Goal: Find specific page/section: Find specific page/section

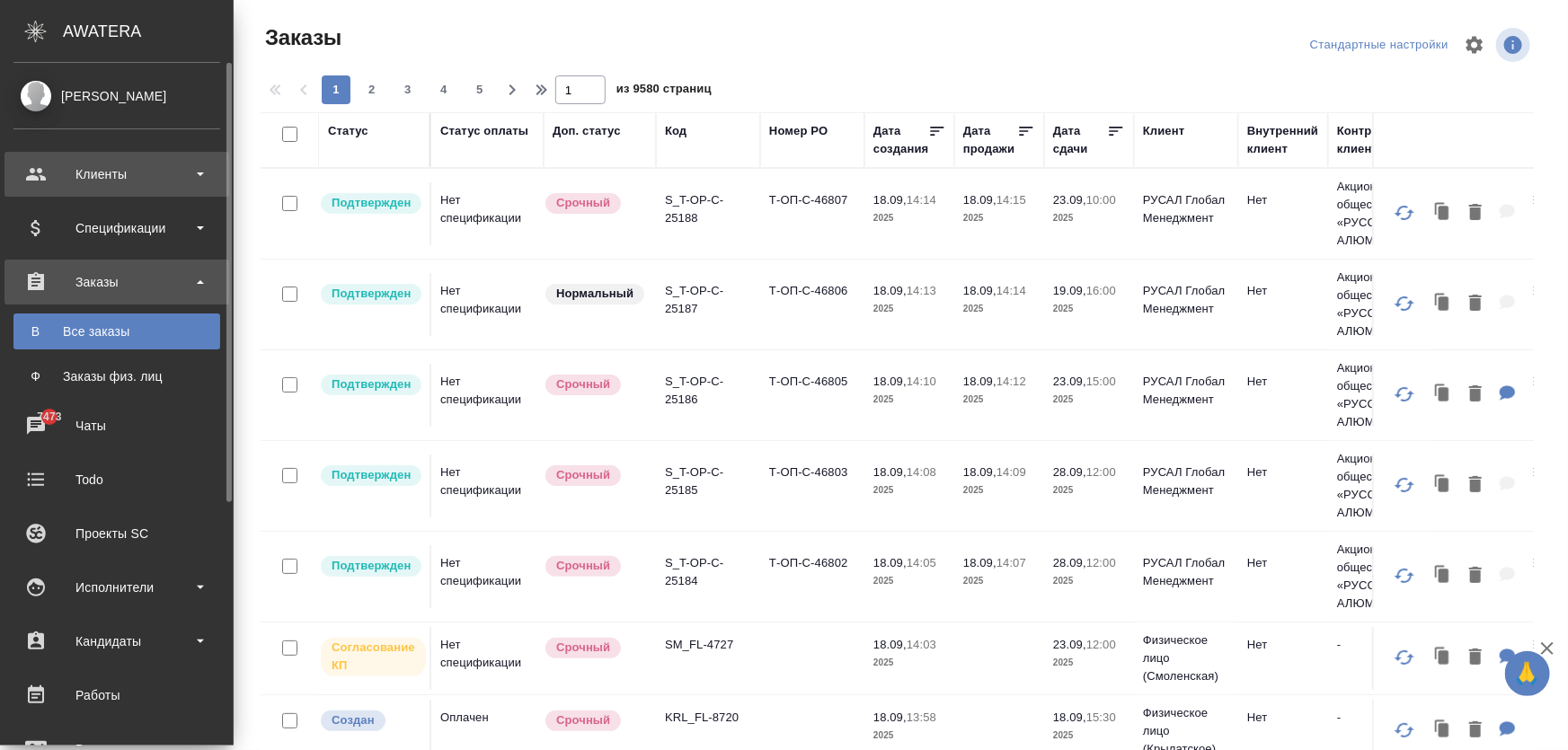
click at [142, 170] on div "Клиенты" at bounding box center [116, 174] width 206 height 27
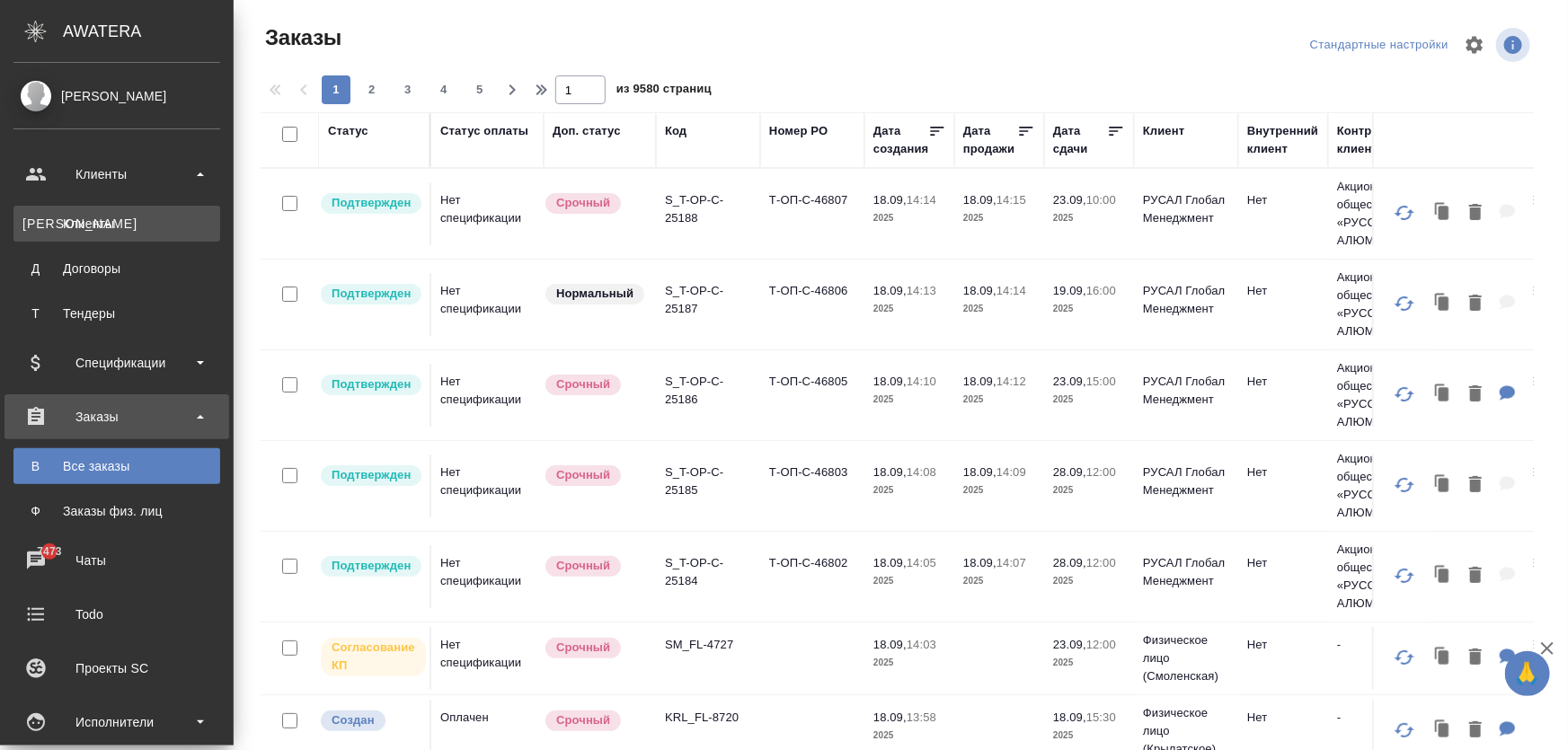
click at [107, 215] on div "Клиенты" at bounding box center [116, 223] width 188 height 18
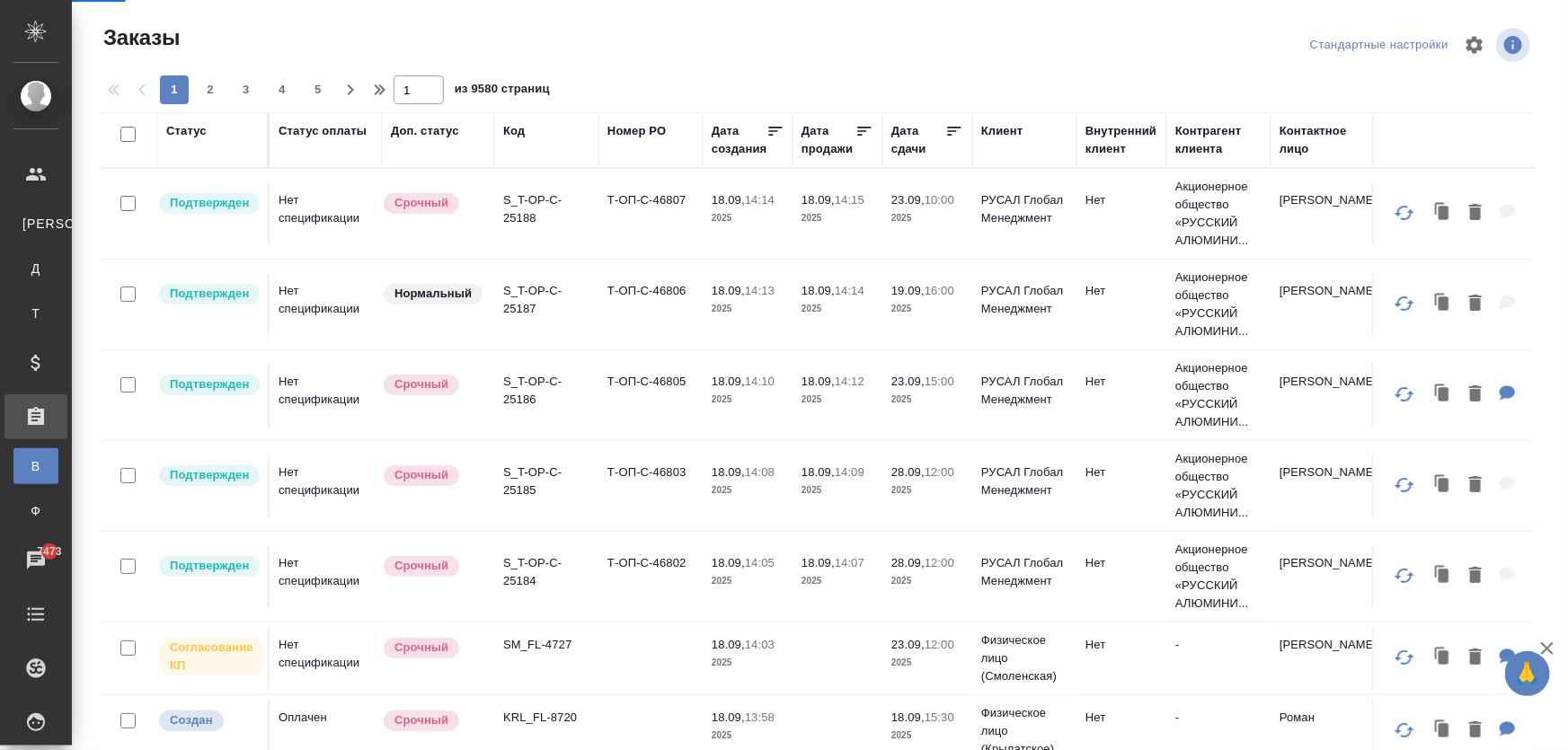
select select "RU"
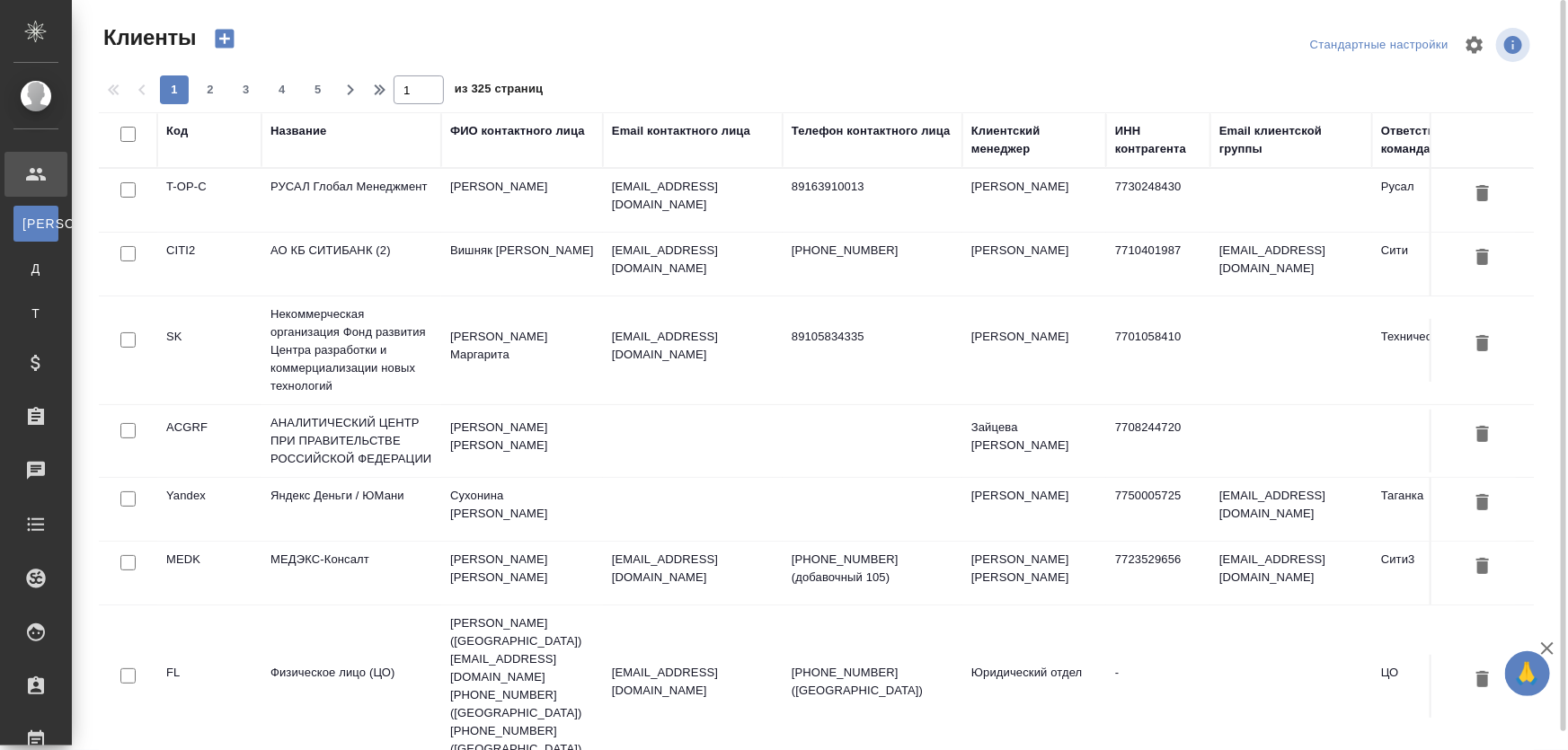
drag, startPoint x: 318, startPoint y: 479, endPoint x: 318, endPoint y: 491, distance: 12.0
click at [318, 482] on td "Яндекс Деньги / ЮМани" at bounding box center [351, 509] width 180 height 62
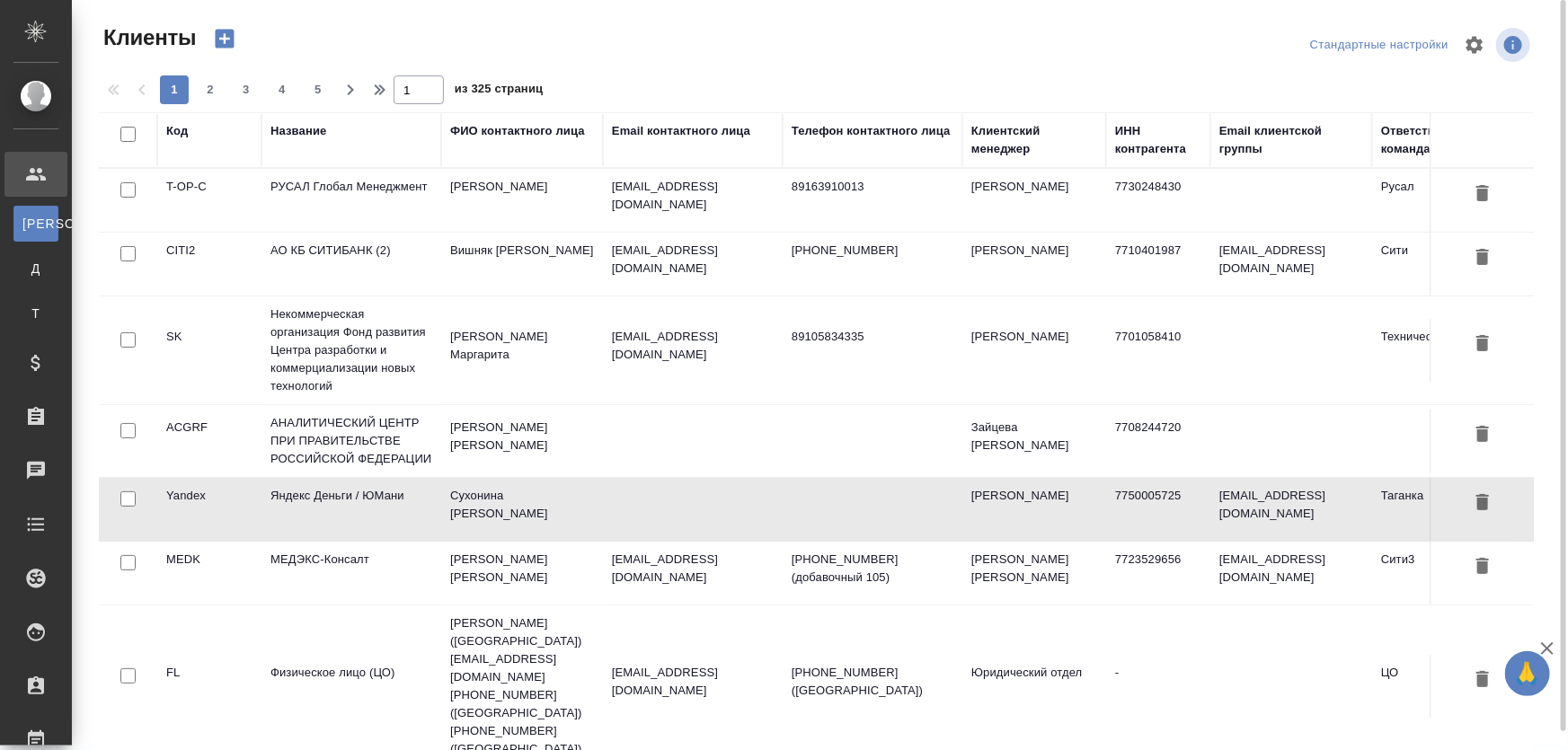
click at [318, 491] on td "Яндекс Деньги / ЮМани" at bounding box center [351, 509] width 180 height 62
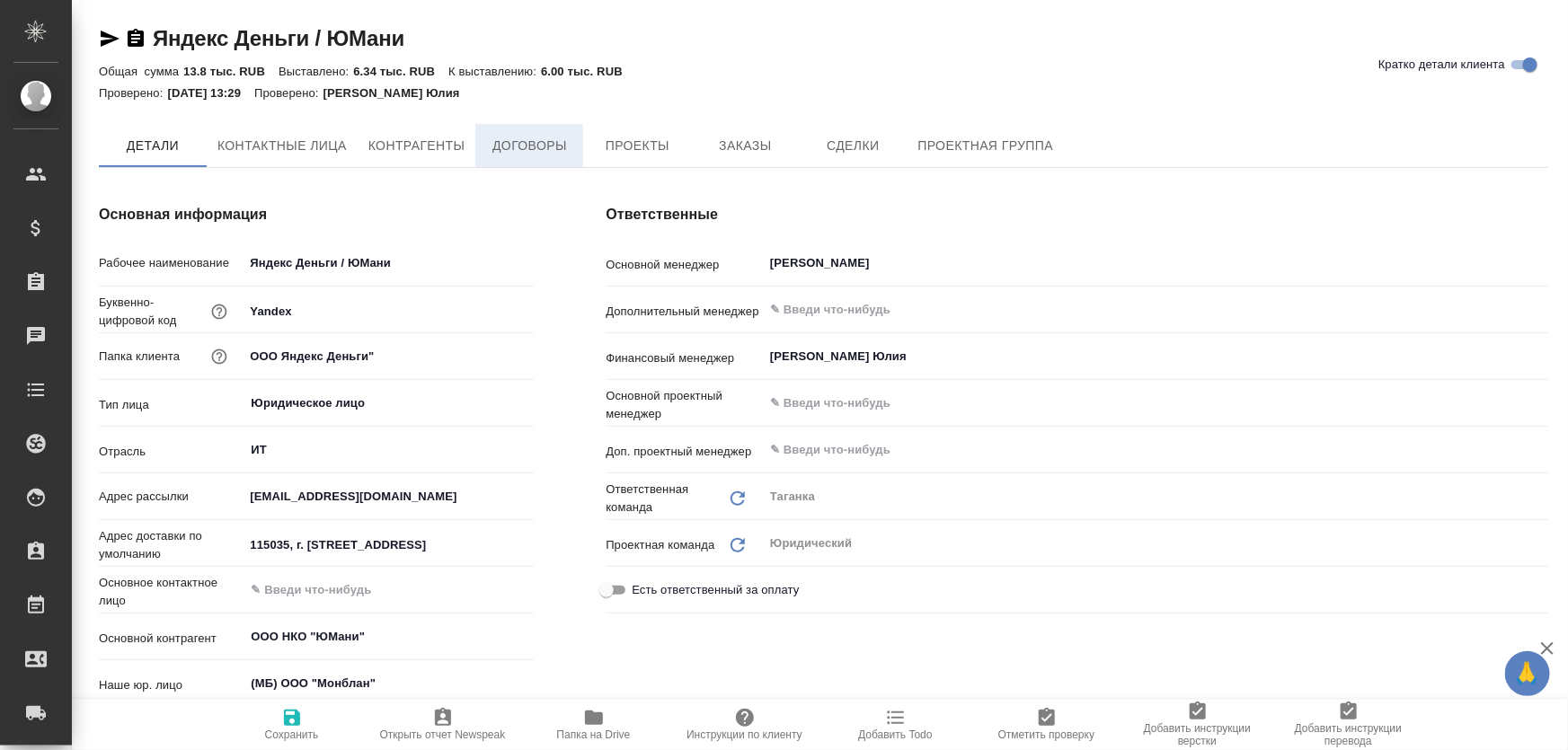
type textarea "x"
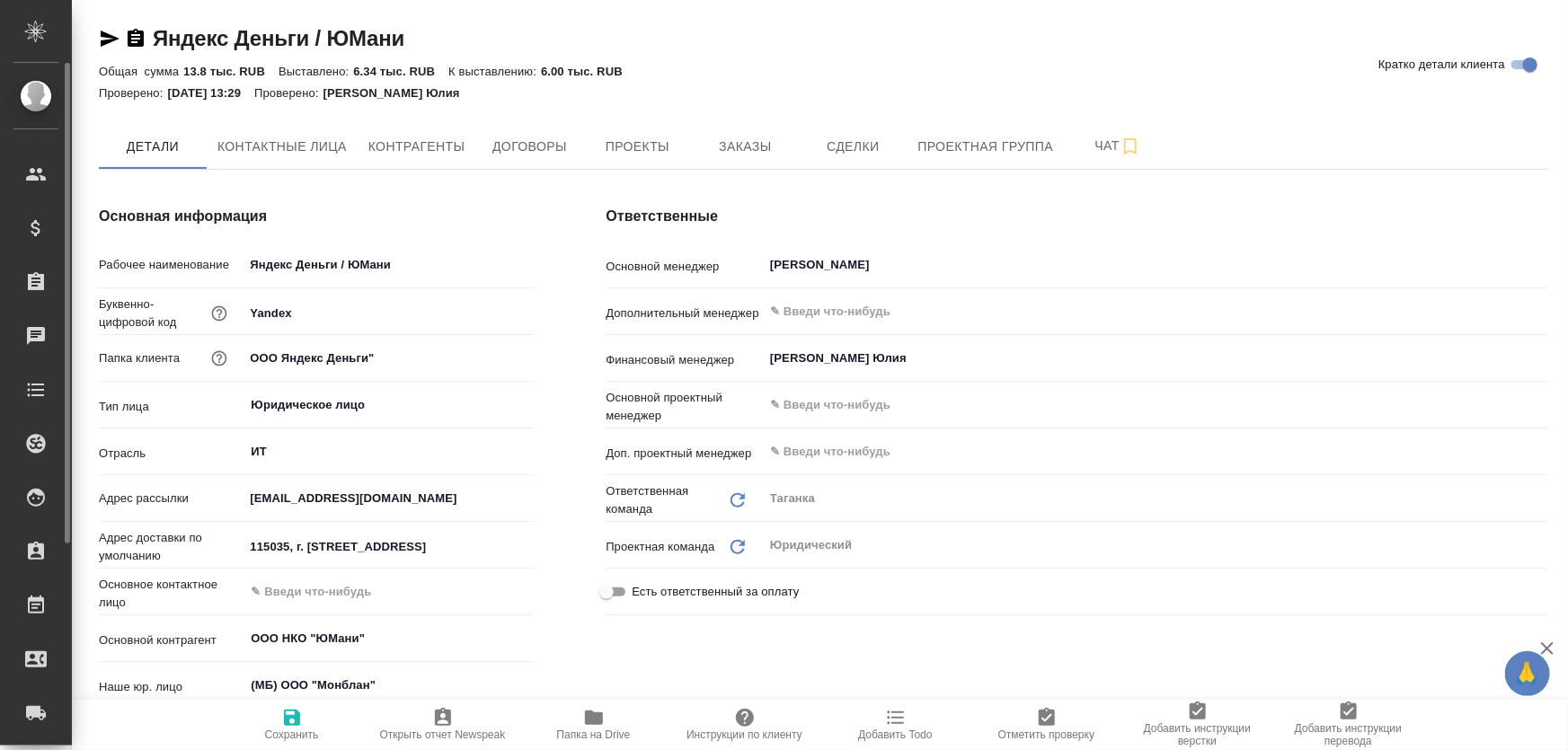
type textarea "x"
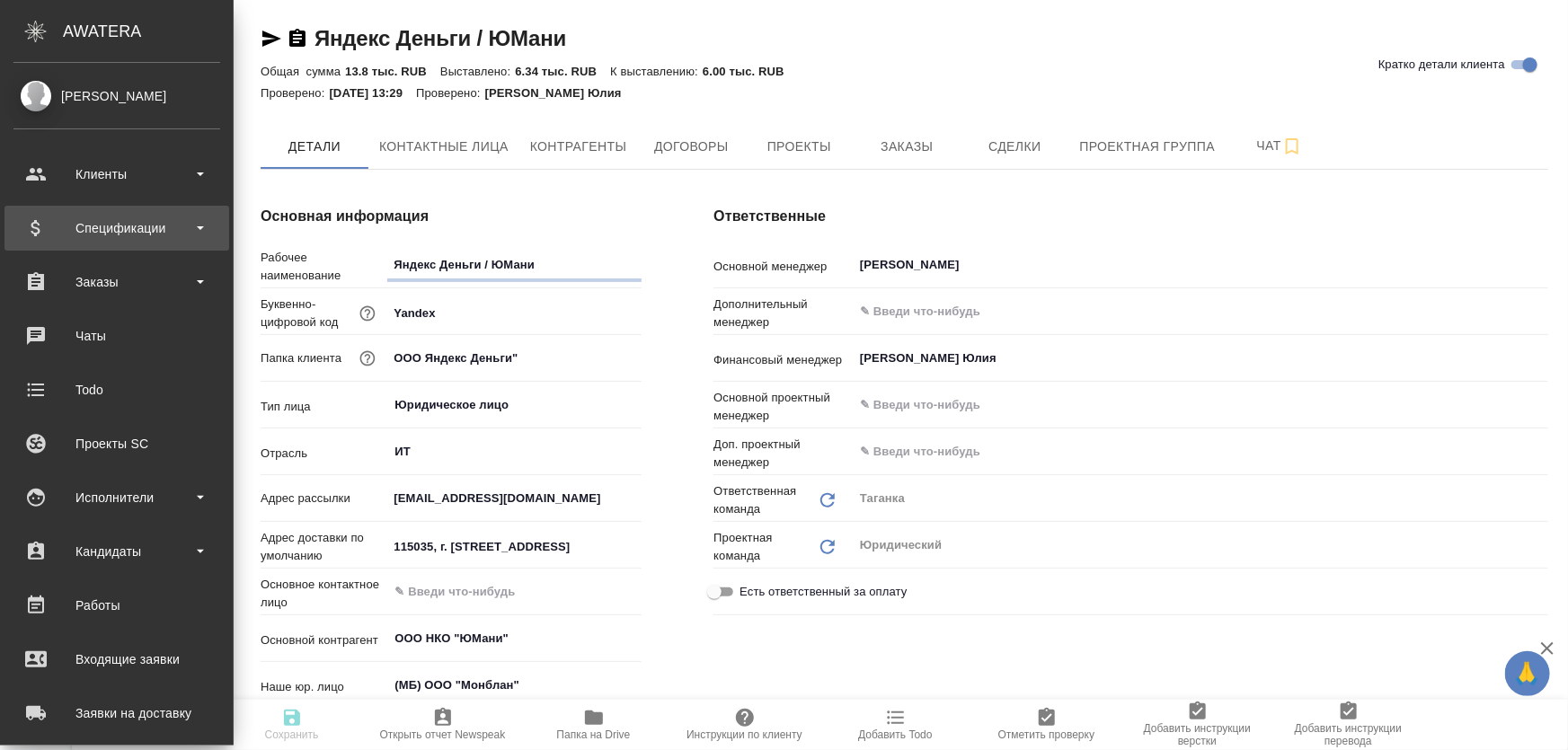
type textarea "x"
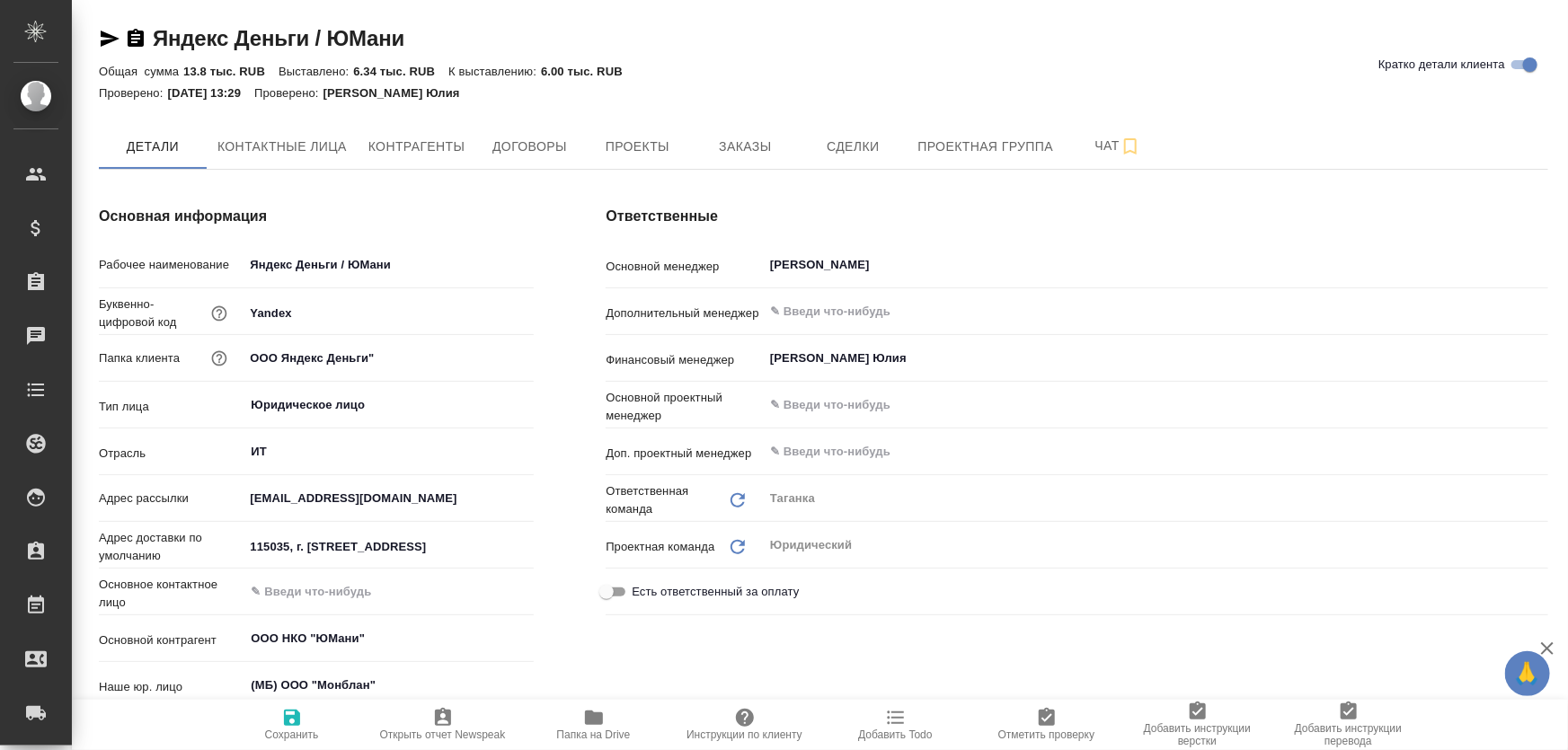
type textarea "x"
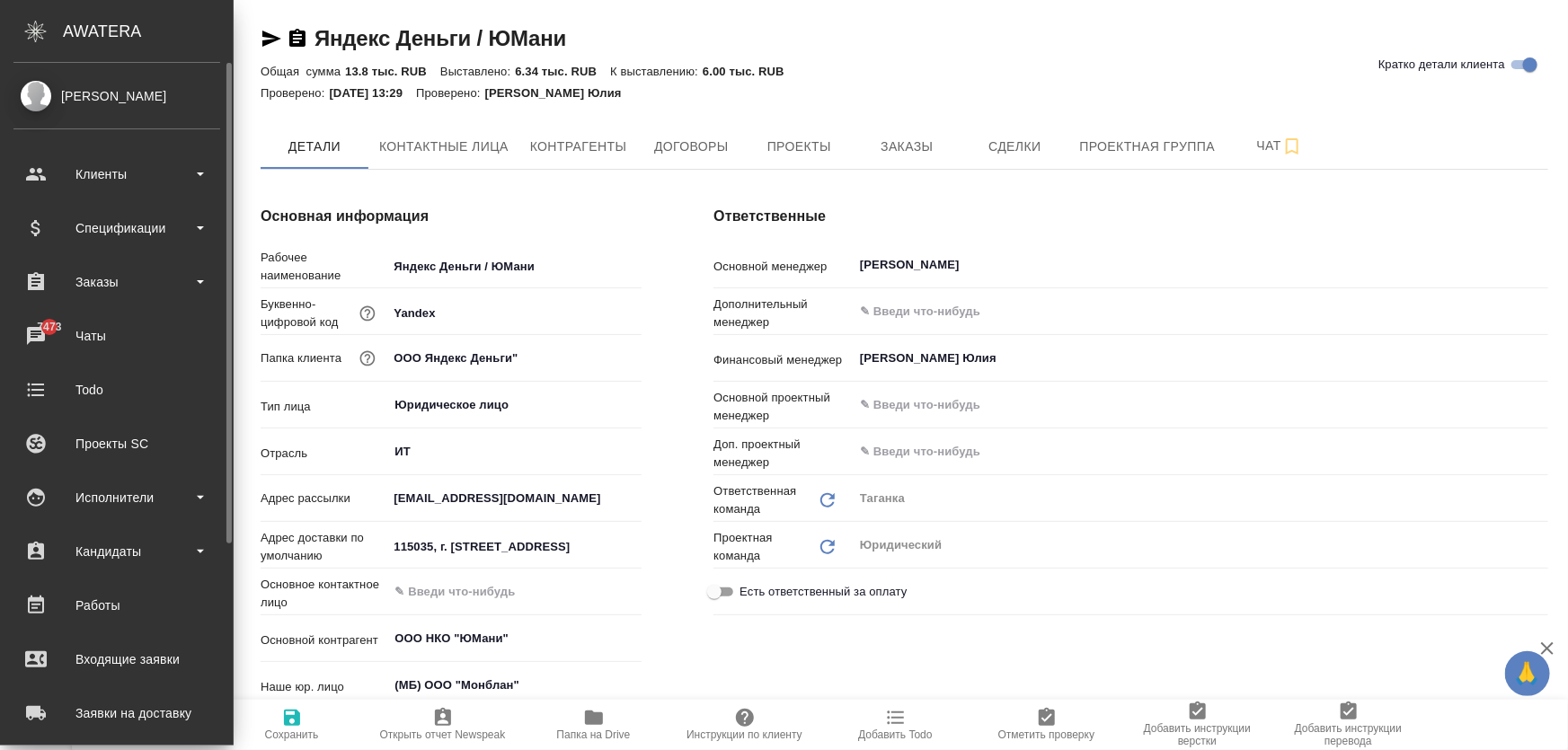
type textarea "x"
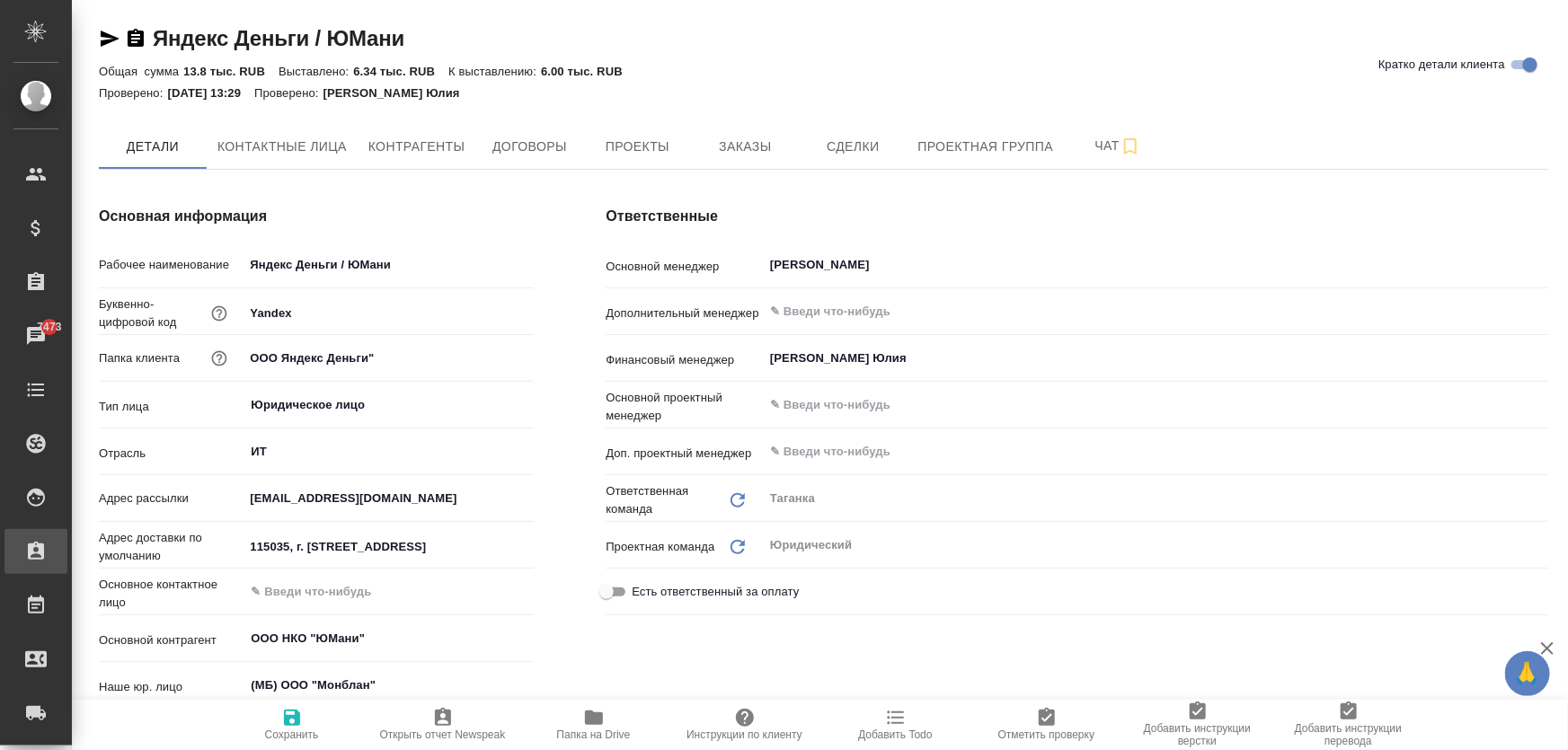
type textarea "x"
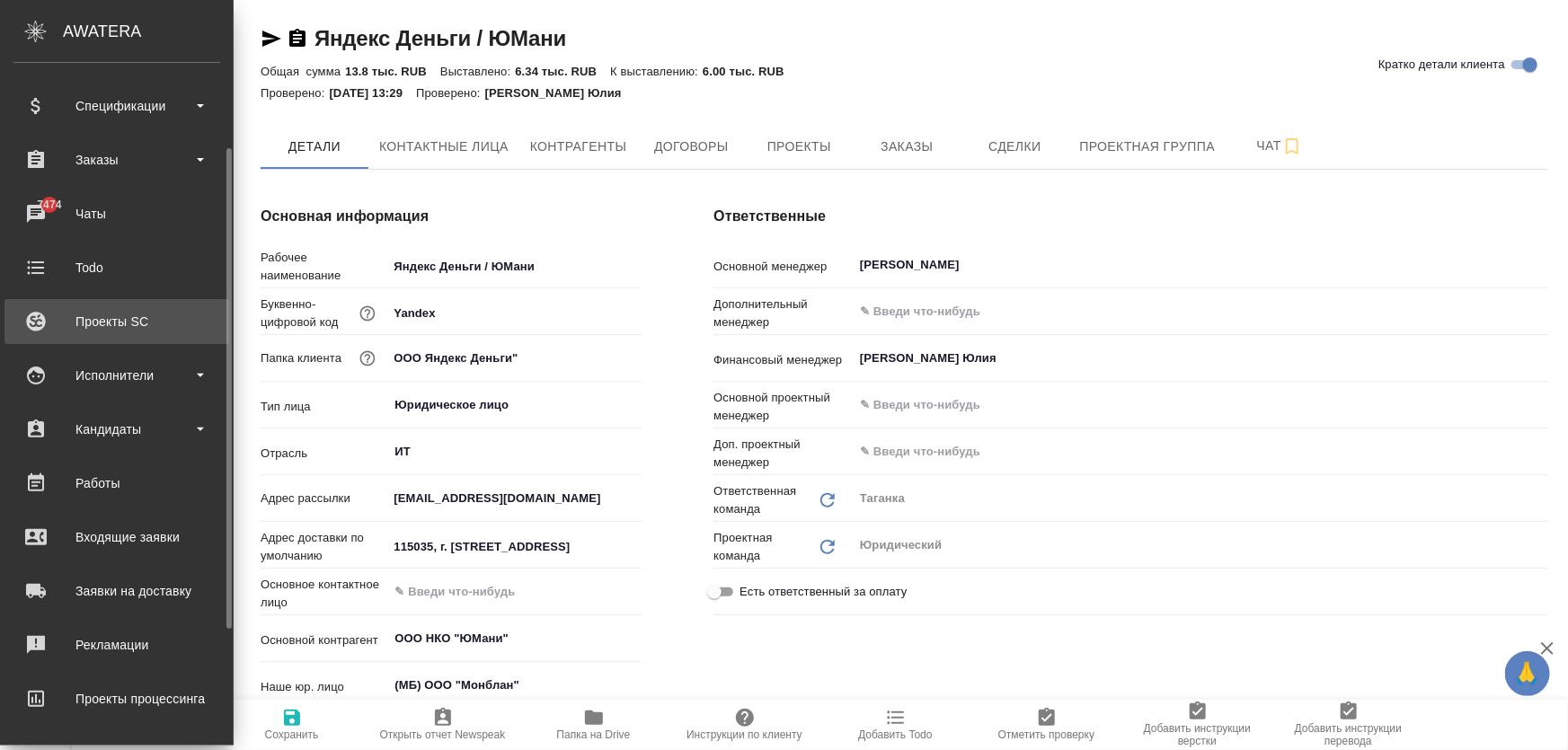
scroll to position [41, 0]
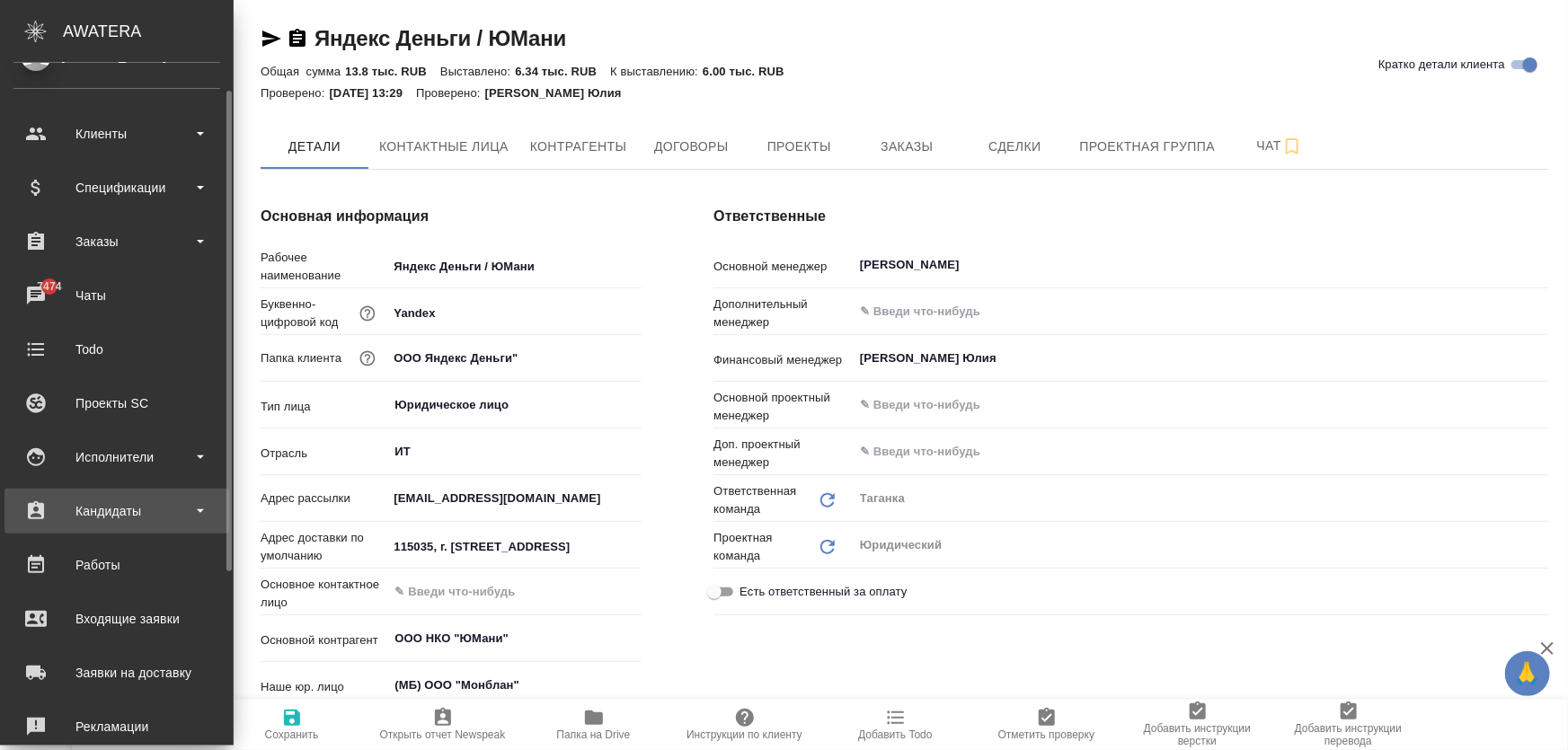
click at [111, 510] on div "Кандидаты" at bounding box center [116, 511] width 206 height 27
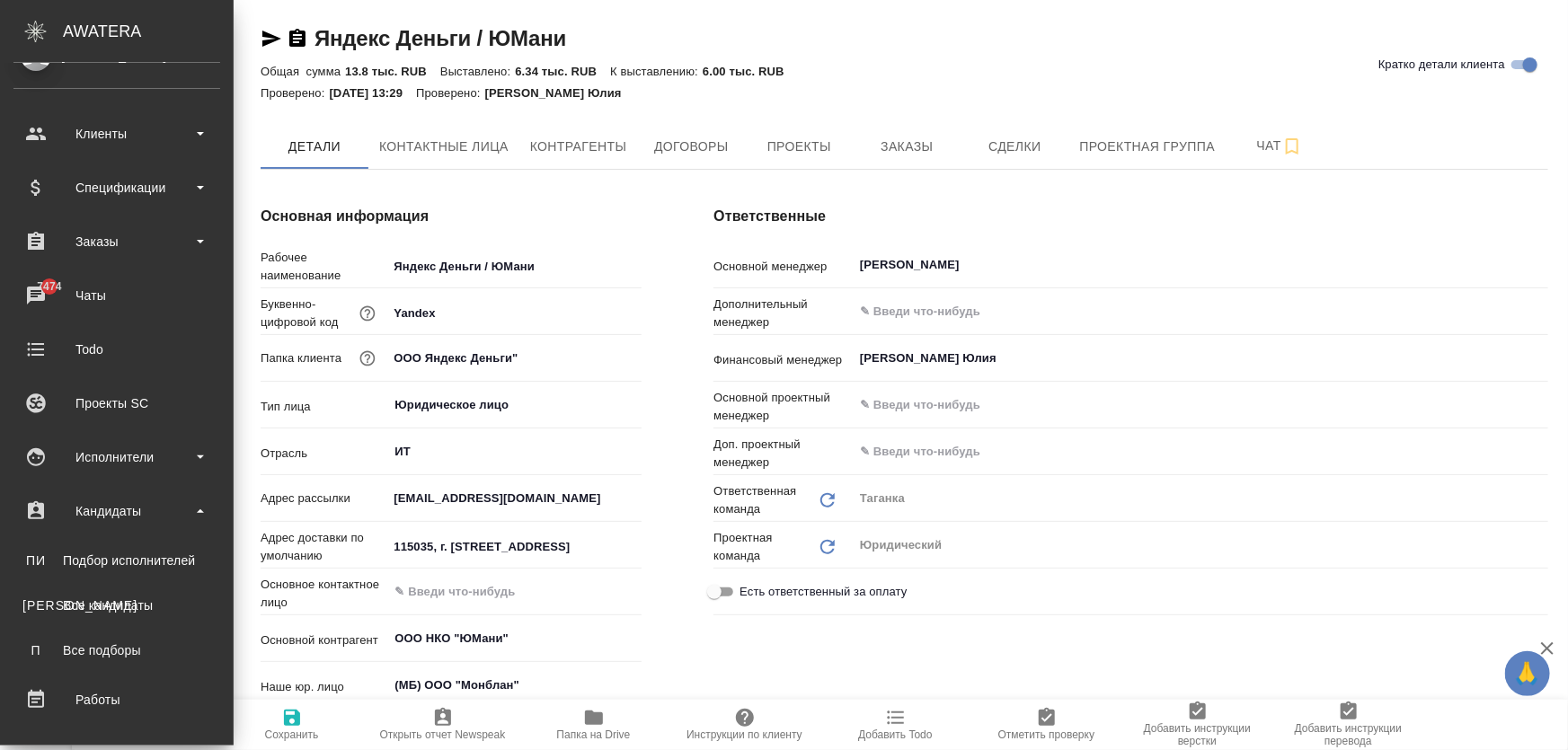
drag, startPoint x: 103, startPoint y: 505, endPoint x: 100, endPoint y: 486, distance: 19.2
click at [102, 503] on div "Кандидаты" at bounding box center [116, 511] width 206 height 27
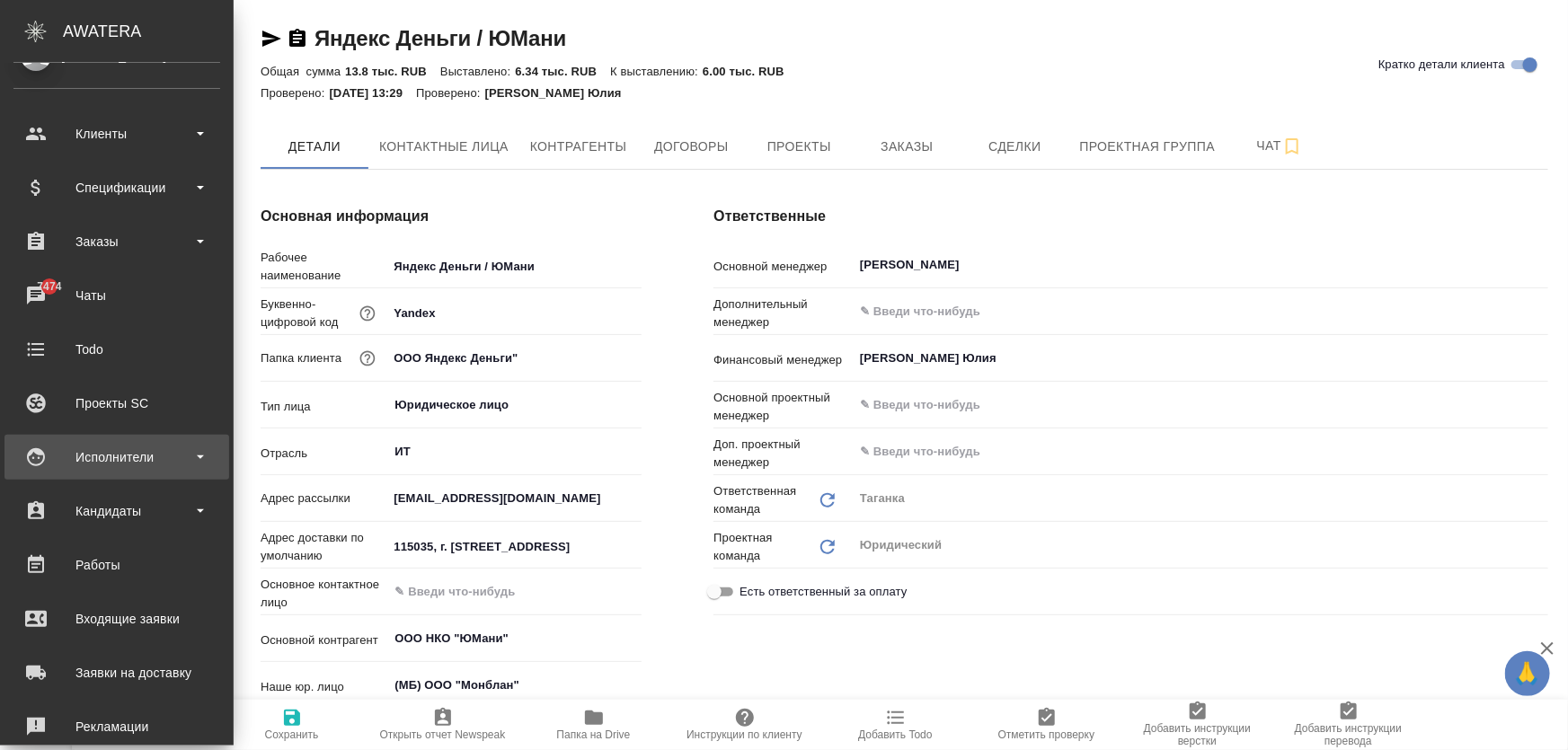
click at [103, 445] on div "Исполнители" at bounding box center [116, 457] width 206 height 27
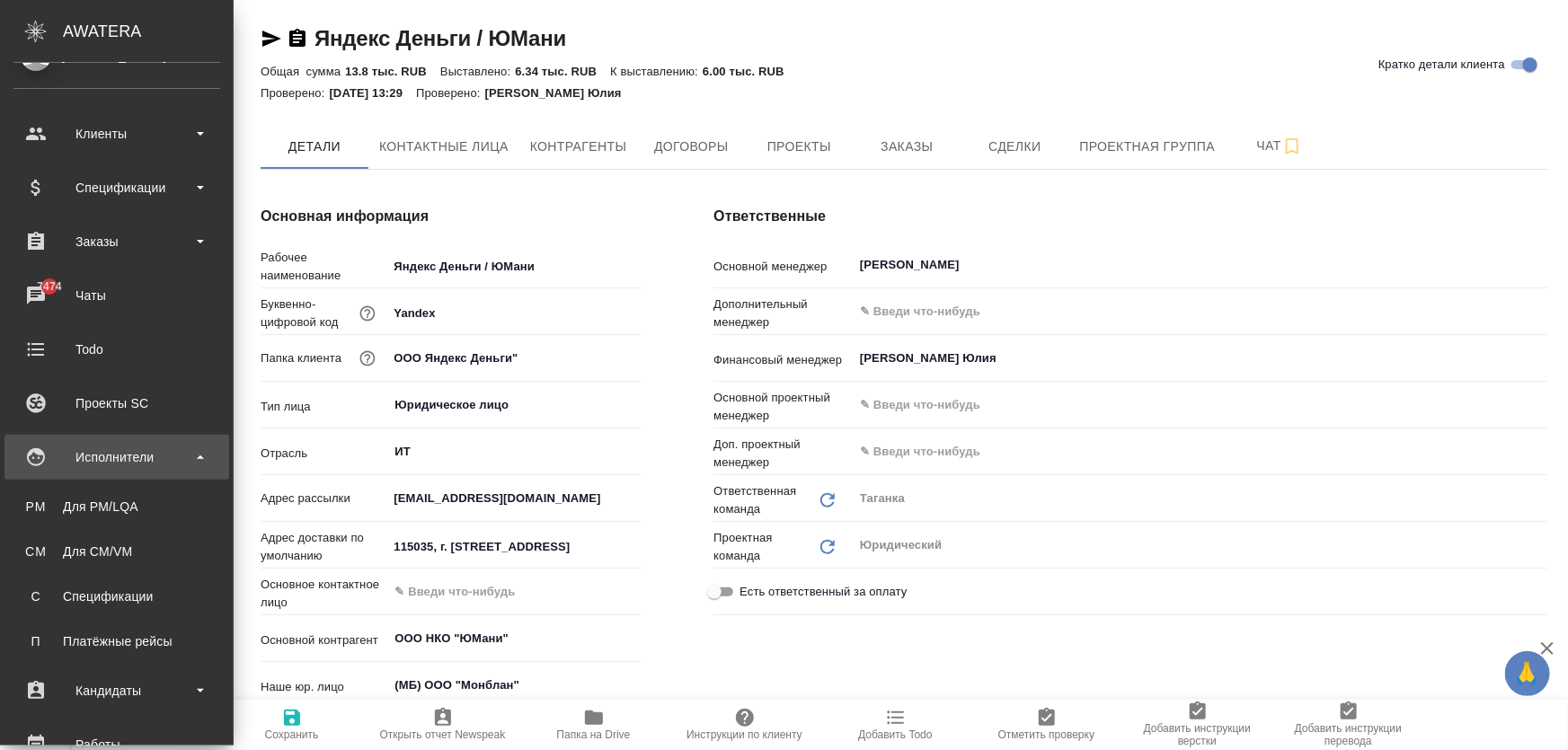
click at [107, 453] on div "Исполнители" at bounding box center [116, 457] width 206 height 27
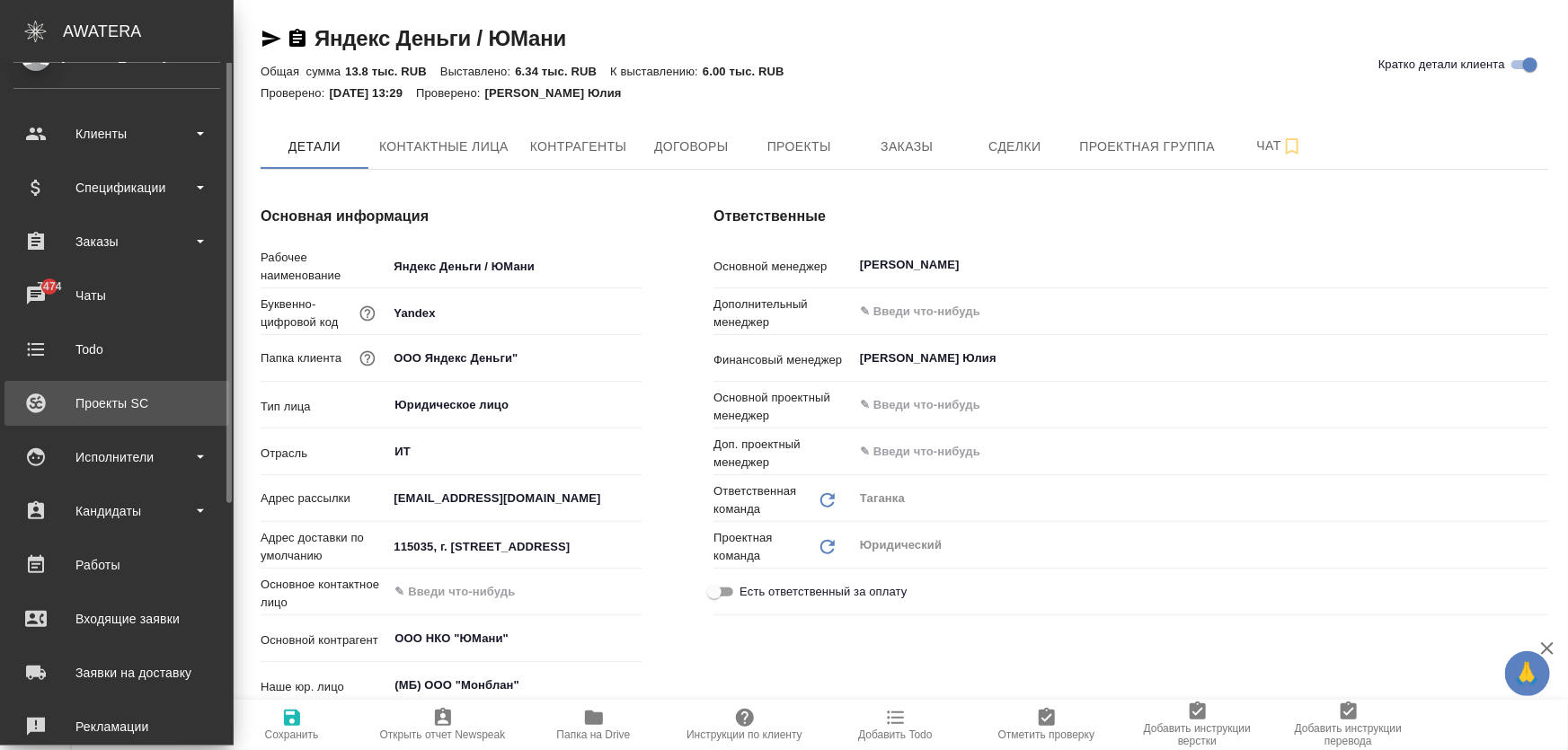
scroll to position [0, 0]
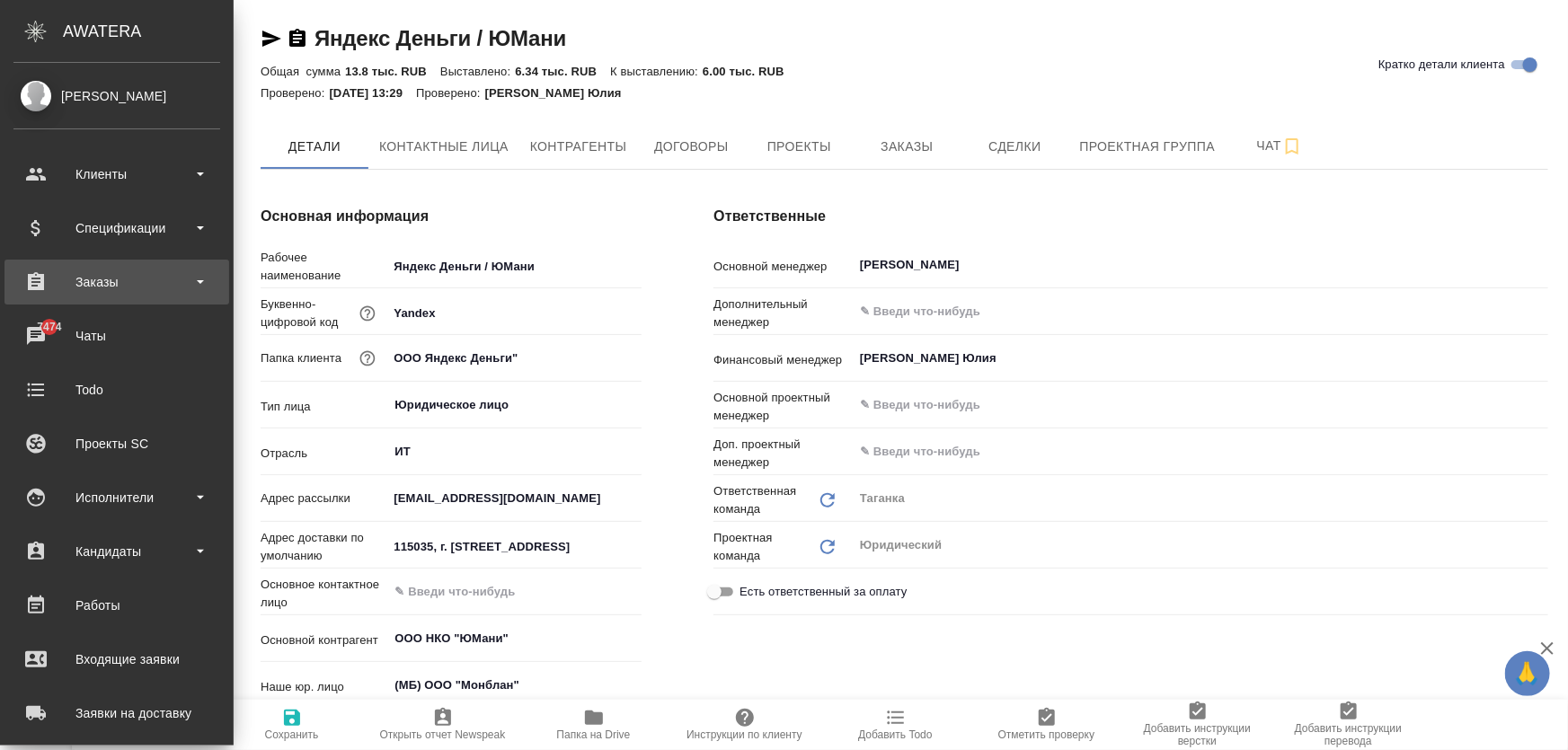
click at [93, 270] on div "Заказы" at bounding box center [116, 282] width 206 height 27
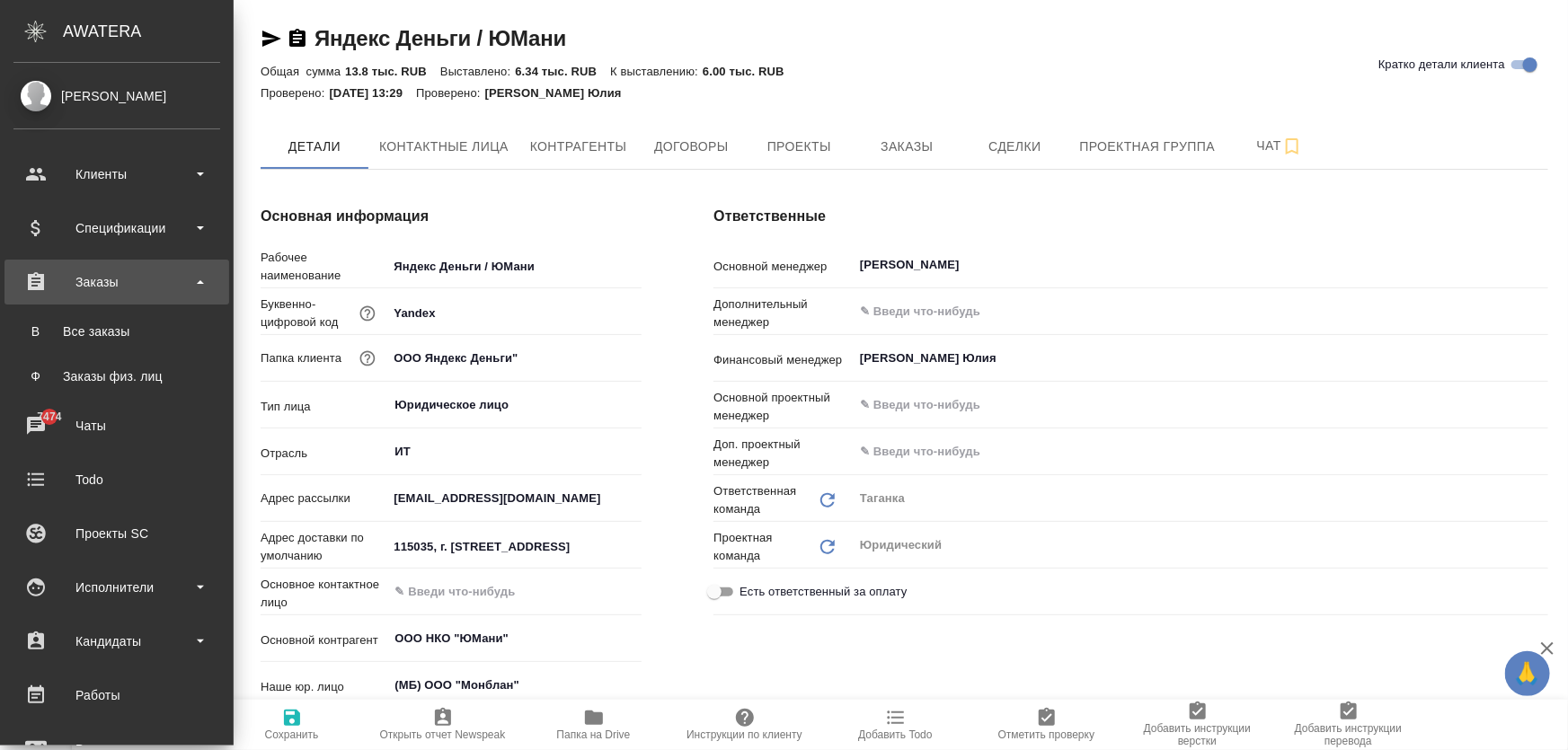
click at [107, 280] on div "Заказы" at bounding box center [116, 282] width 206 height 27
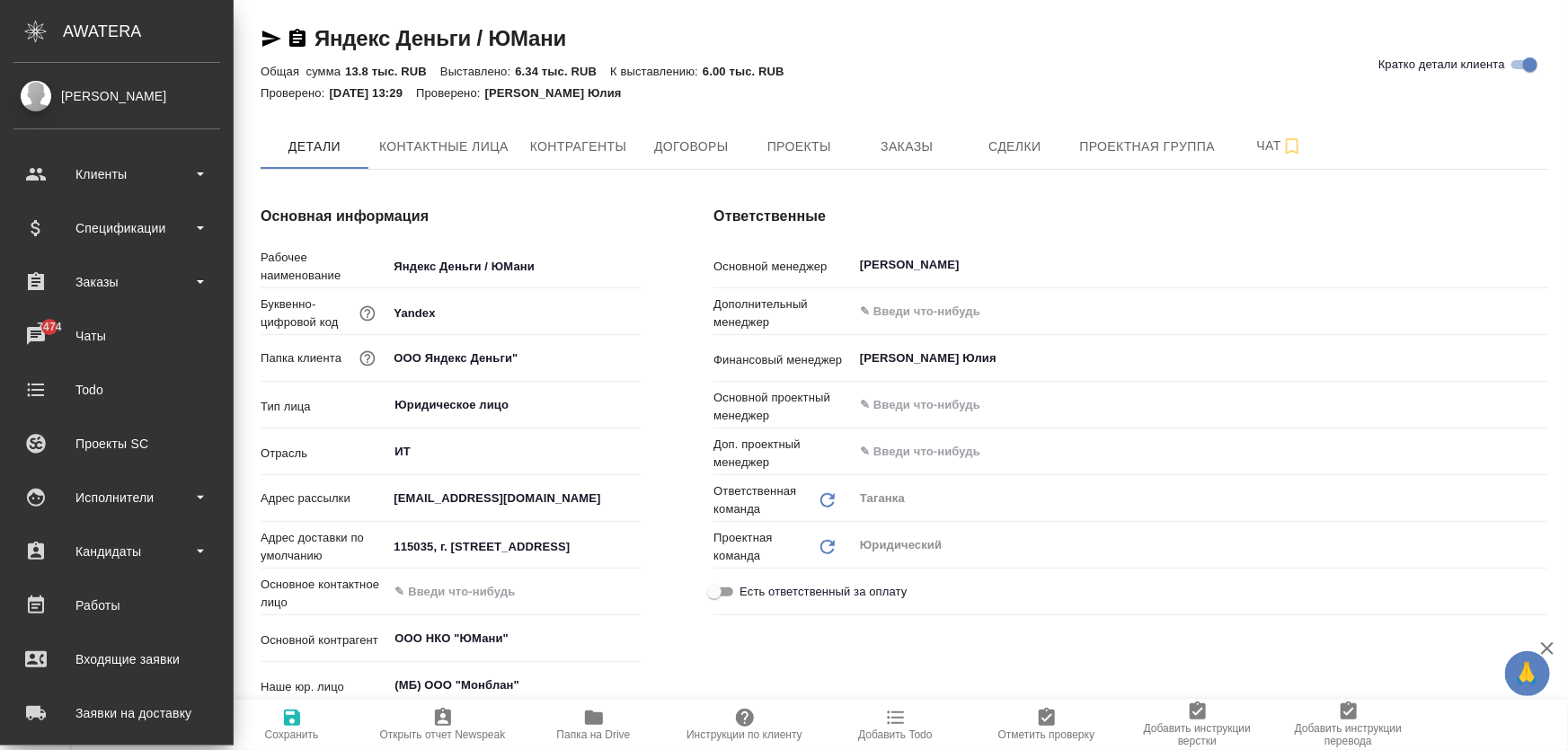
type textarea "x"
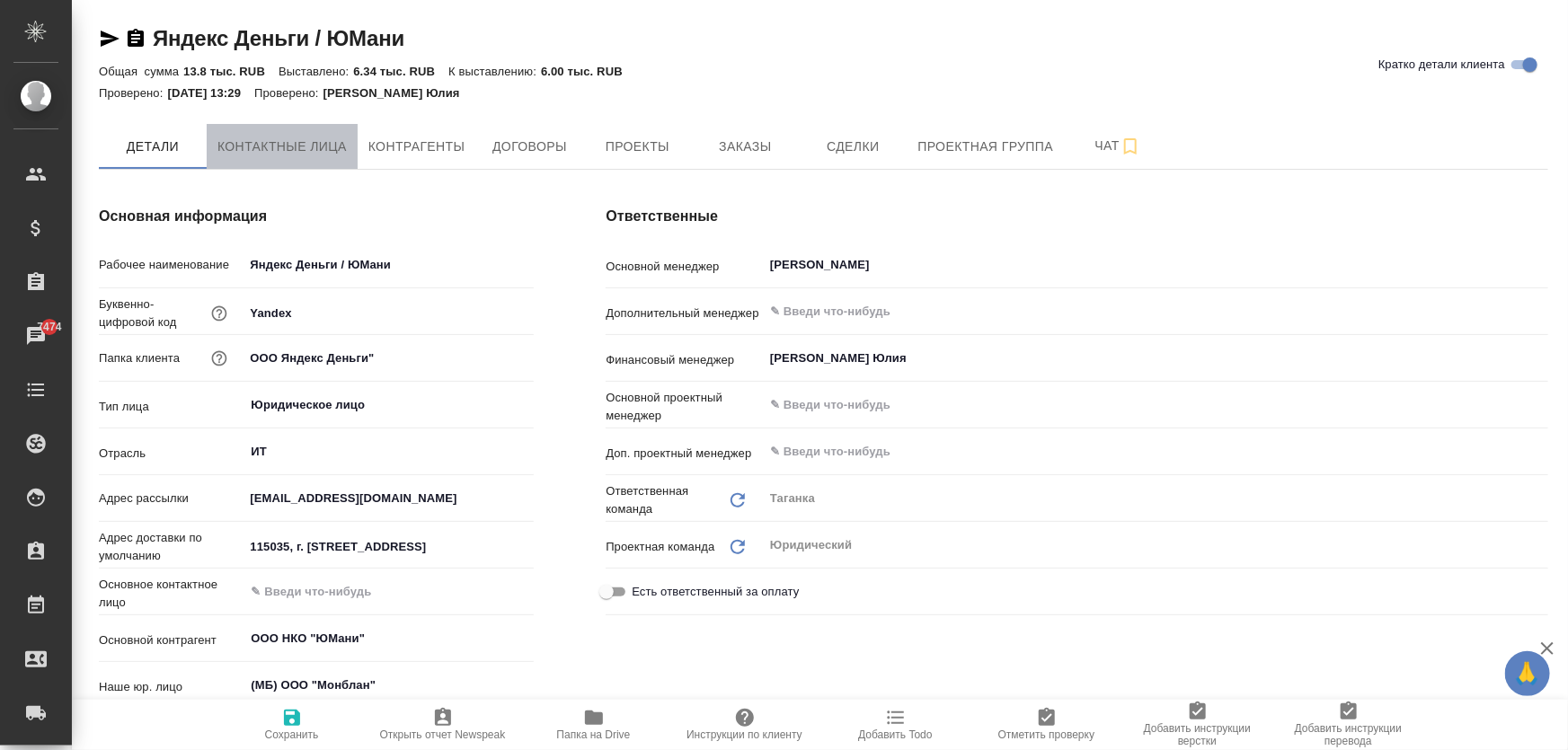
click at [298, 152] on span "Контактные лица" at bounding box center [282, 147] width 130 height 23
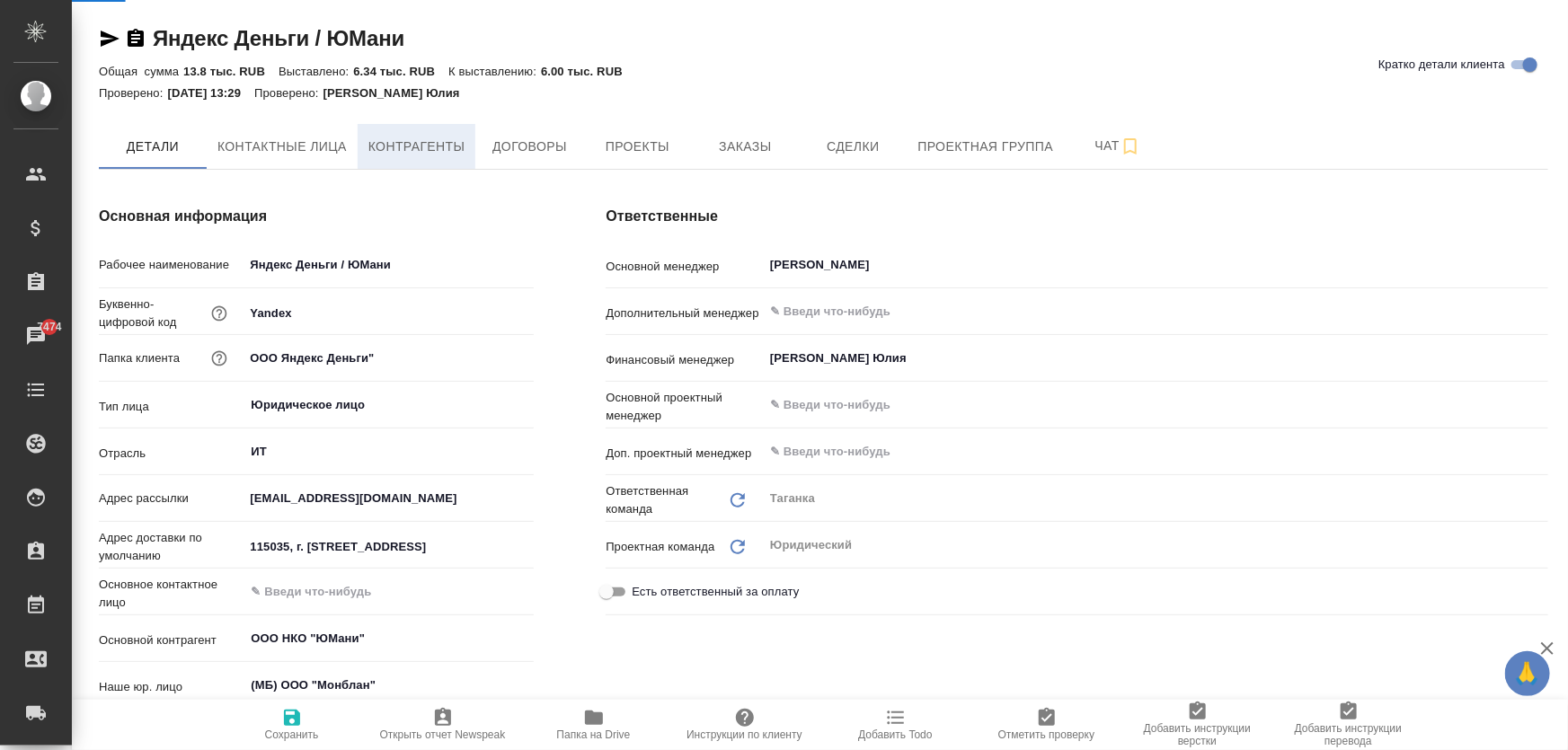
select select "RU"
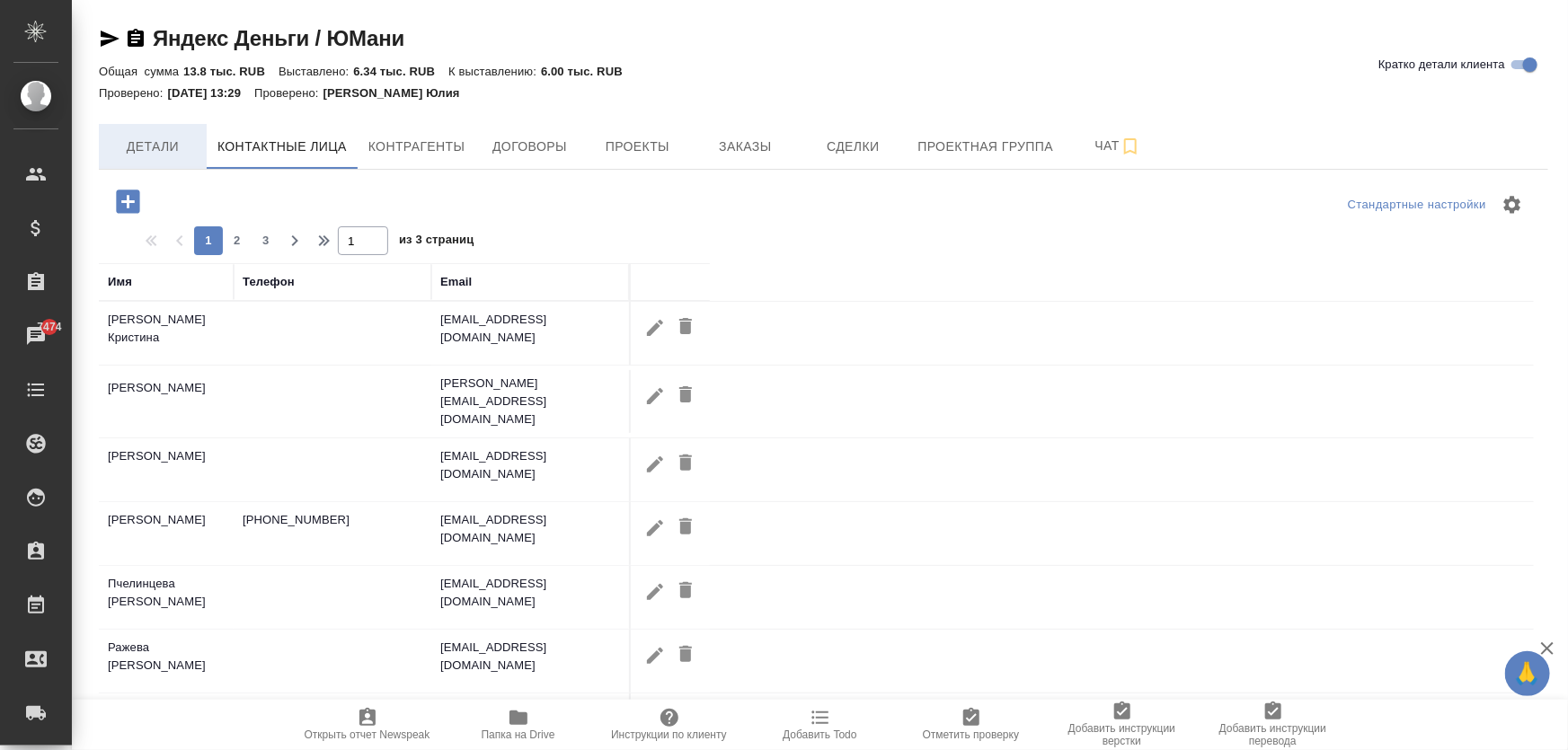
click at [146, 152] on span "Детали" at bounding box center [152, 147] width 86 height 23
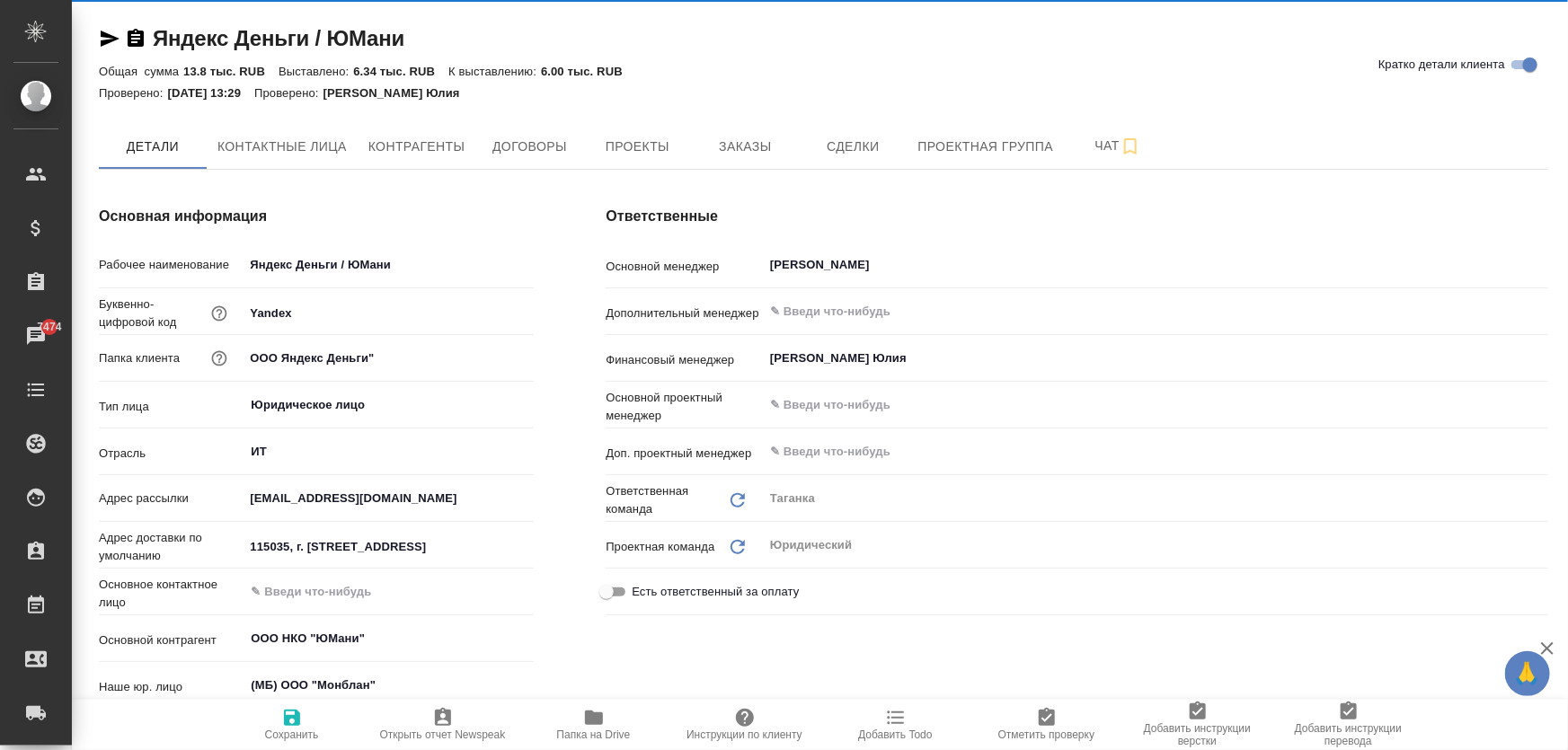
type textarea "x"
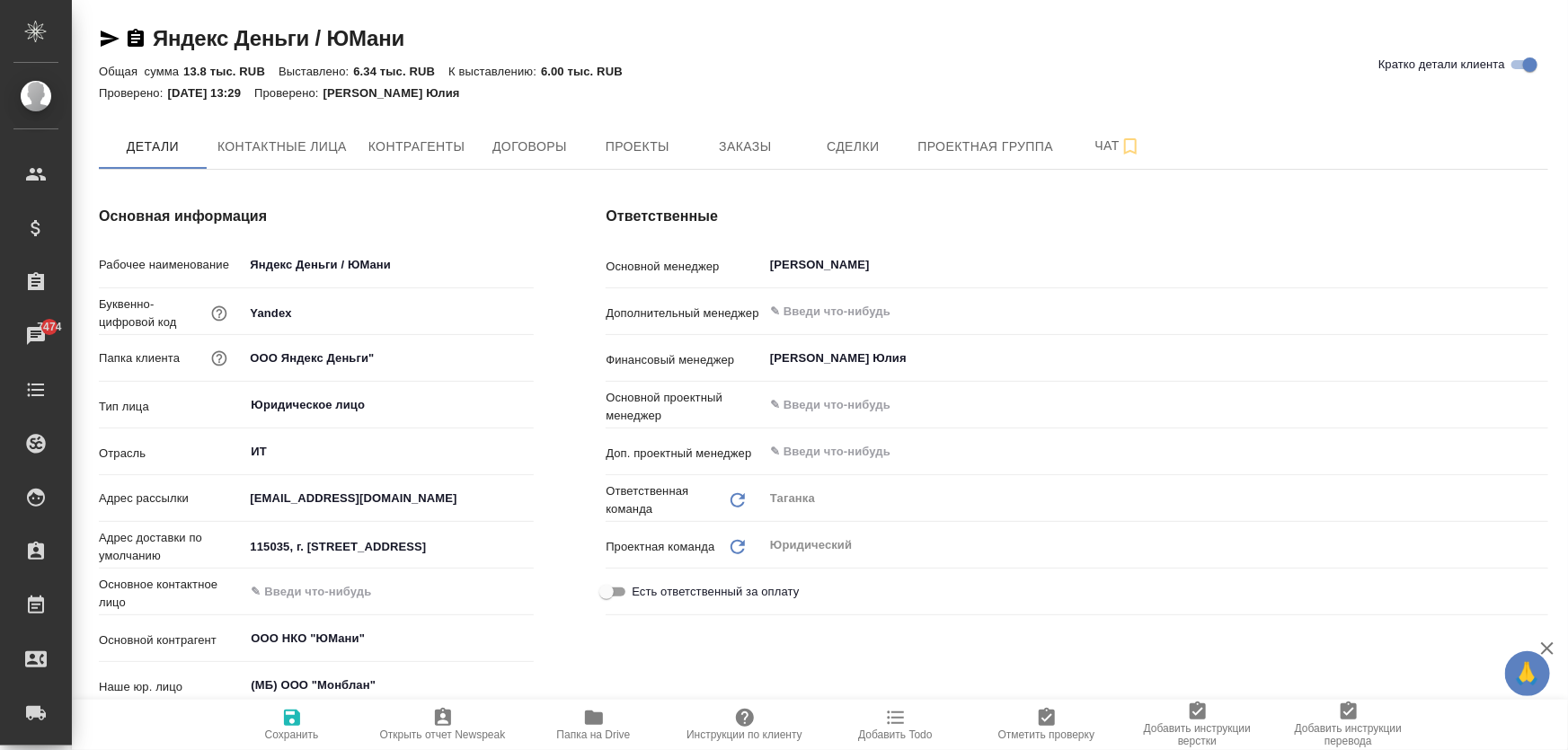
type textarea "x"
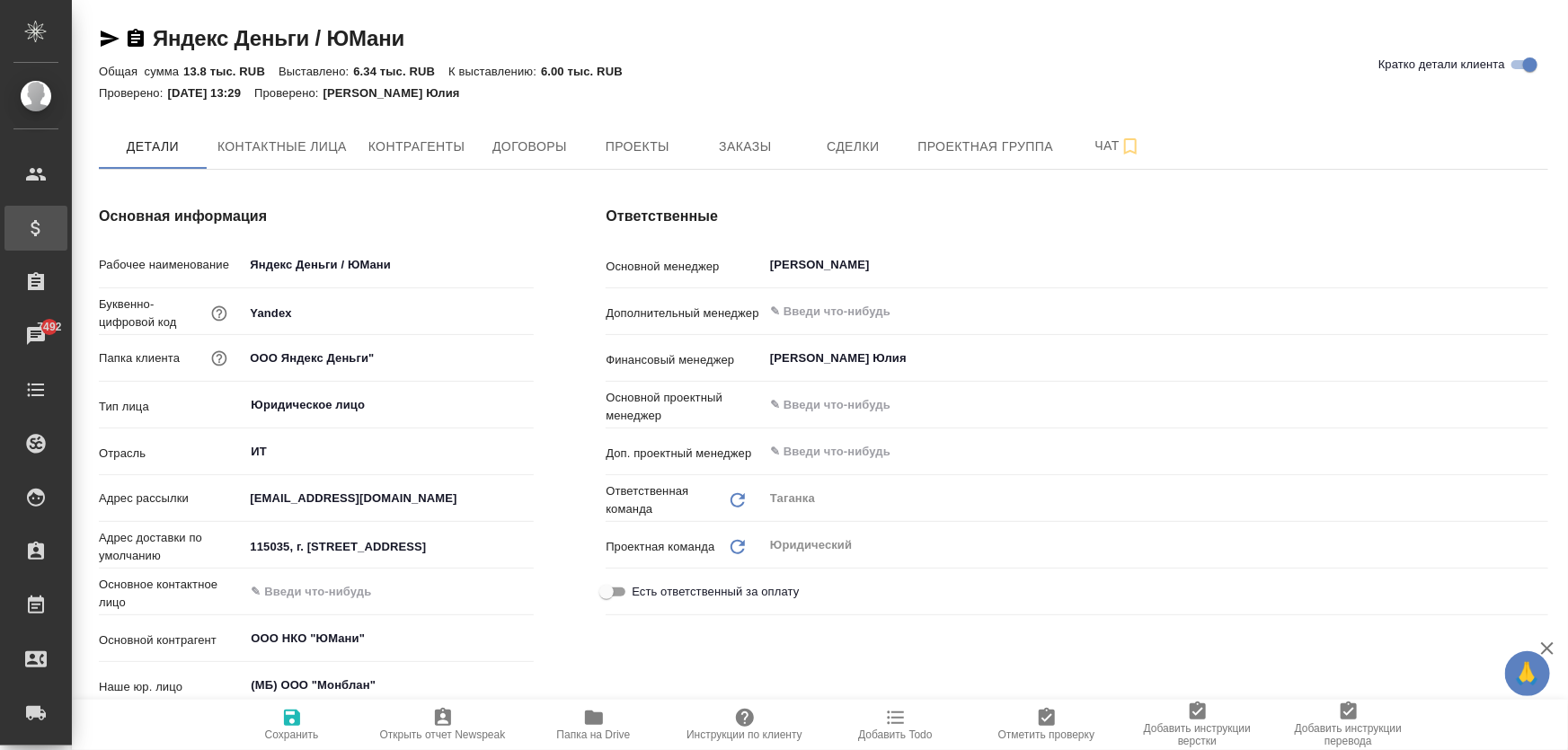
type textarea "x"
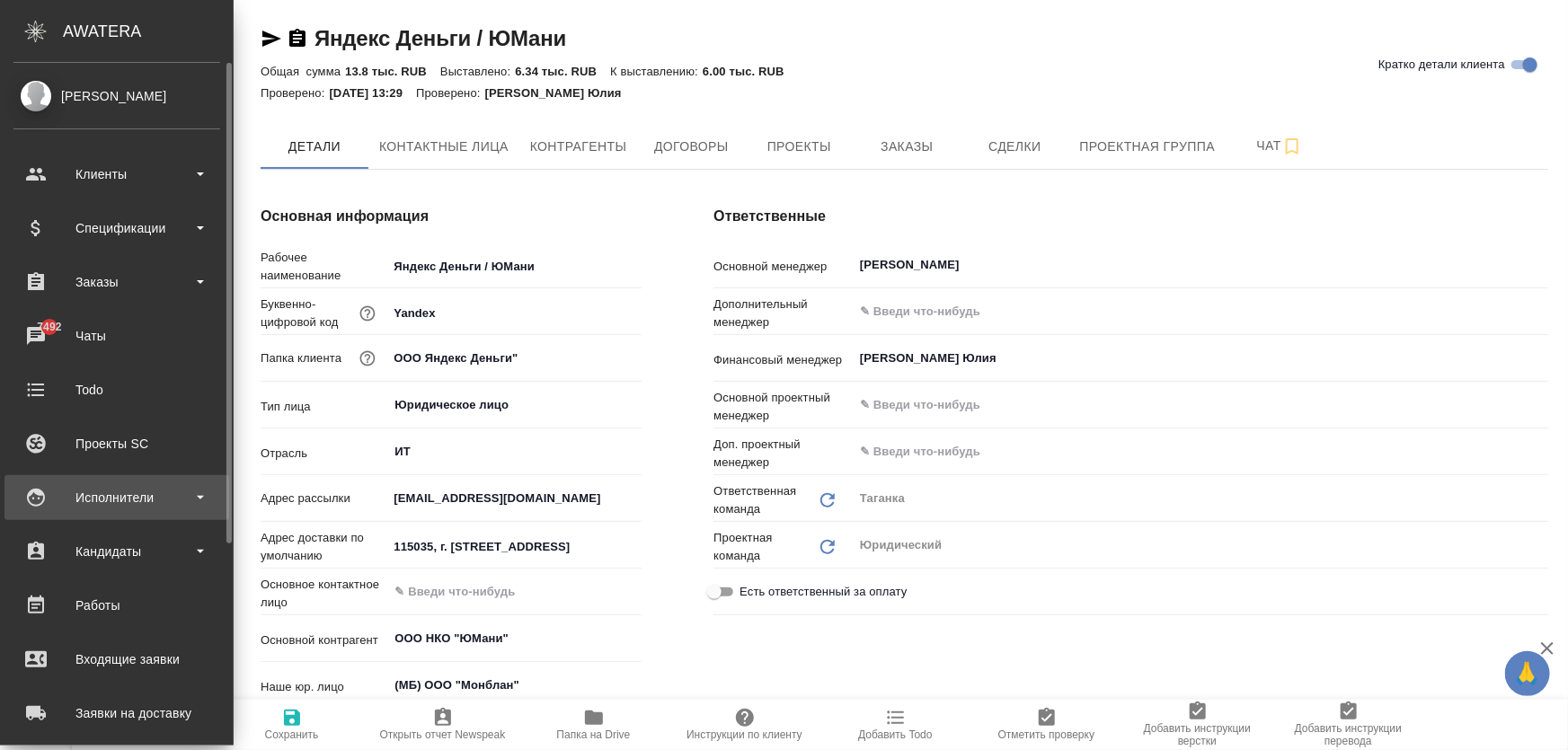
click at [124, 486] on div "Исполнители" at bounding box center [116, 497] width 206 height 27
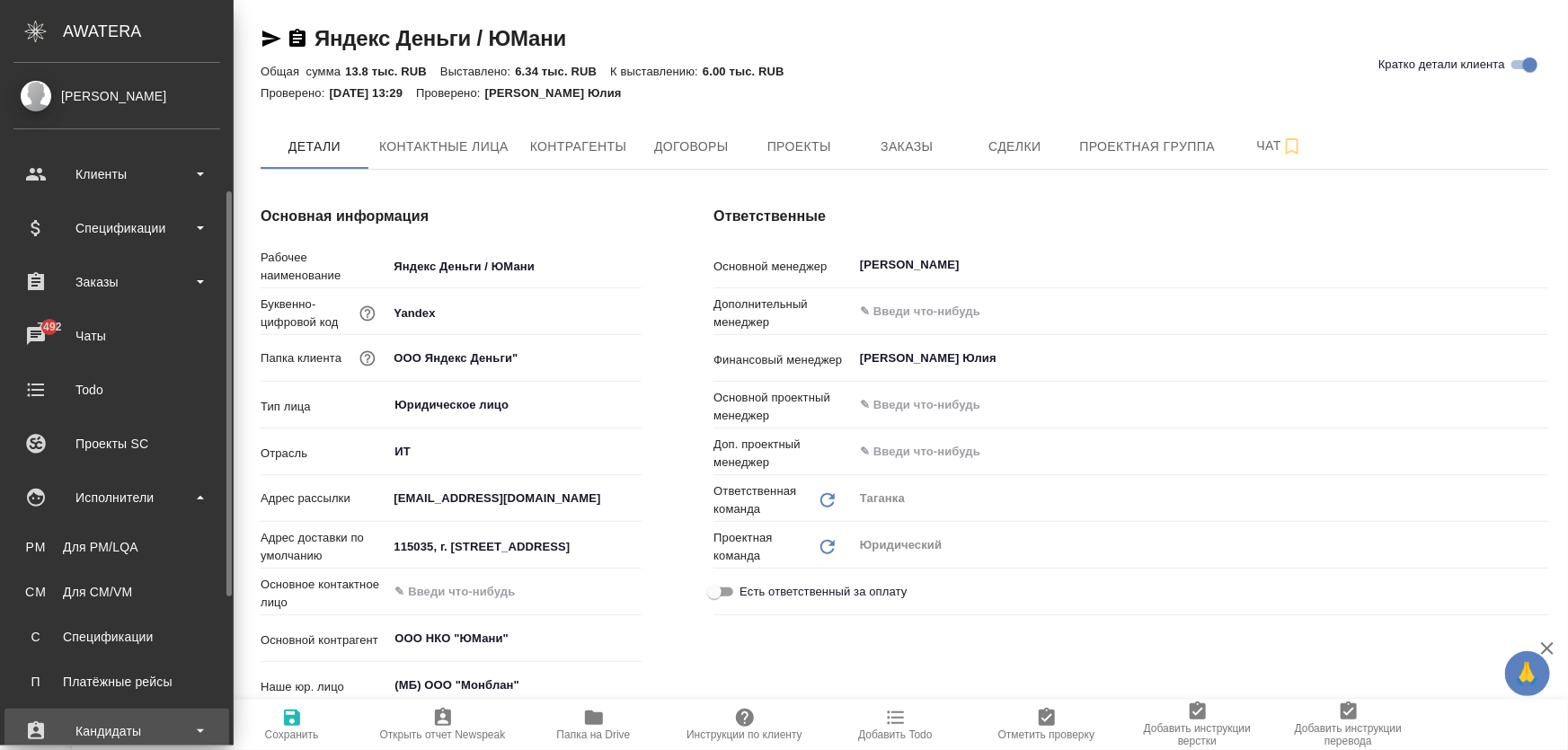
scroll to position [163, 0]
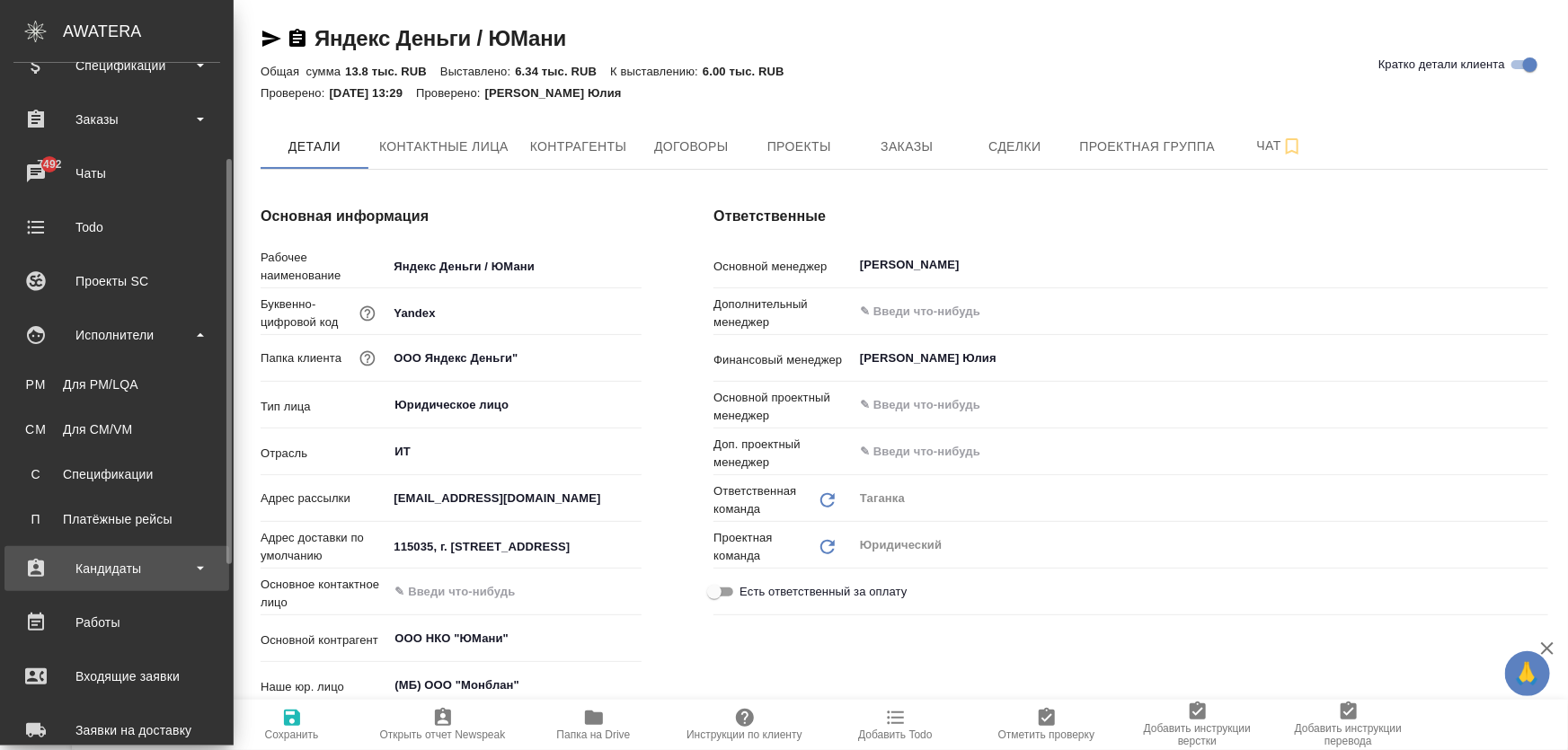
click at [106, 573] on div "Кандидаты" at bounding box center [116, 568] width 206 height 27
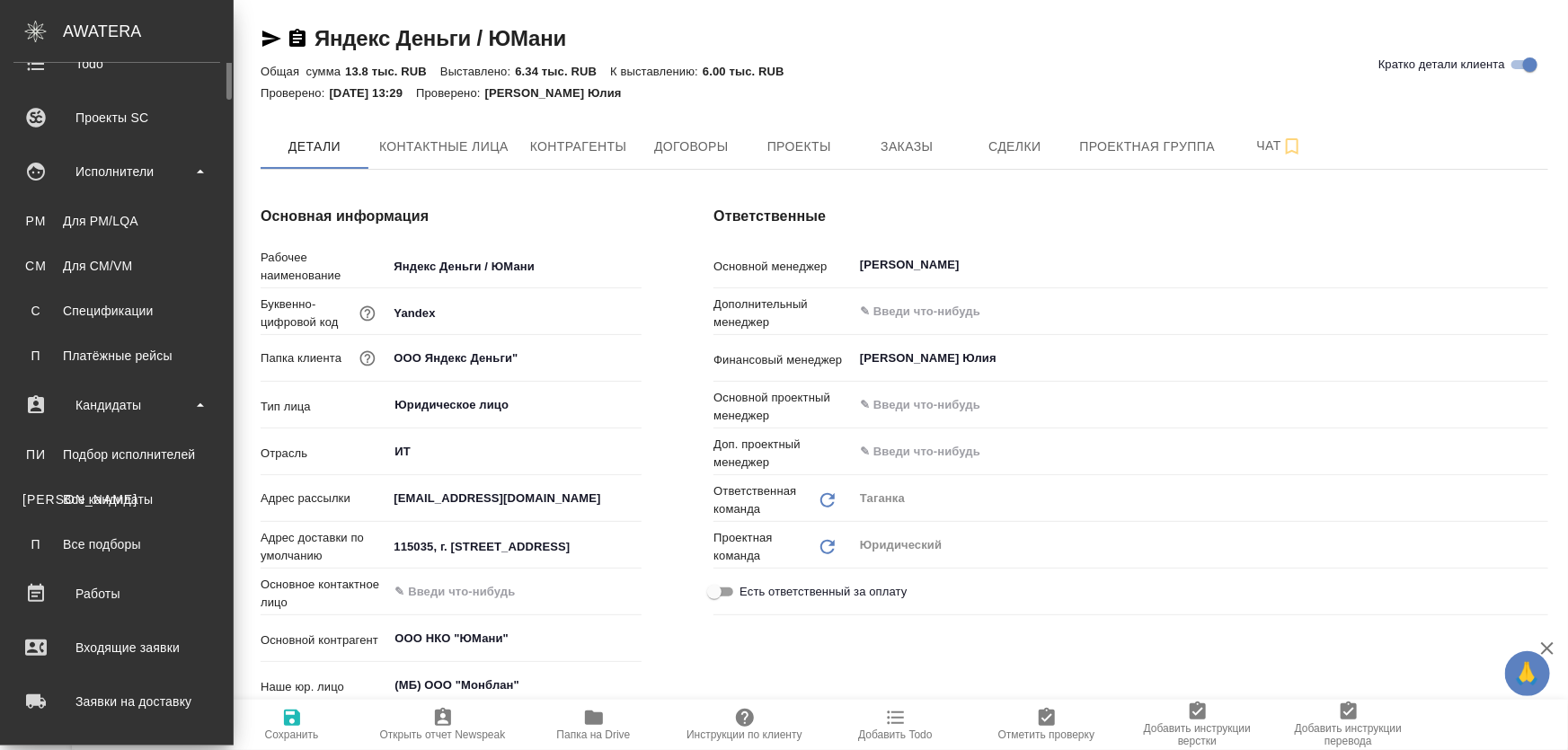
scroll to position [0, 0]
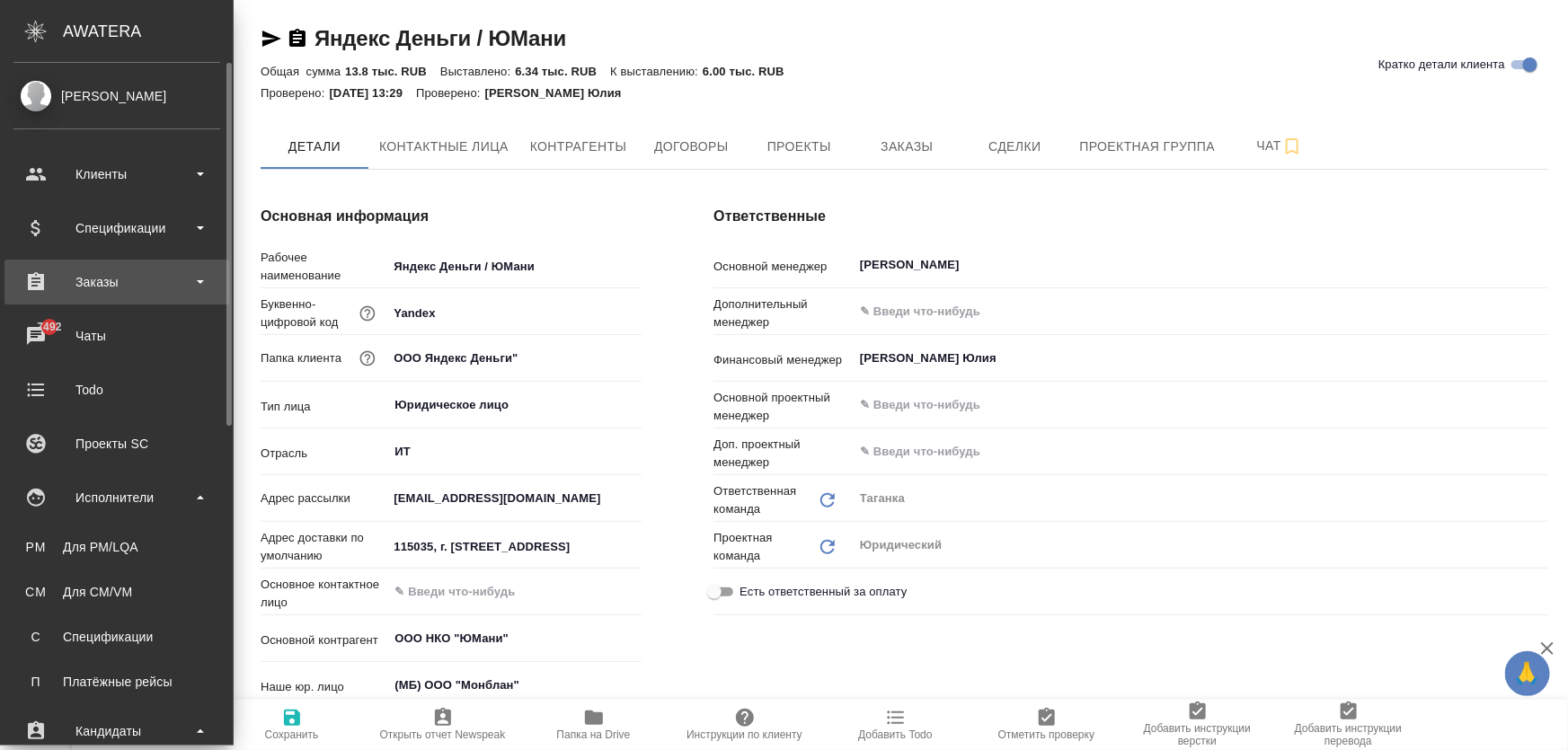
click at [95, 271] on div "Заказы" at bounding box center [116, 282] width 206 height 27
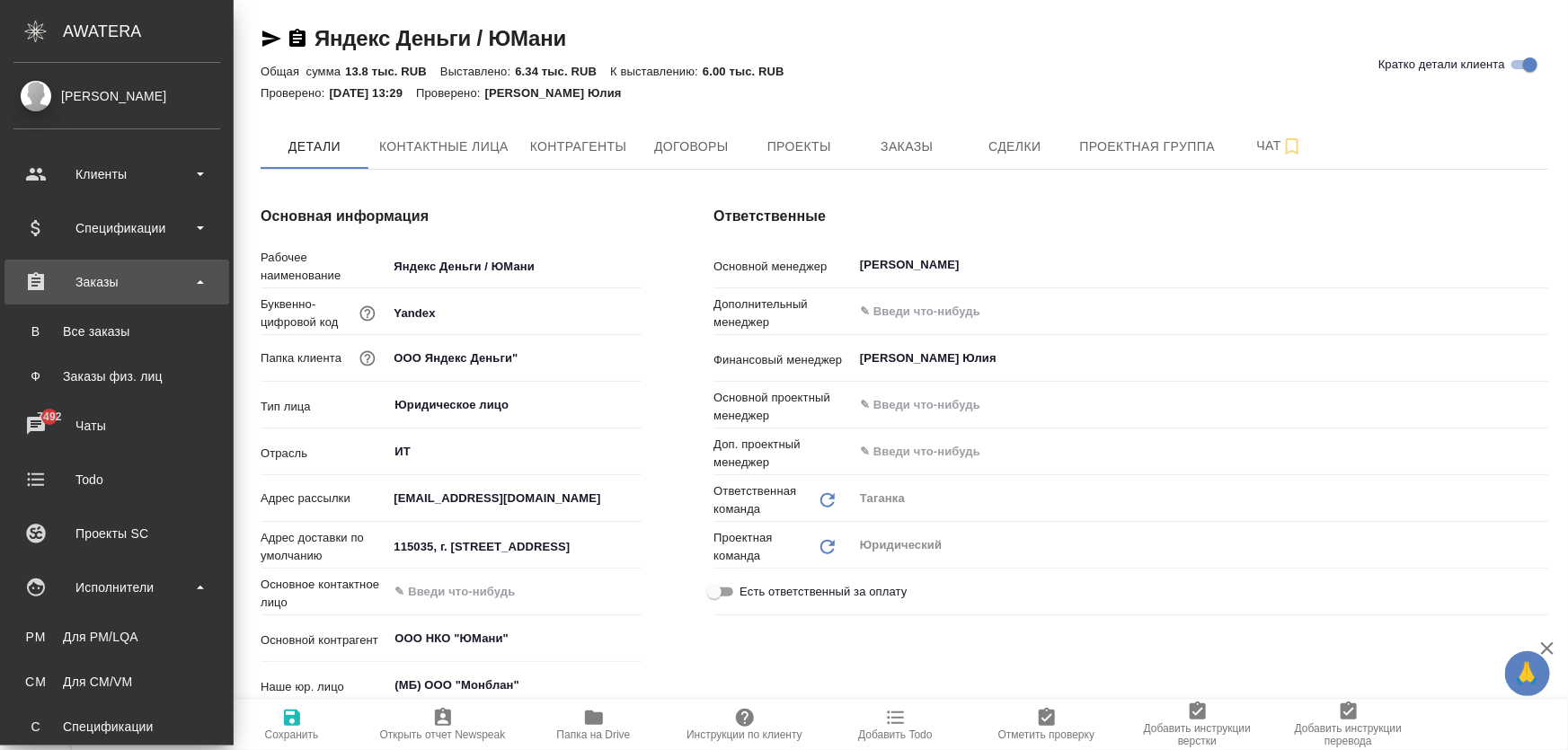
click at [107, 288] on div "Заказы" at bounding box center [116, 282] width 206 height 27
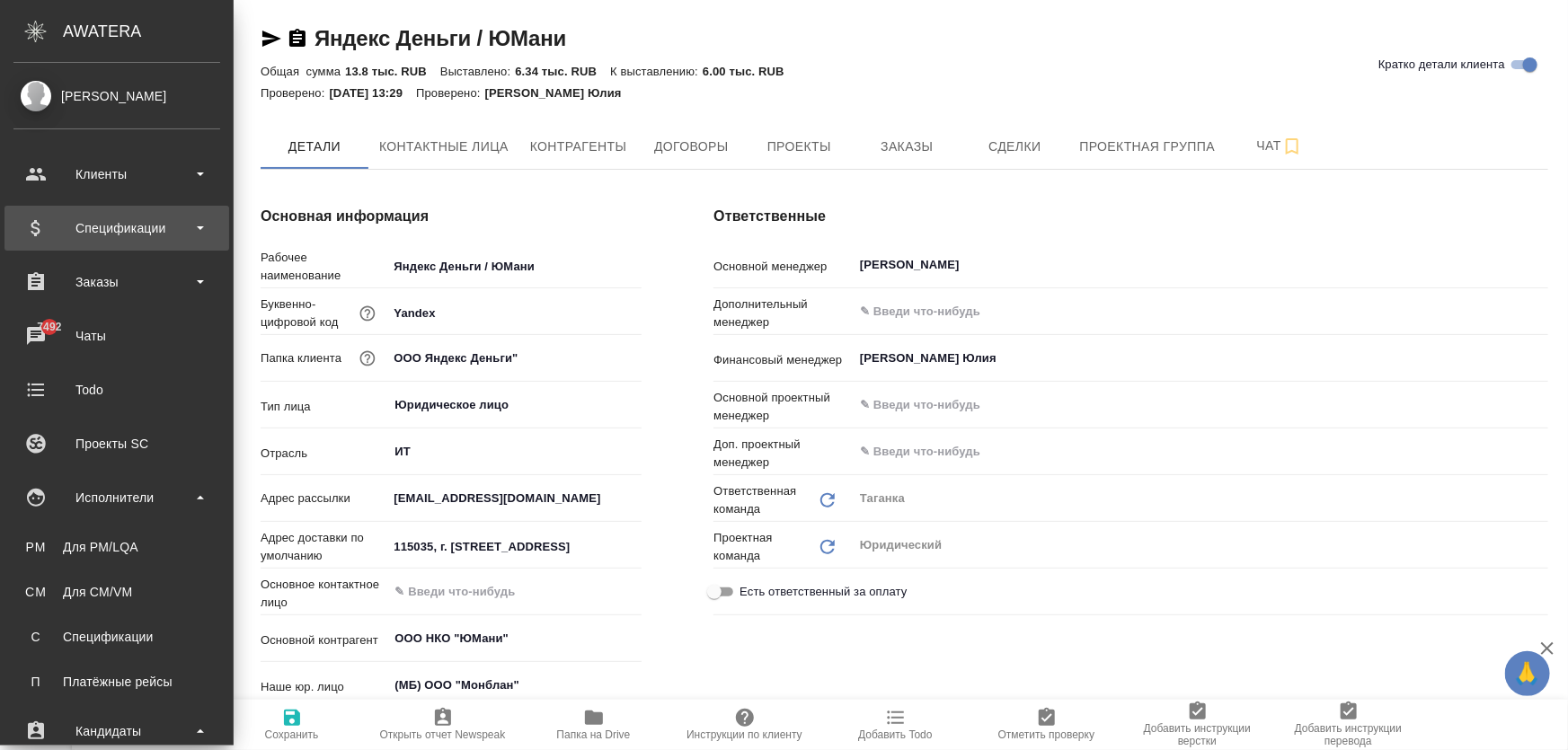
click at [112, 237] on div "Спецификации" at bounding box center [116, 228] width 206 height 27
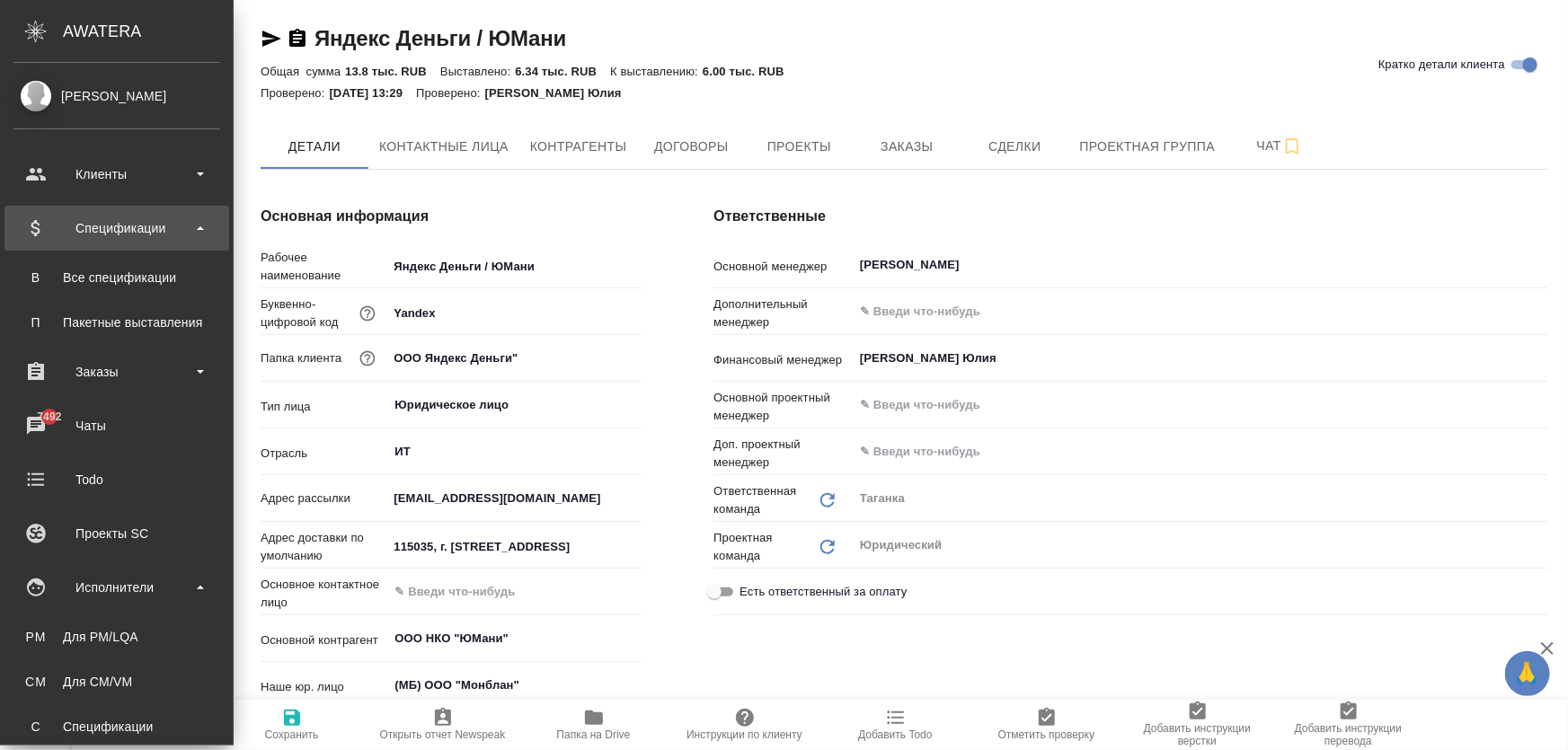
click at [132, 225] on div "Спецификации" at bounding box center [116, 228] width 206 height 27
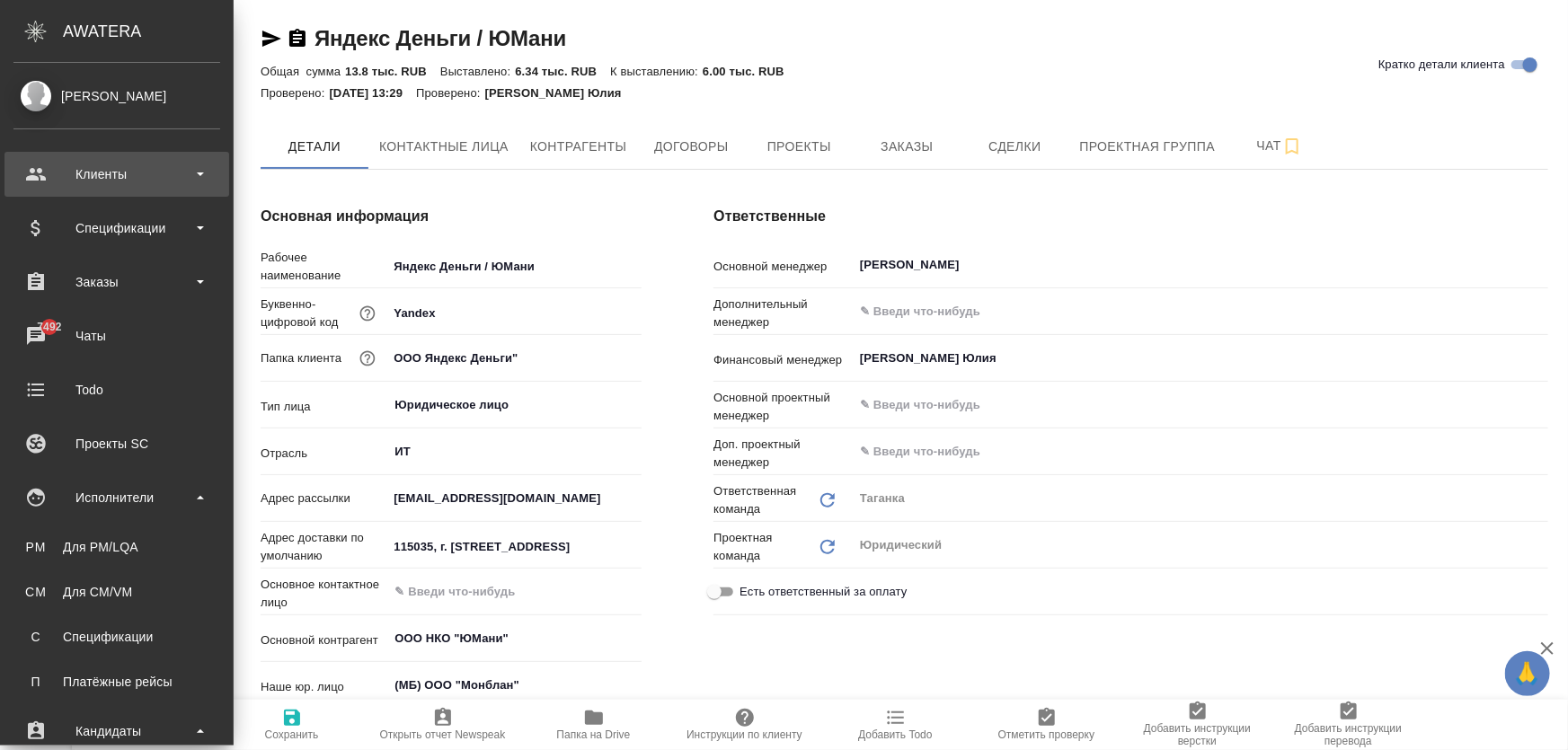
click at [131, 185] on div "Клиенты" at bounding box center [116, 174] width 206 height 27
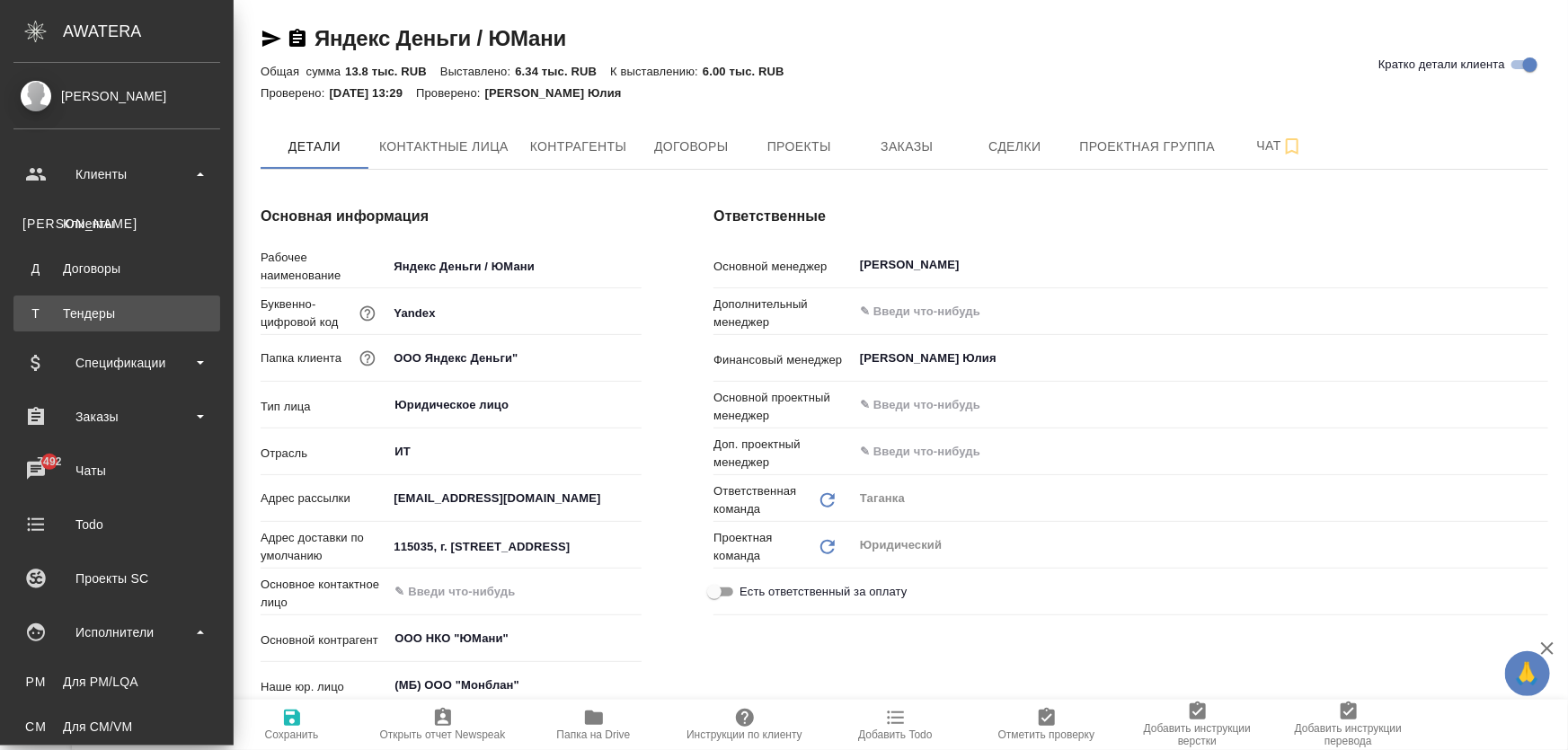
type textarea "x"
click at [105, 315] on div "Тендеры" at bounding box center [116, 313] width 188 height 18
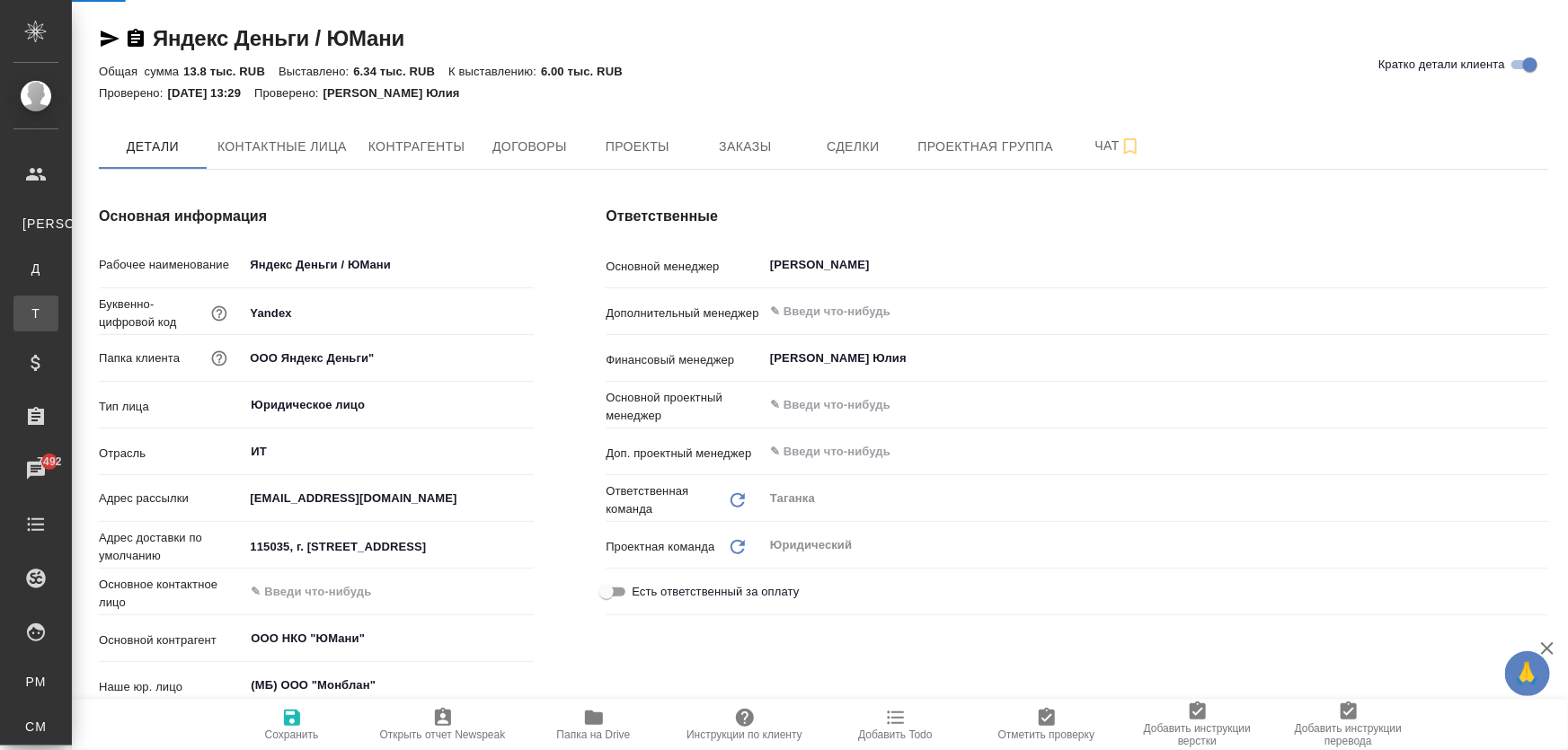
type textarea "x"
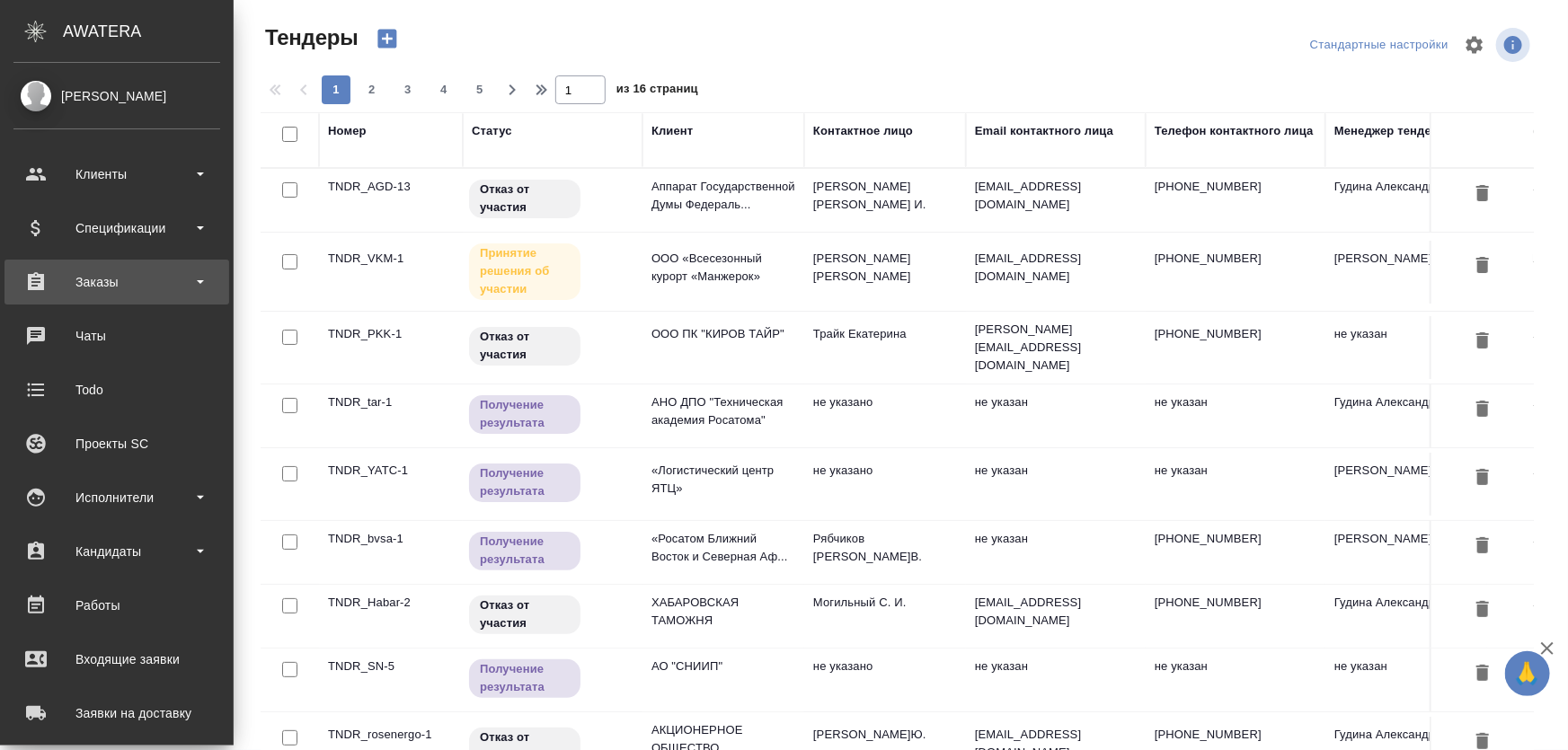
click at [85, 296] on div "Заказы" at bounding box center [116, 281] width 224 height 45
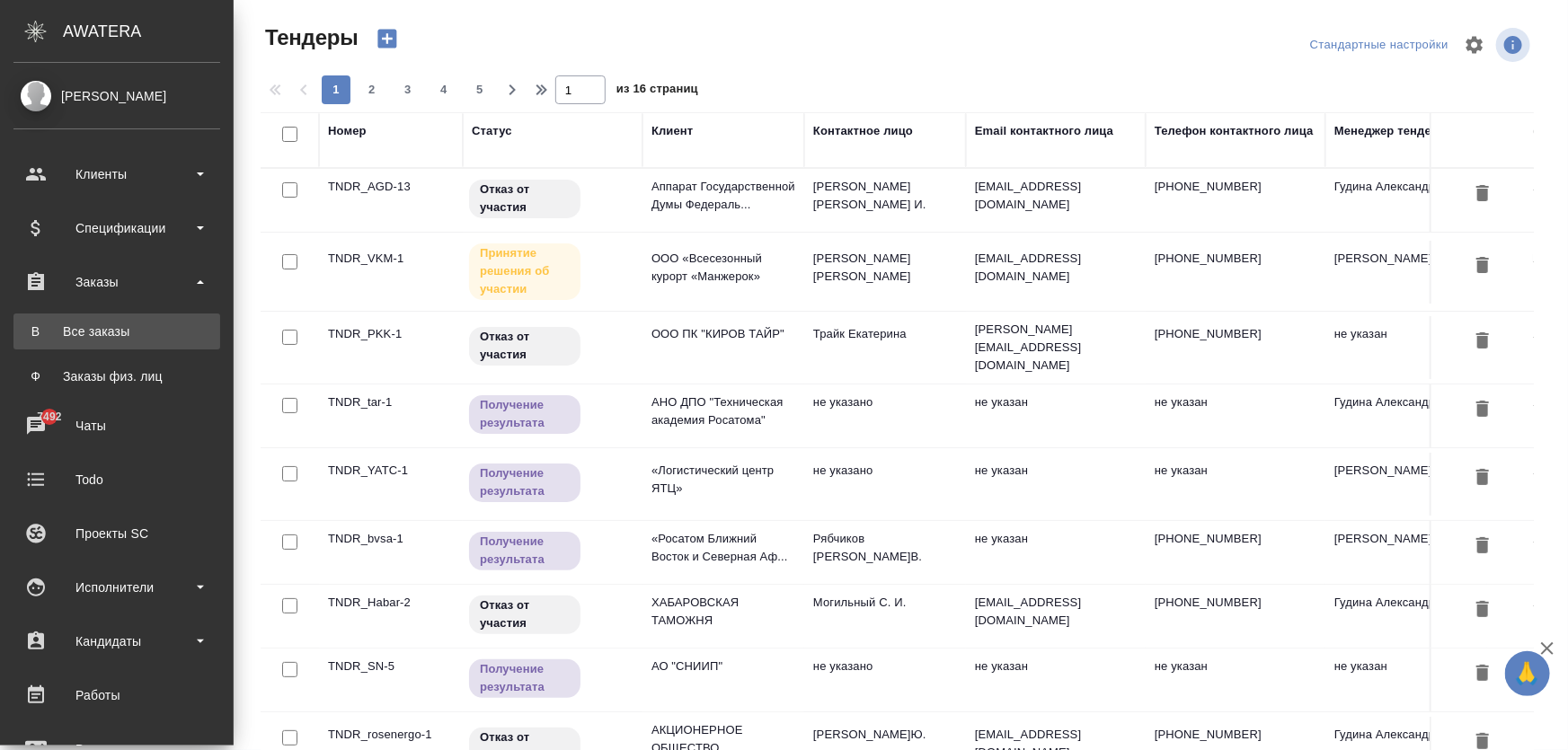
click at [97, 328] on div "Все заказы" at bounding box center [116, 331] width 188 height 18
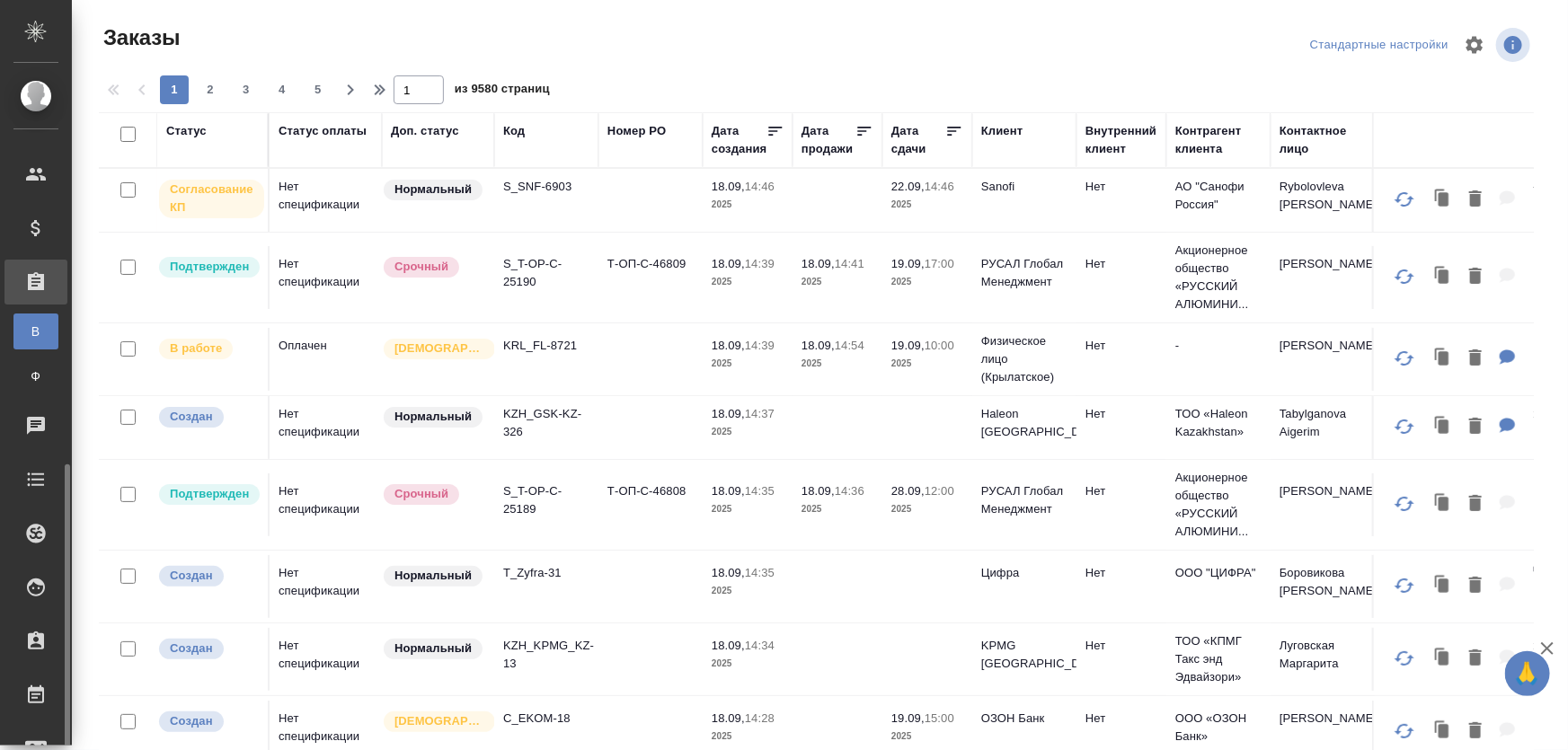
click at [487, 366] on td "Святая троица" at bounding box center [437, 359] width 113 height 62
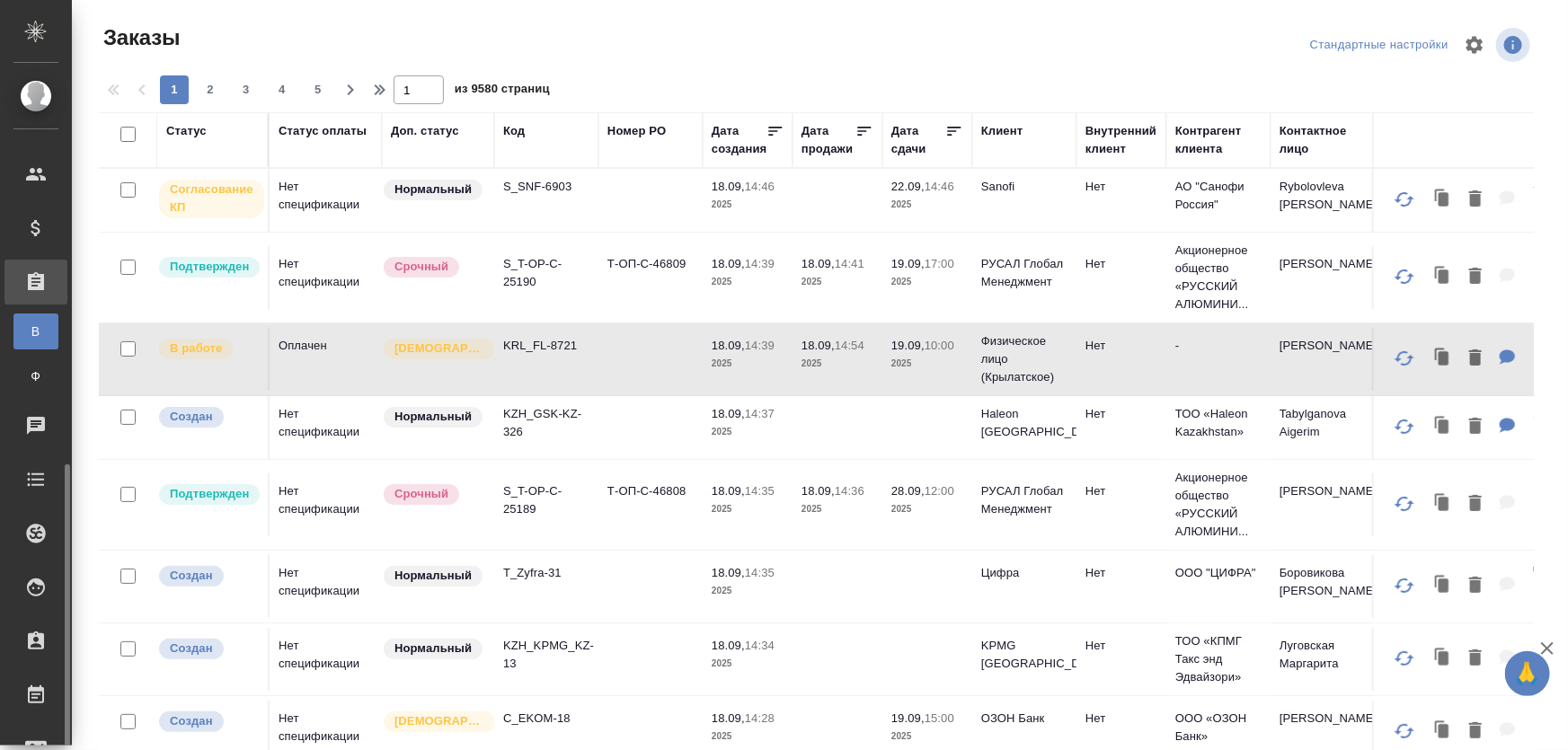
scroll to position [244, 0]
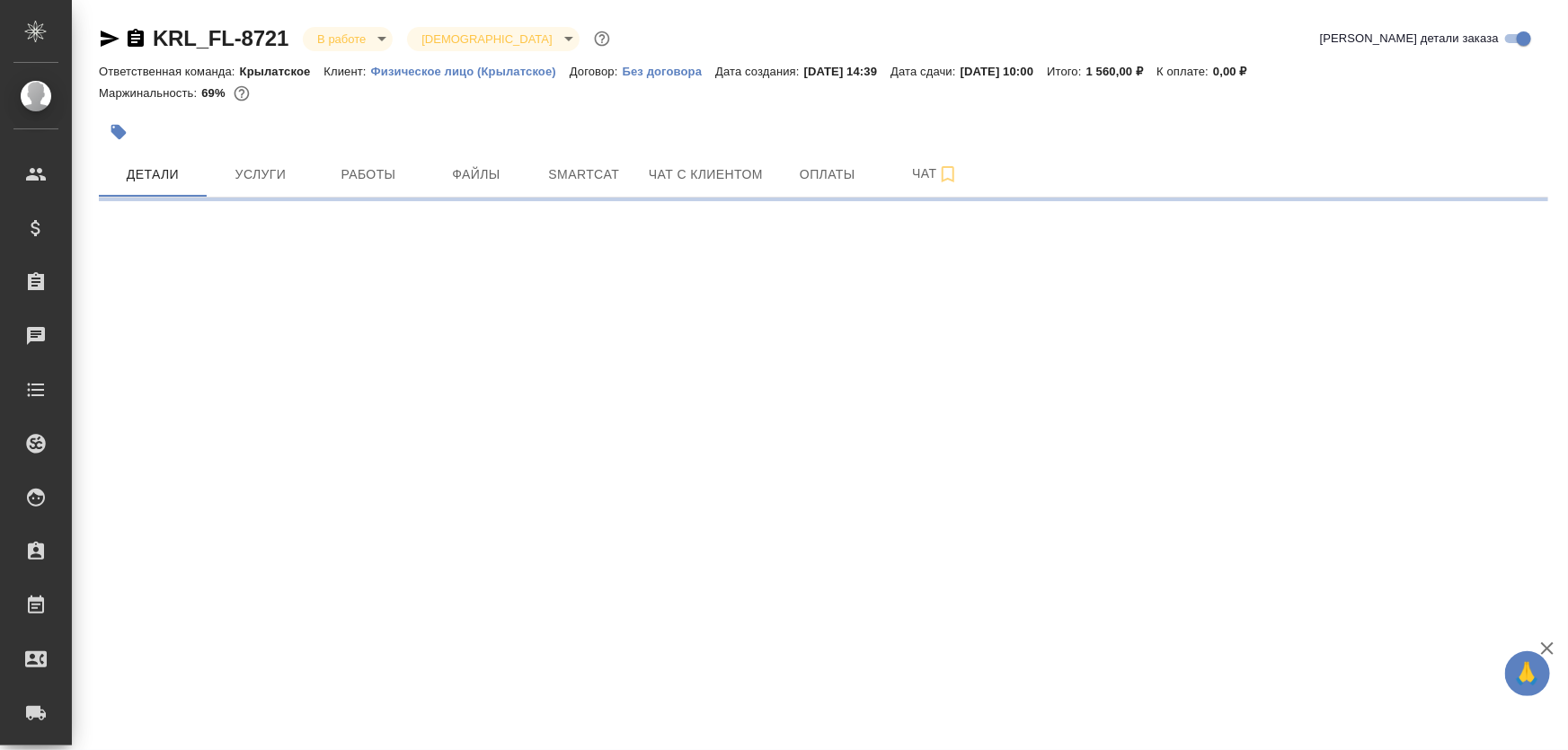
select select "RU"
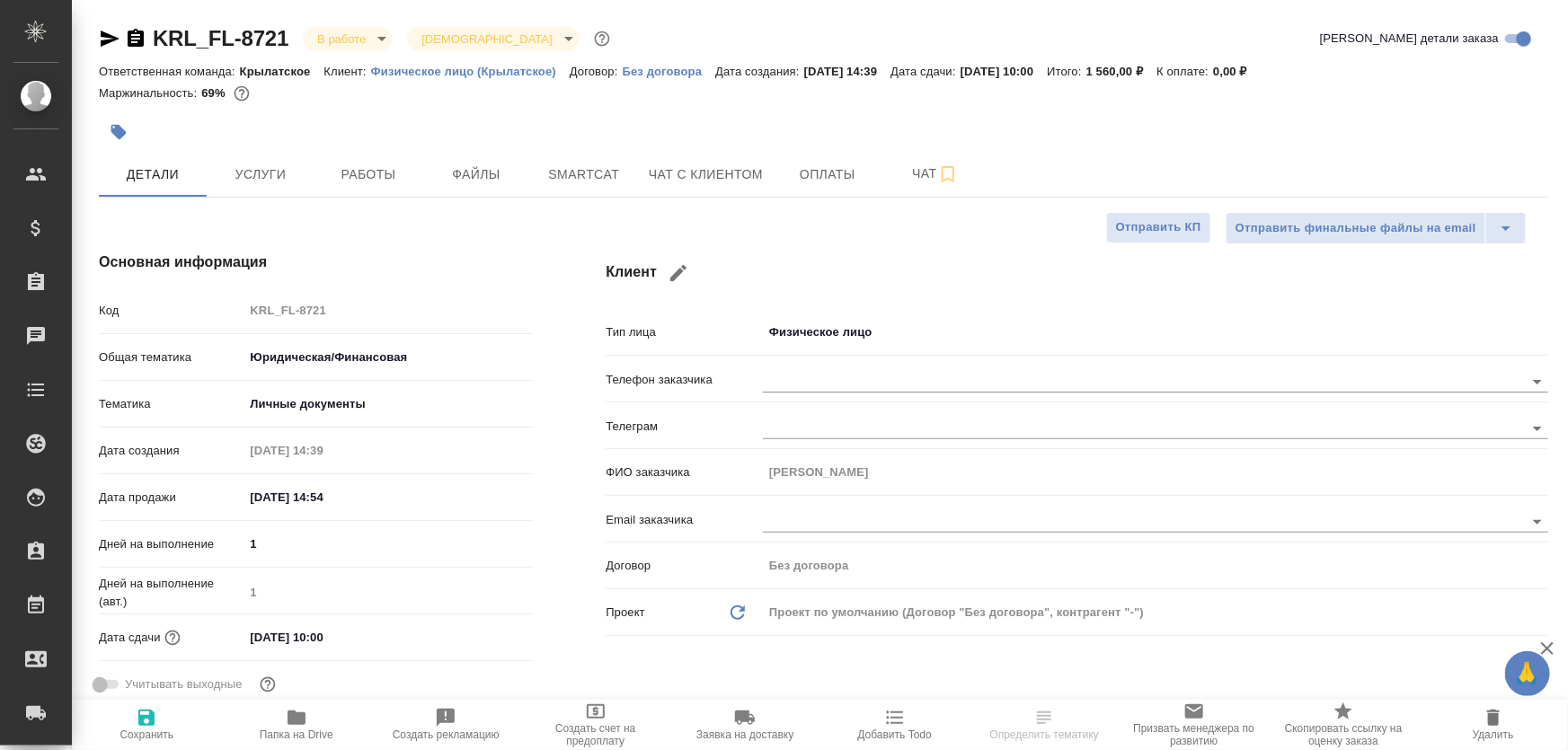
type textarea "x"
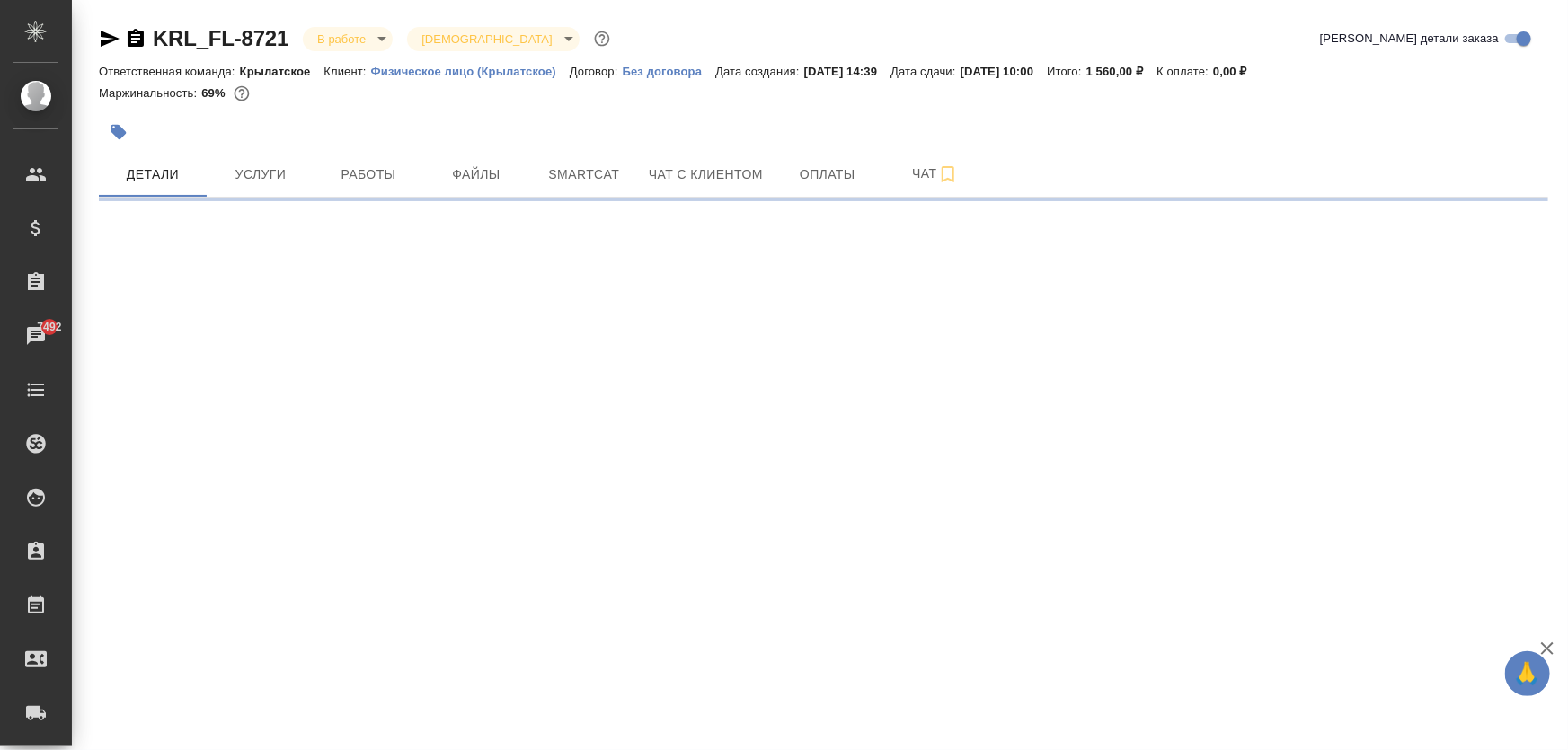
select select "RU"
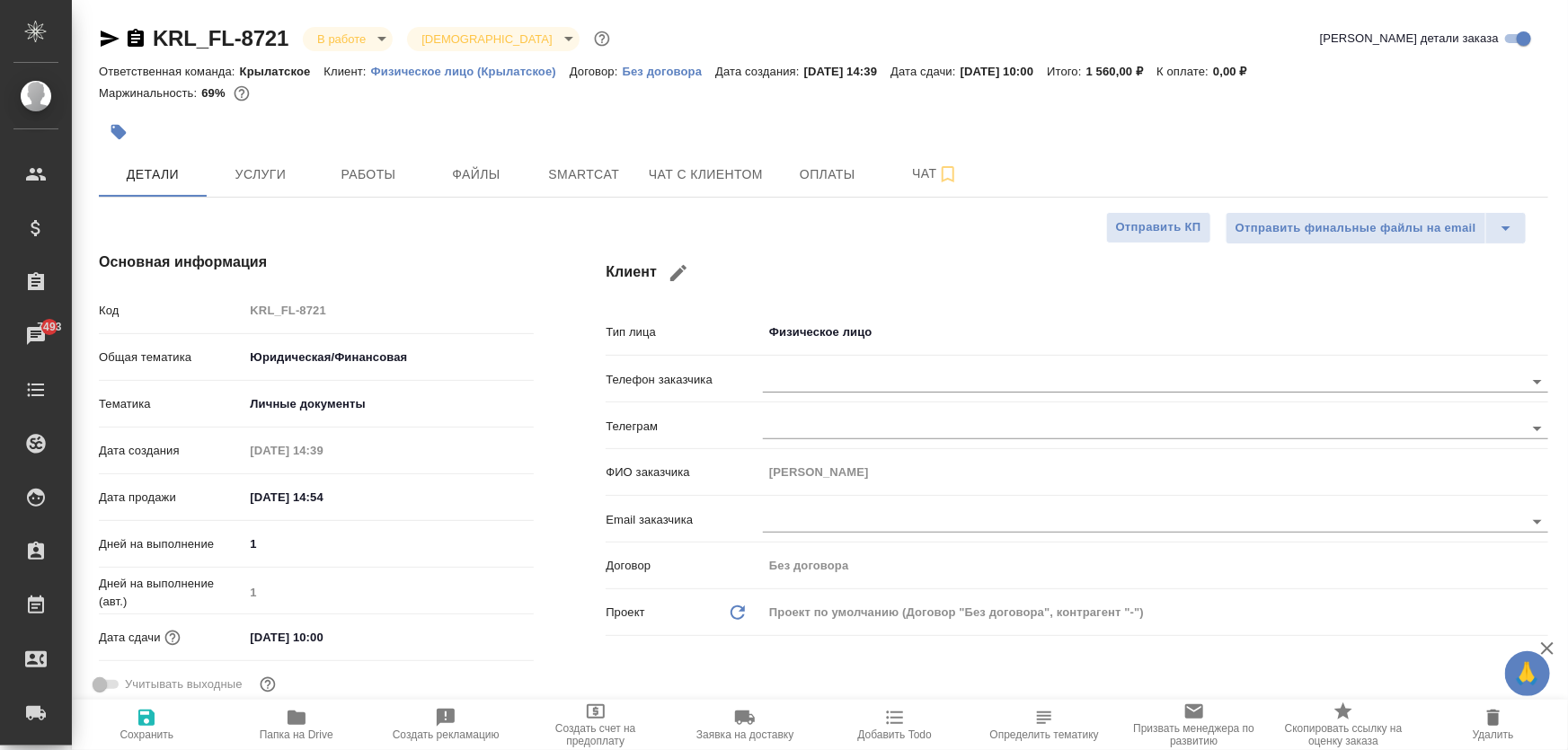
type textarea "x"
click at [270, 164] on span "Услуги" at bounding box center [260, 175] width 86 height 23
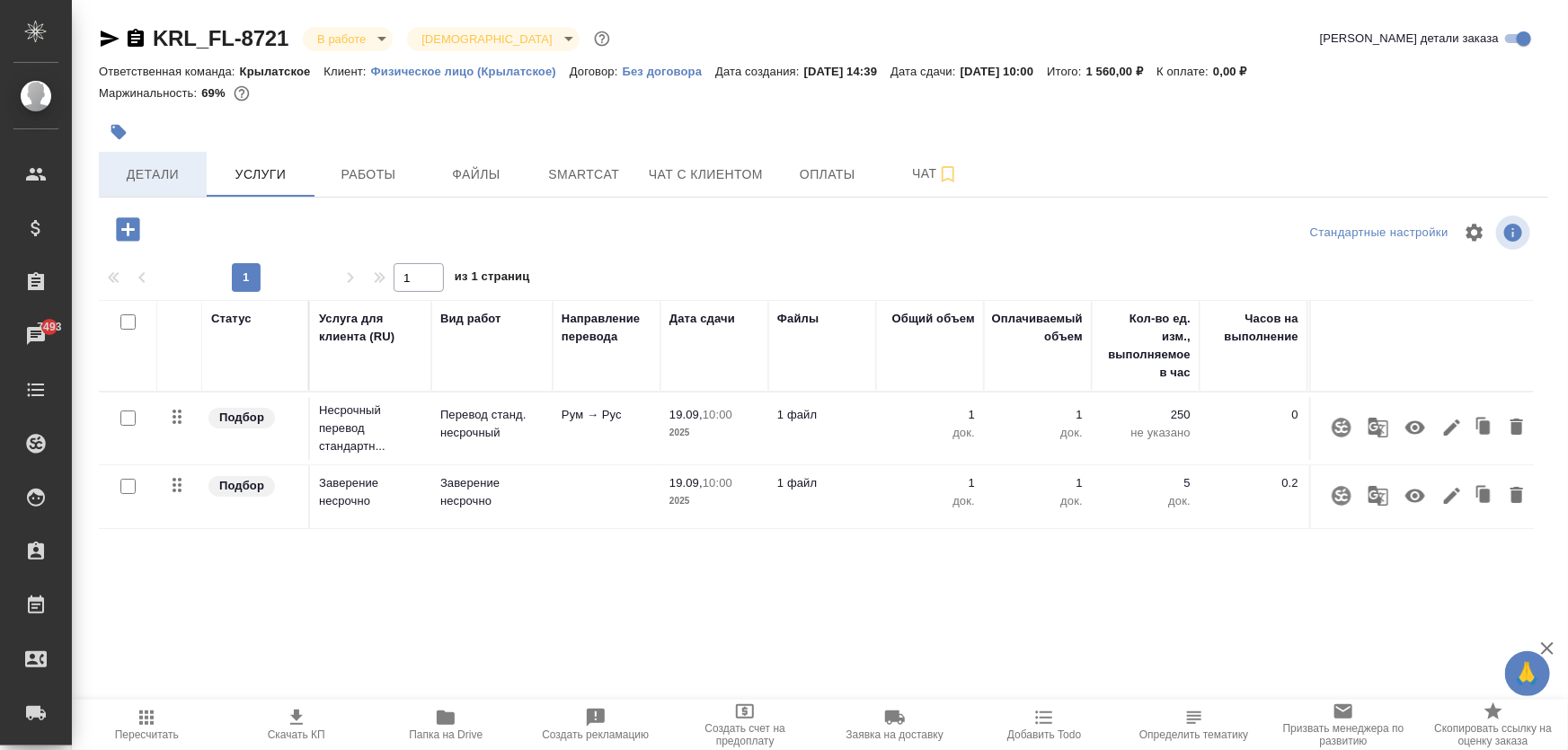
click at [174, 175] on span "Детали" at bounding box center [152, 175] width 86 height 23
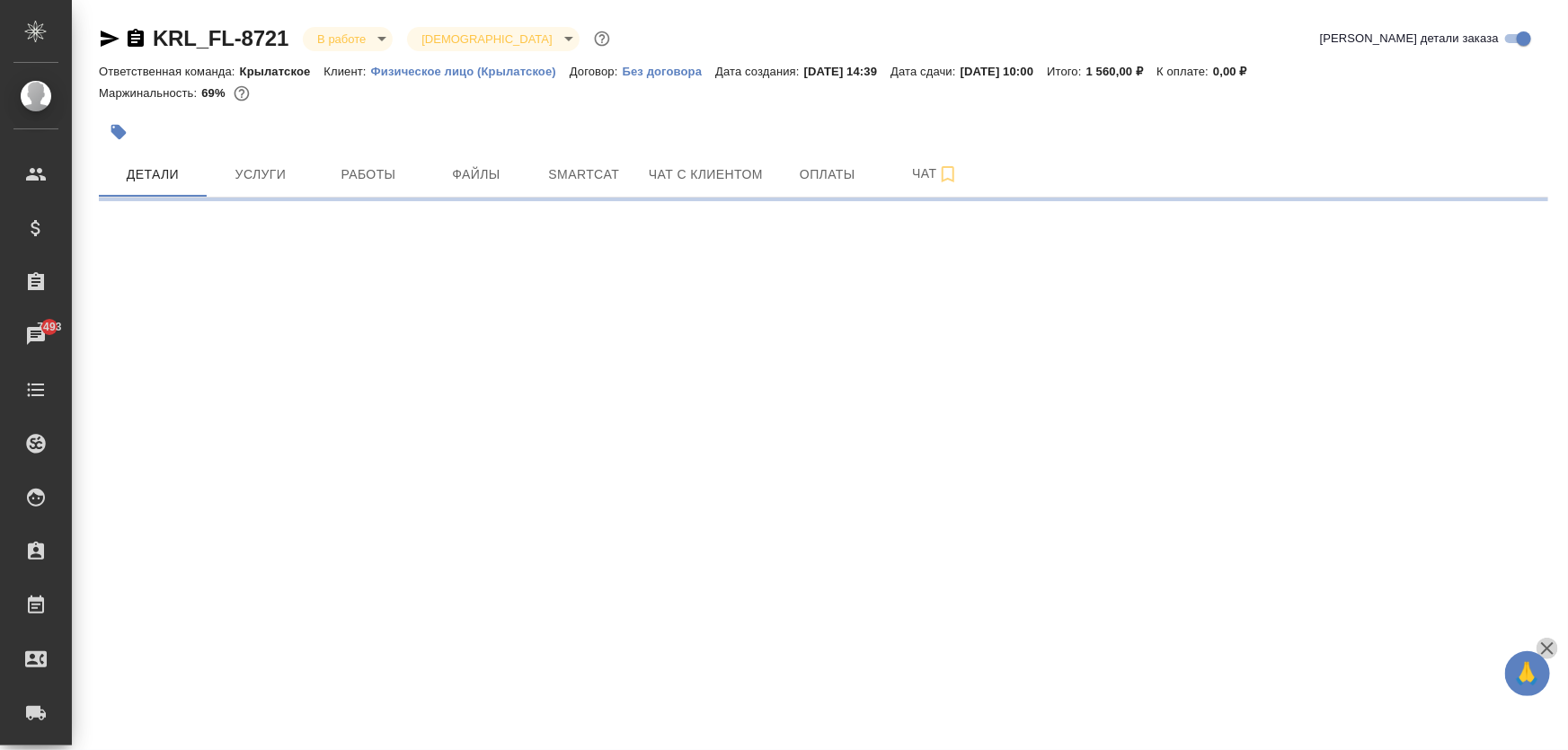
click at [1553, 652] on icon "button" at bounding box center [1546, 649] width 22 height 22
select select "RU"
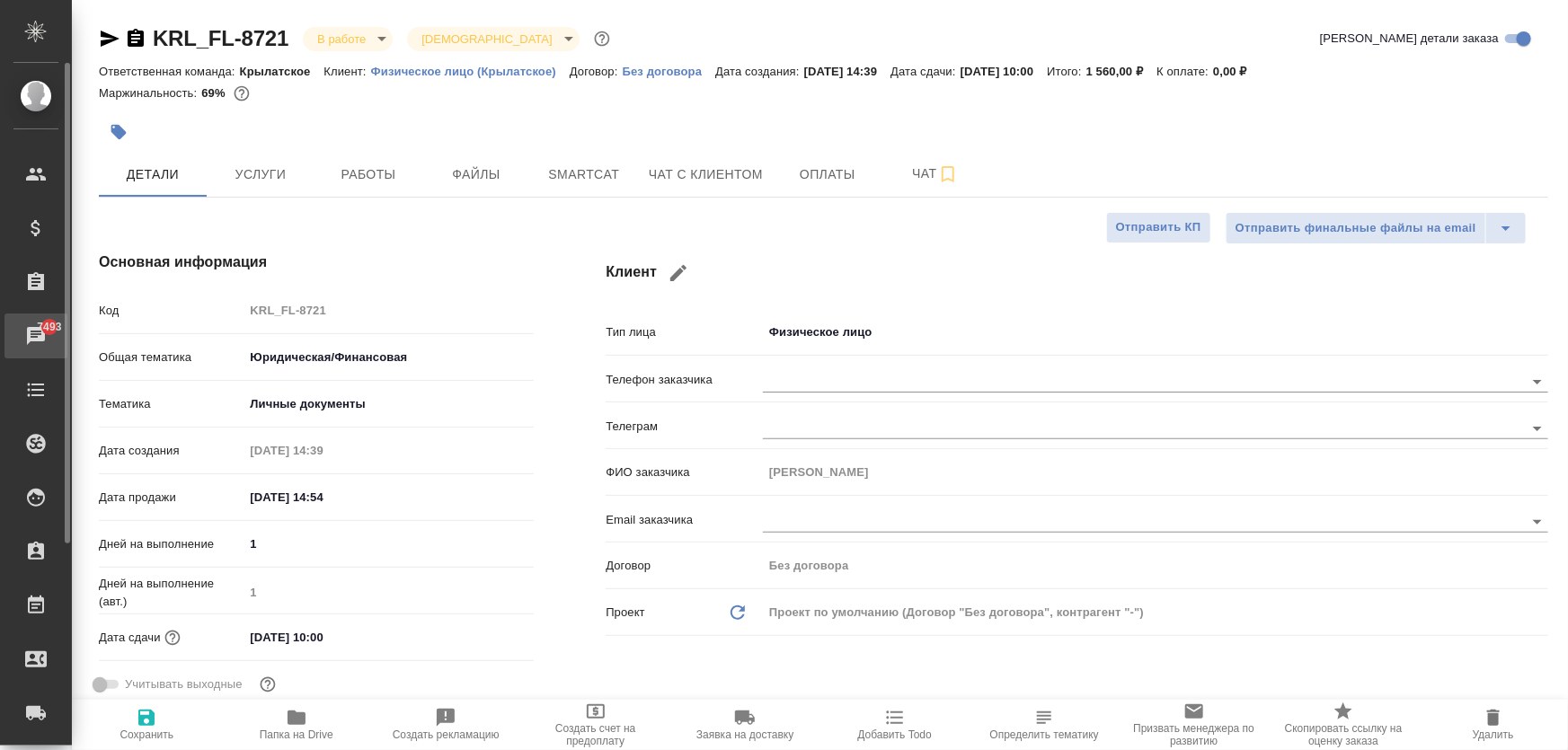
type textarea "x"
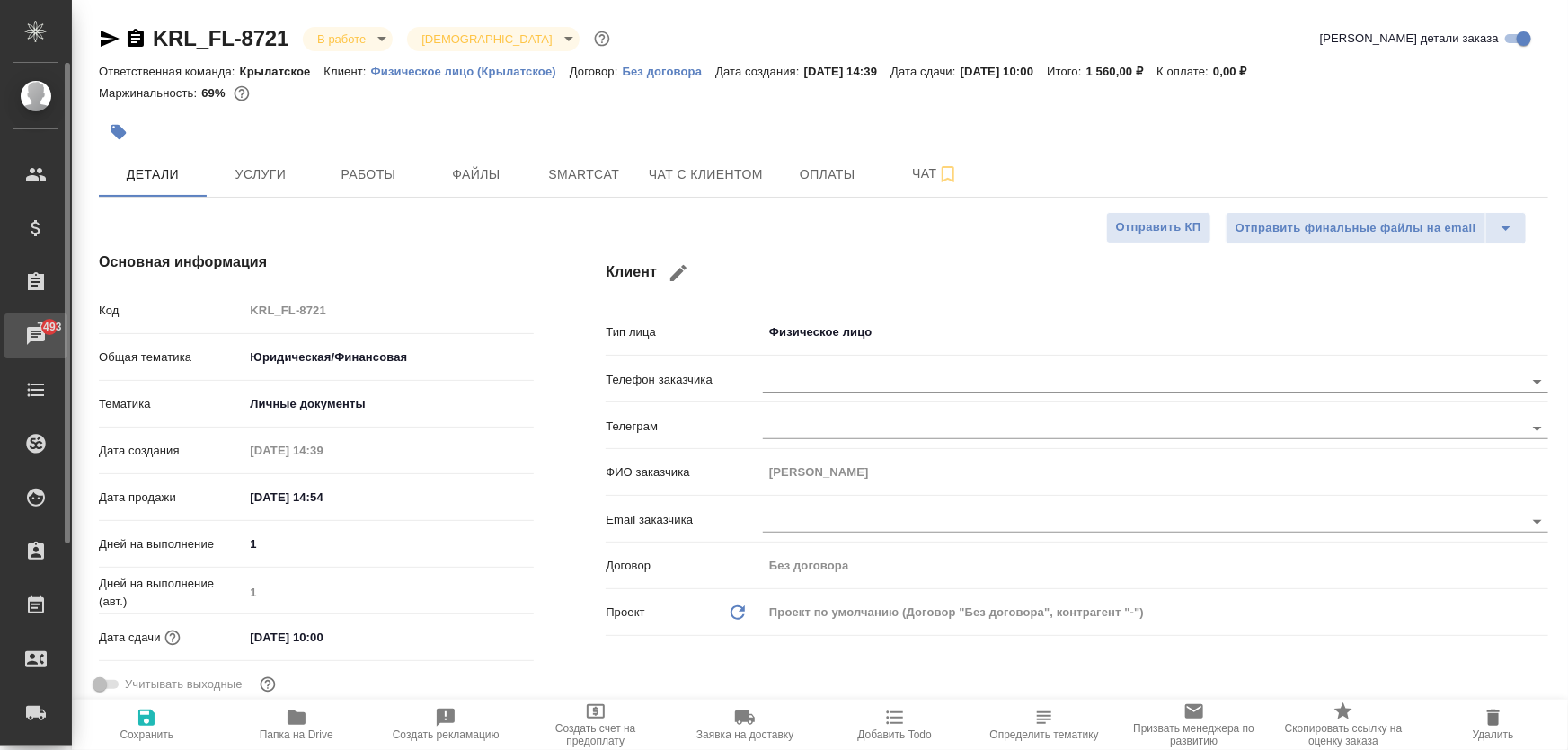
type textarea "x"
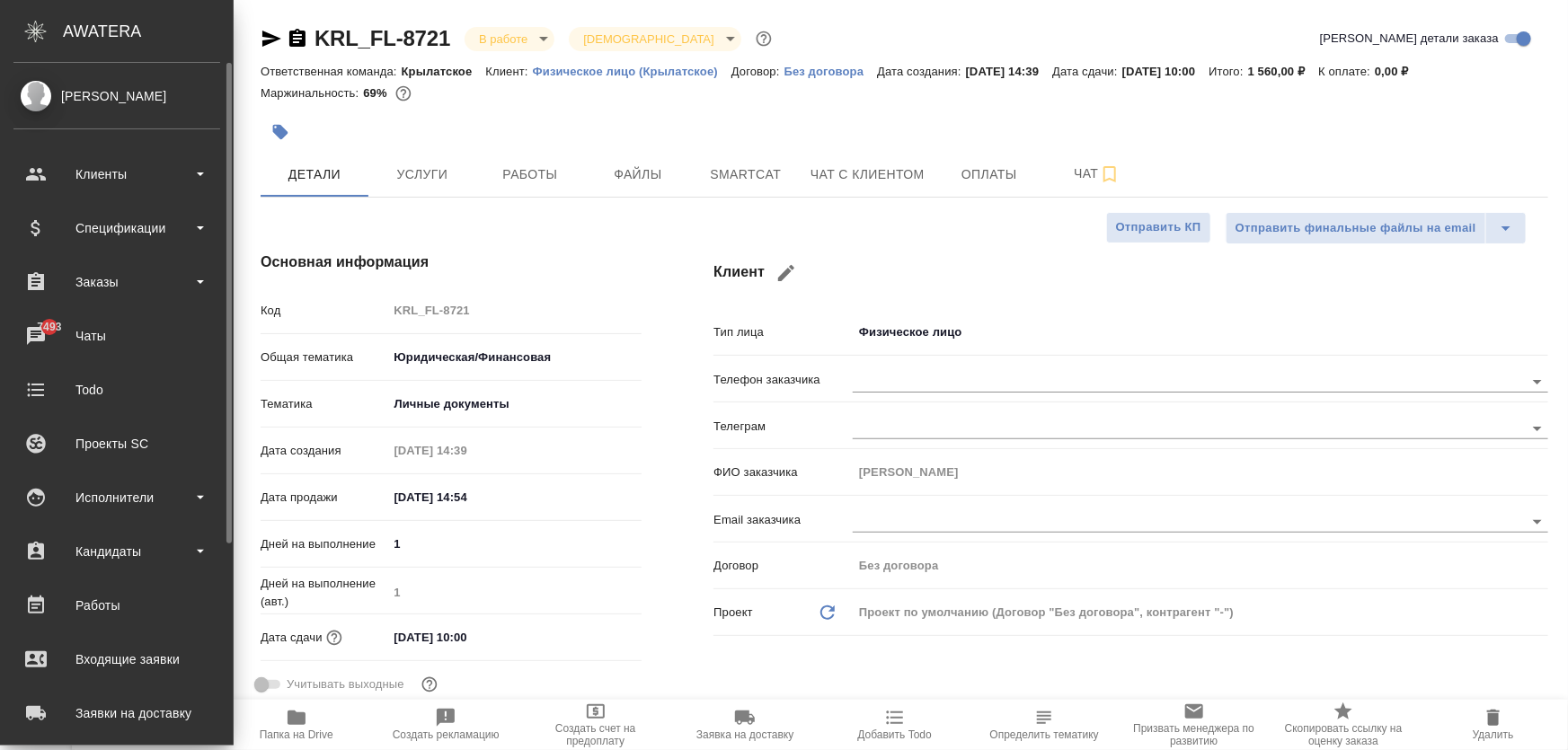
type textarea "x"
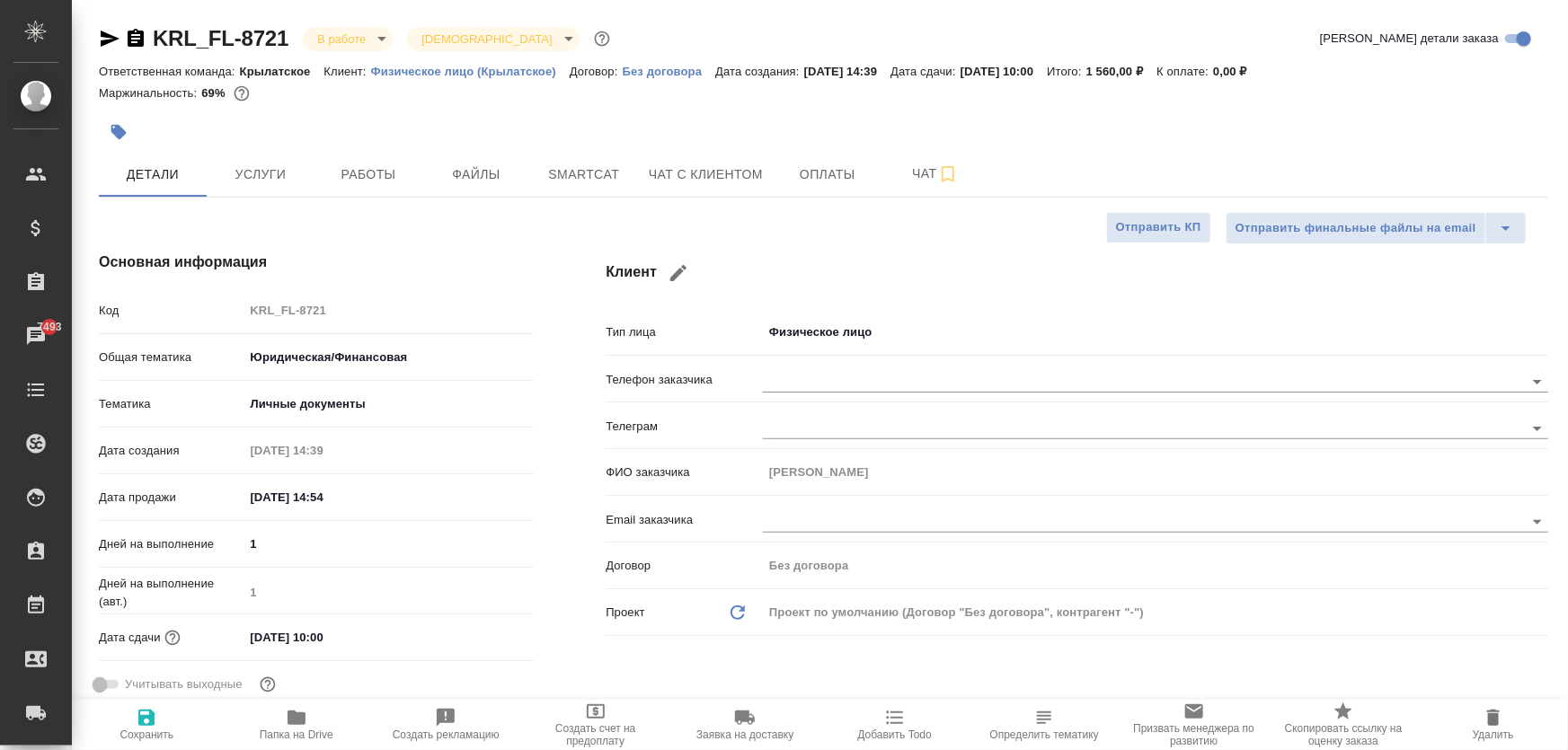
click at [498, 73] on p "Физическое лицо (Крылатское)" at bounding box center [471, 71] width 199 height 13
type textarea "x"
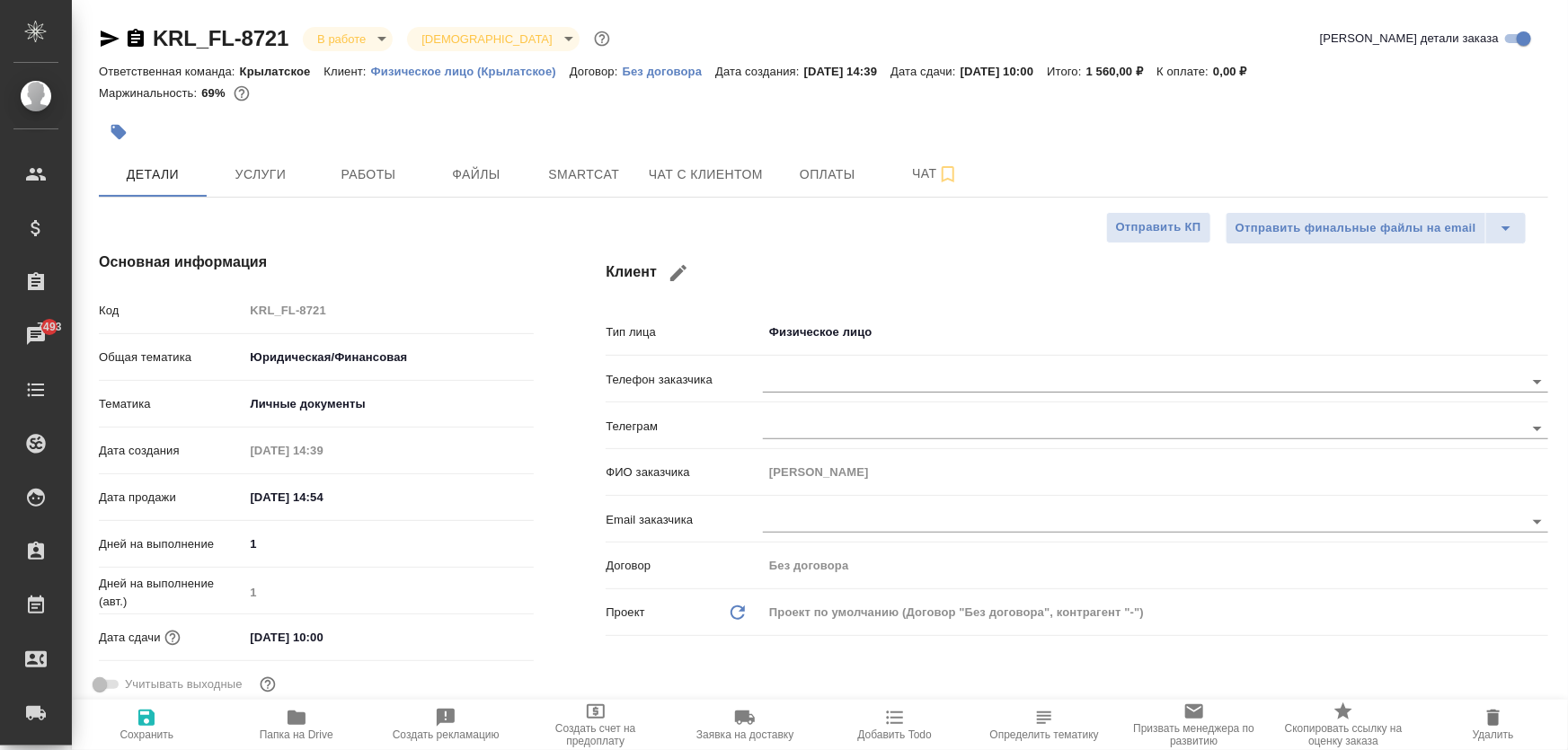
type textarea "x"
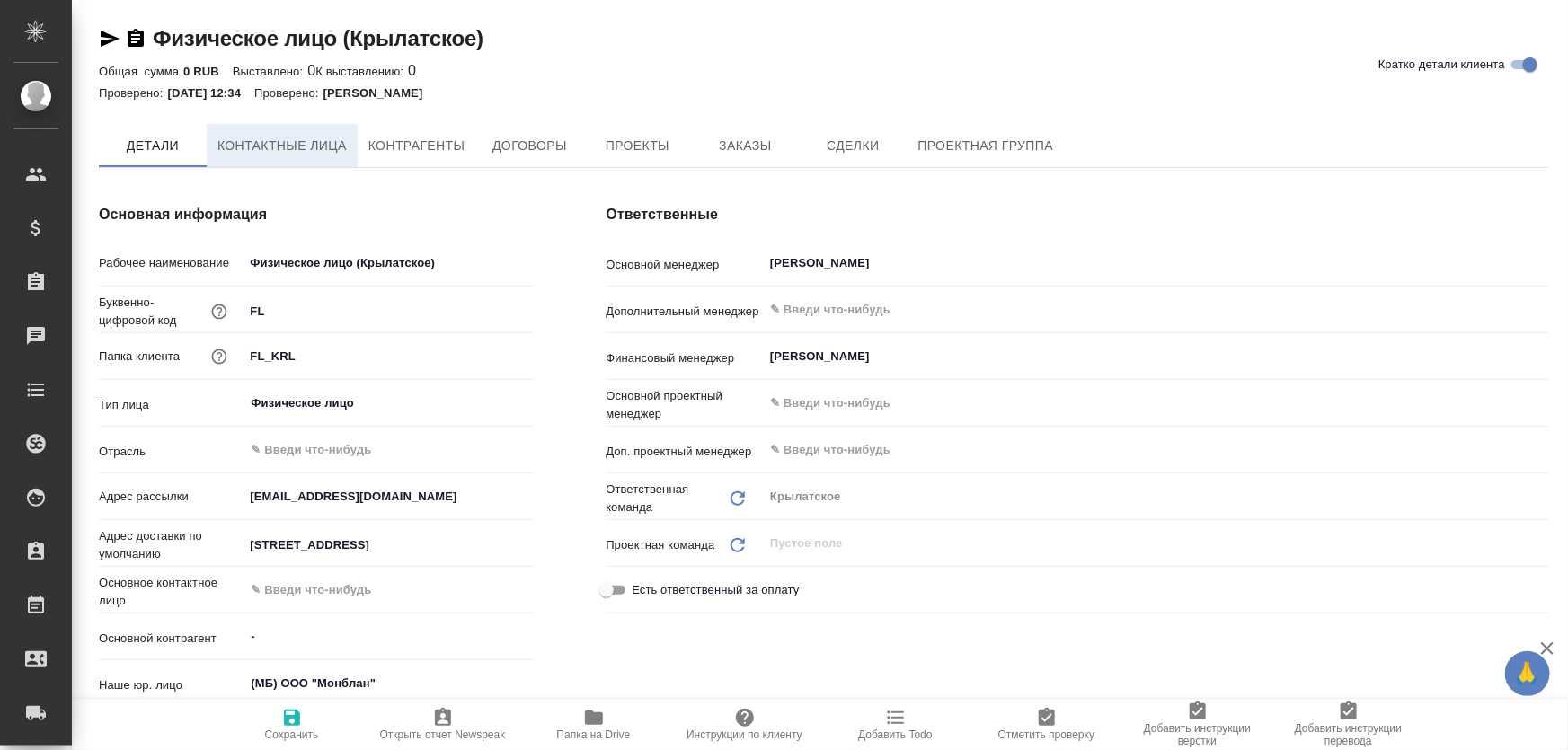
type textarea "x"
click at [339, 144] on span "Контактные лица" at bounding box center [282, 147] width 130 height 23
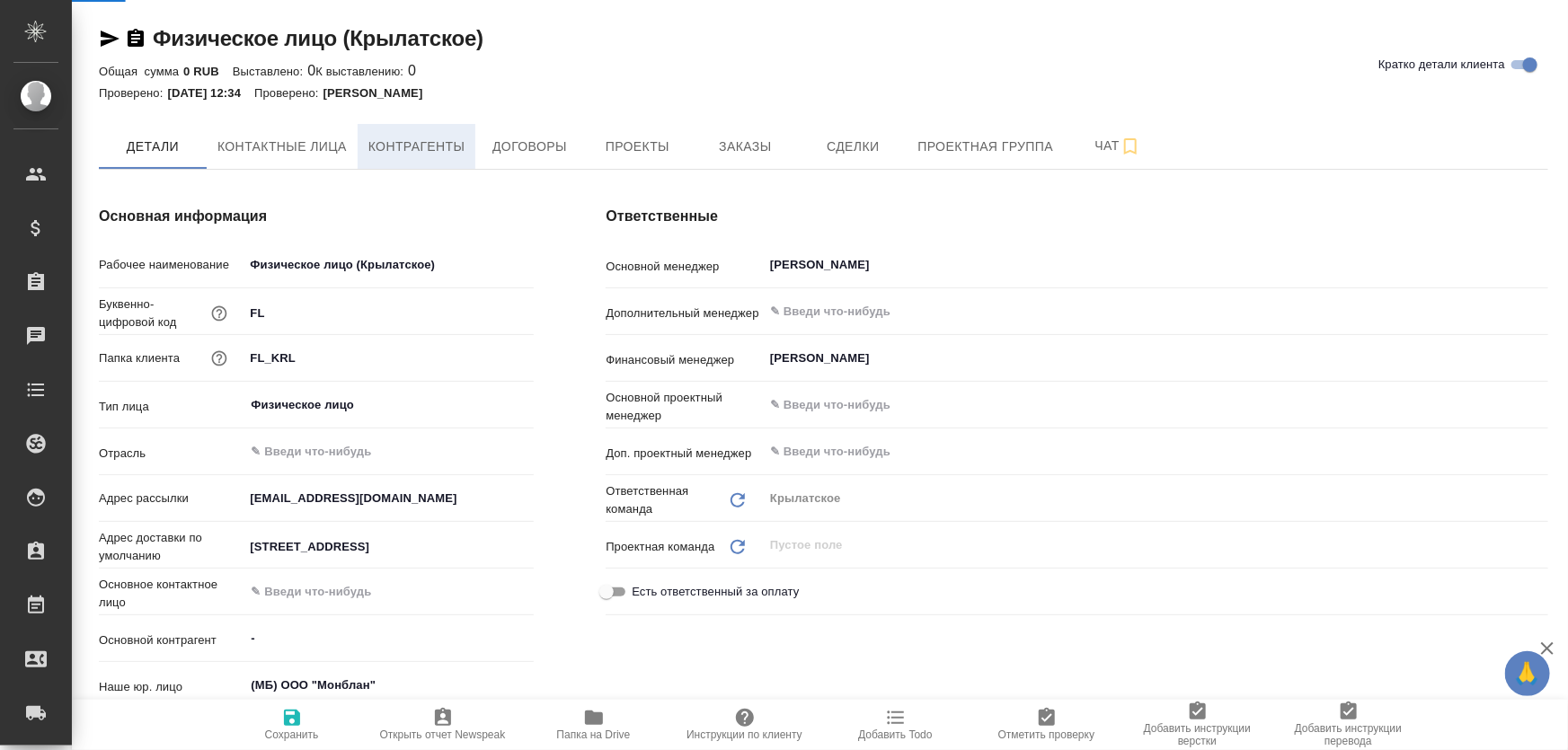
type textarea "x"
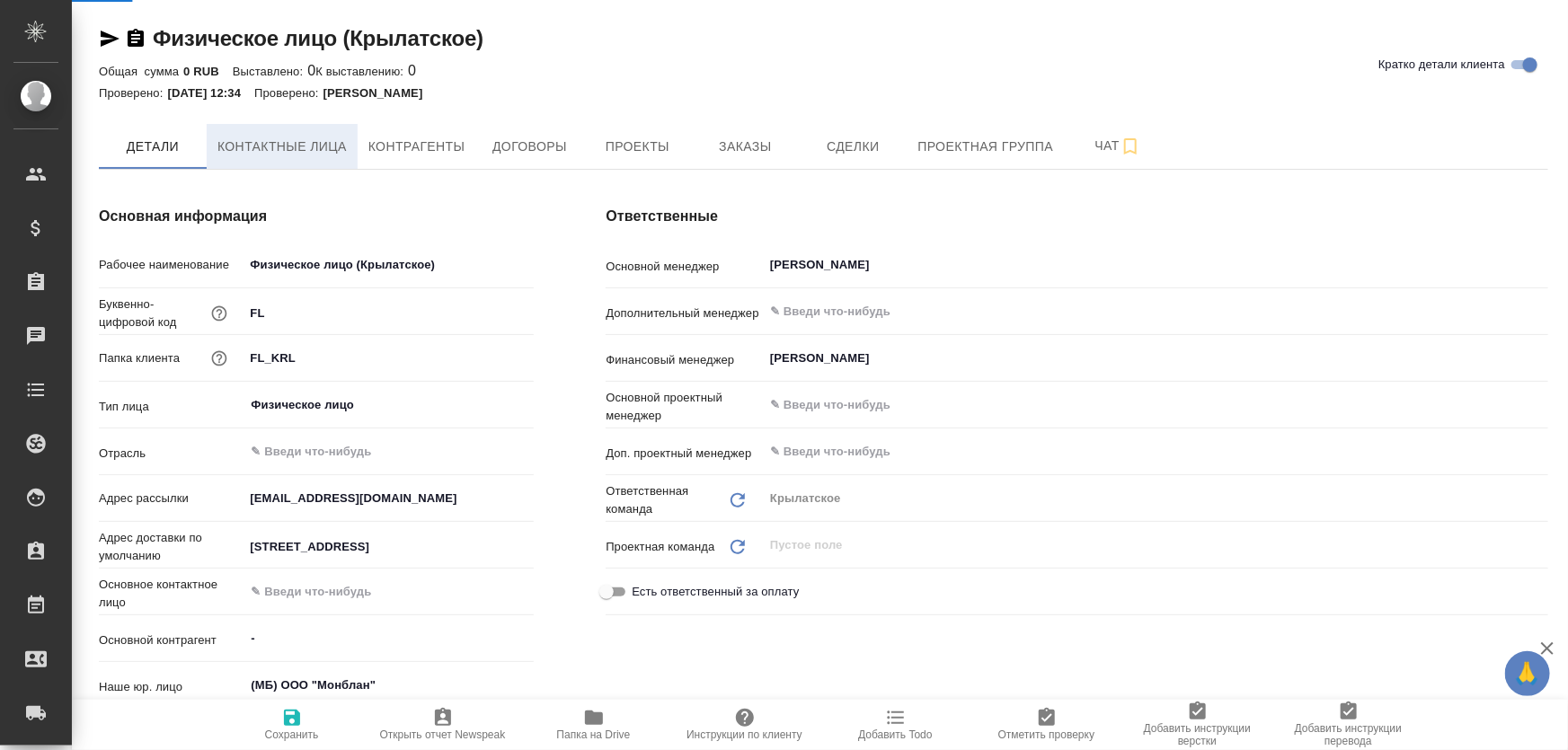
type textarea "x"
select select "RU"
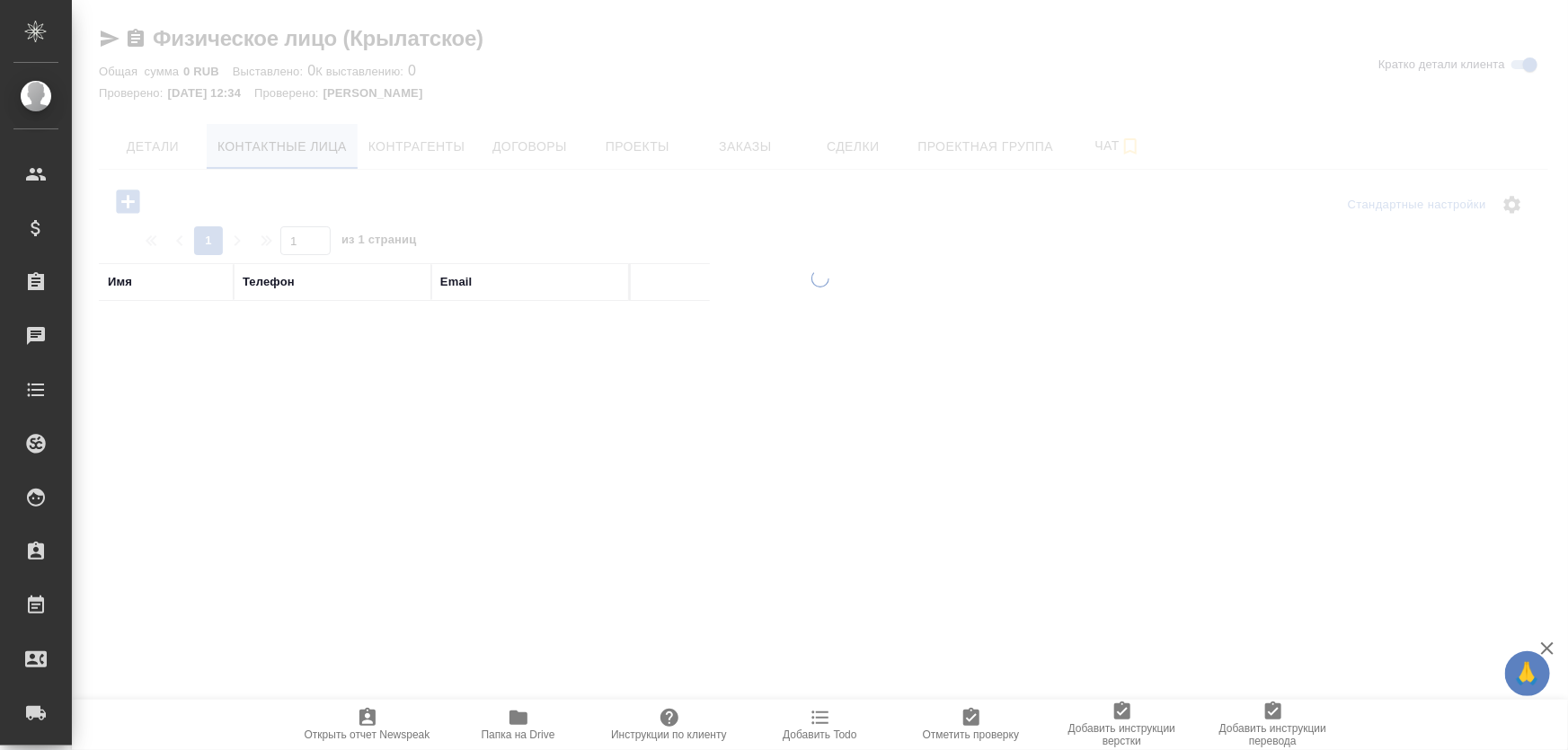
click at [312, 150] on div at bounding box center [820, 375] width 1496 height 750
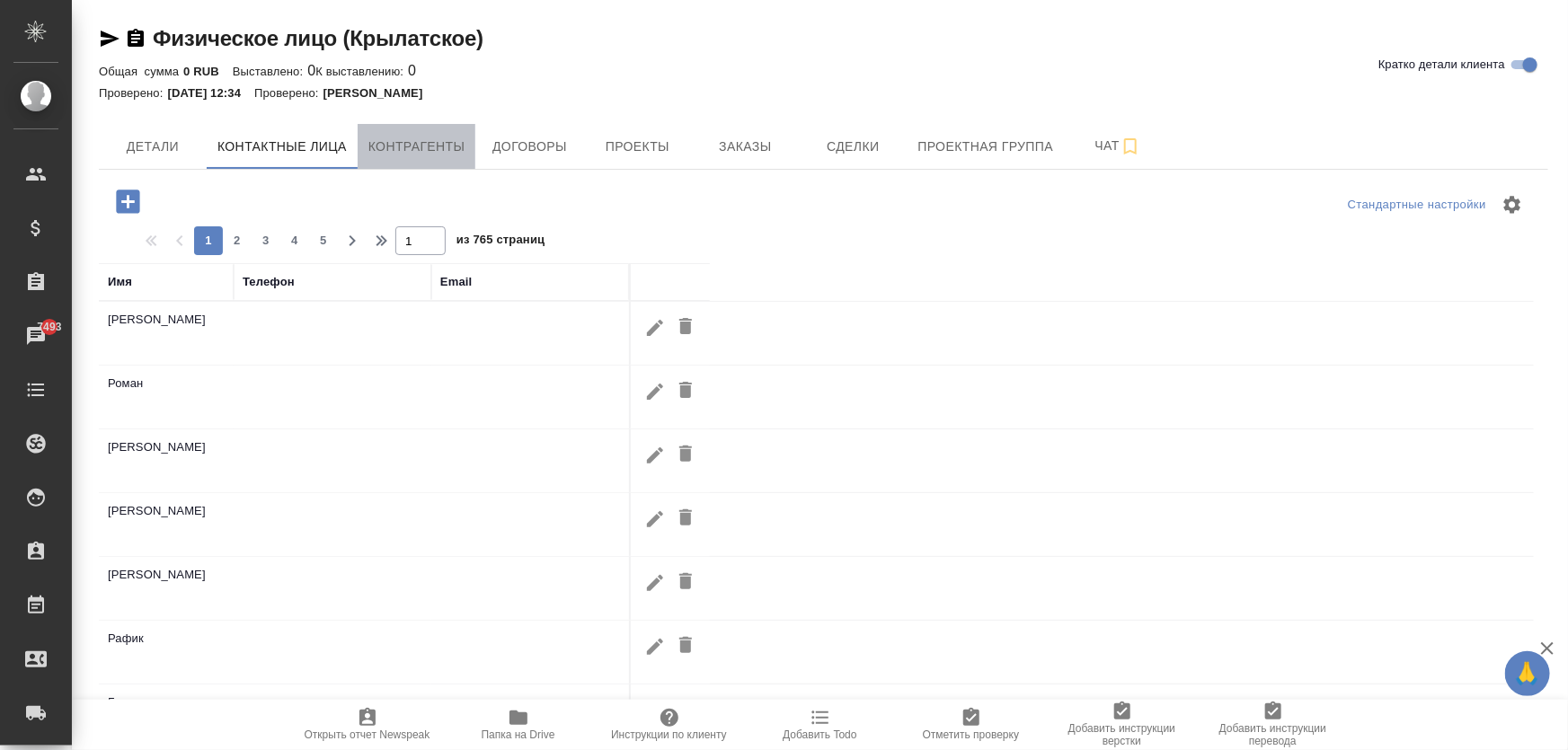
click at [400, 154] on span "Контрагенты" at bounding box center [417, 147] width 97 height 23
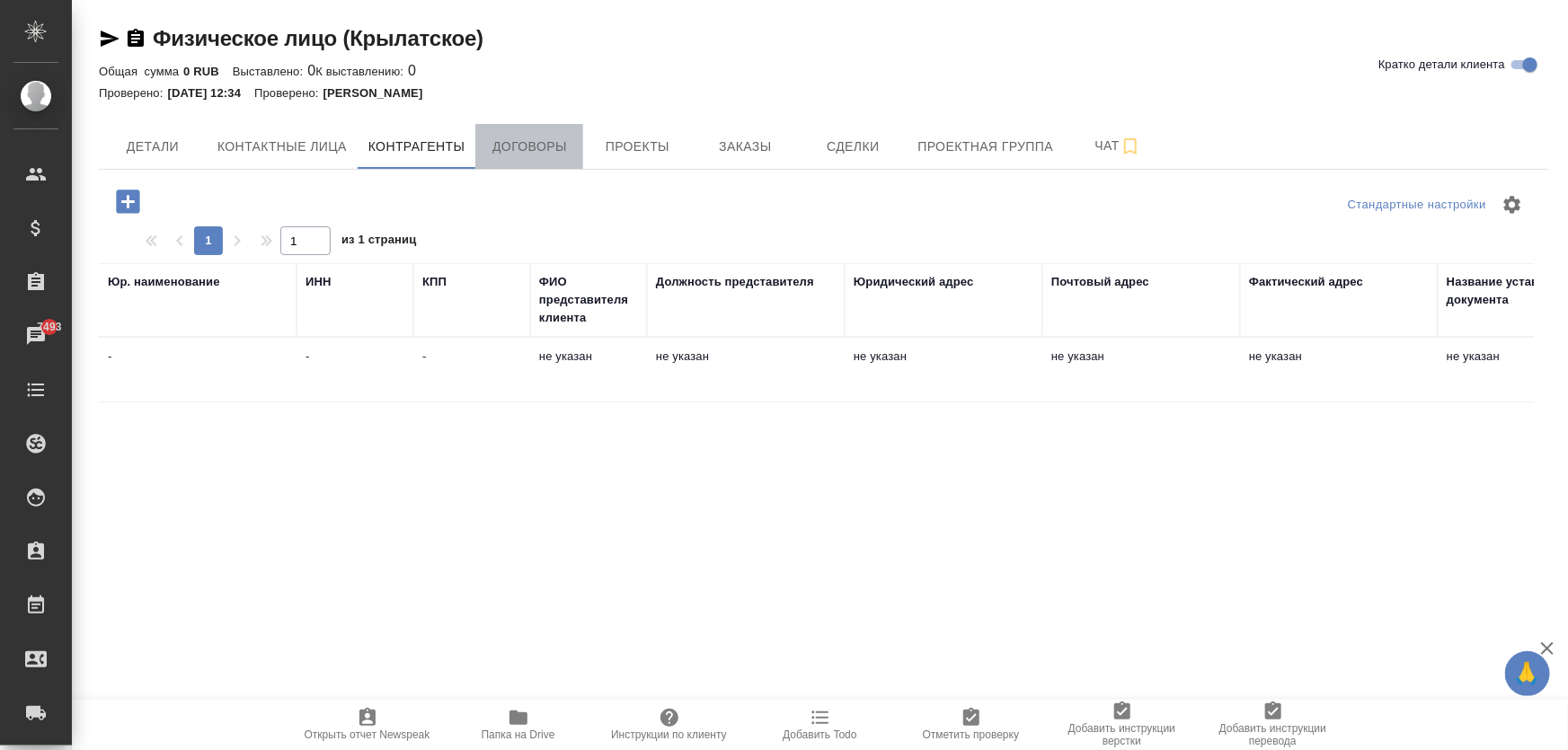
click at [527, 154] on span "Договоры" at bounding box center [528, 147] width 86 height 23
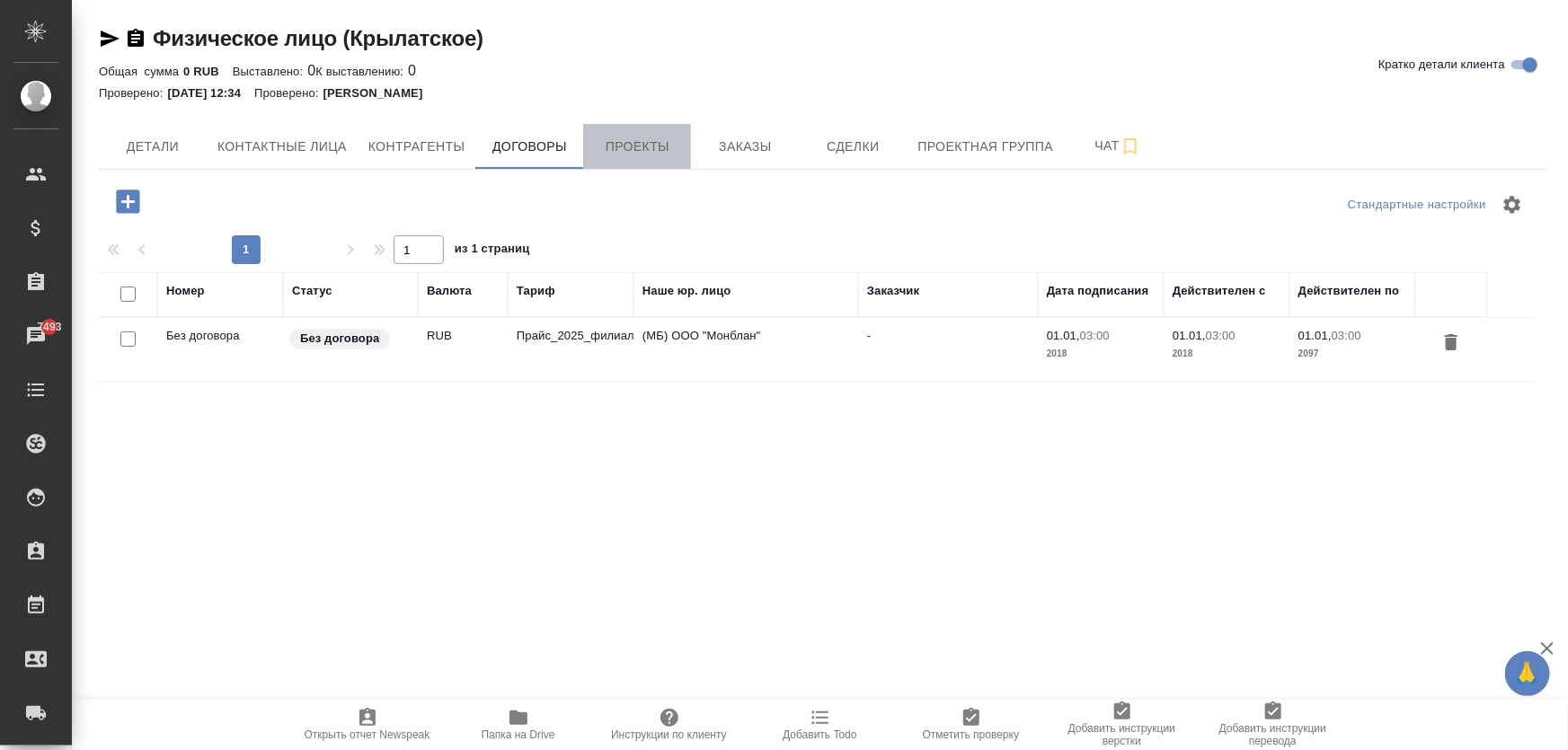
click at [642, 146] on span "Проекты" at bounding box center [636, 147] width 86 height 23
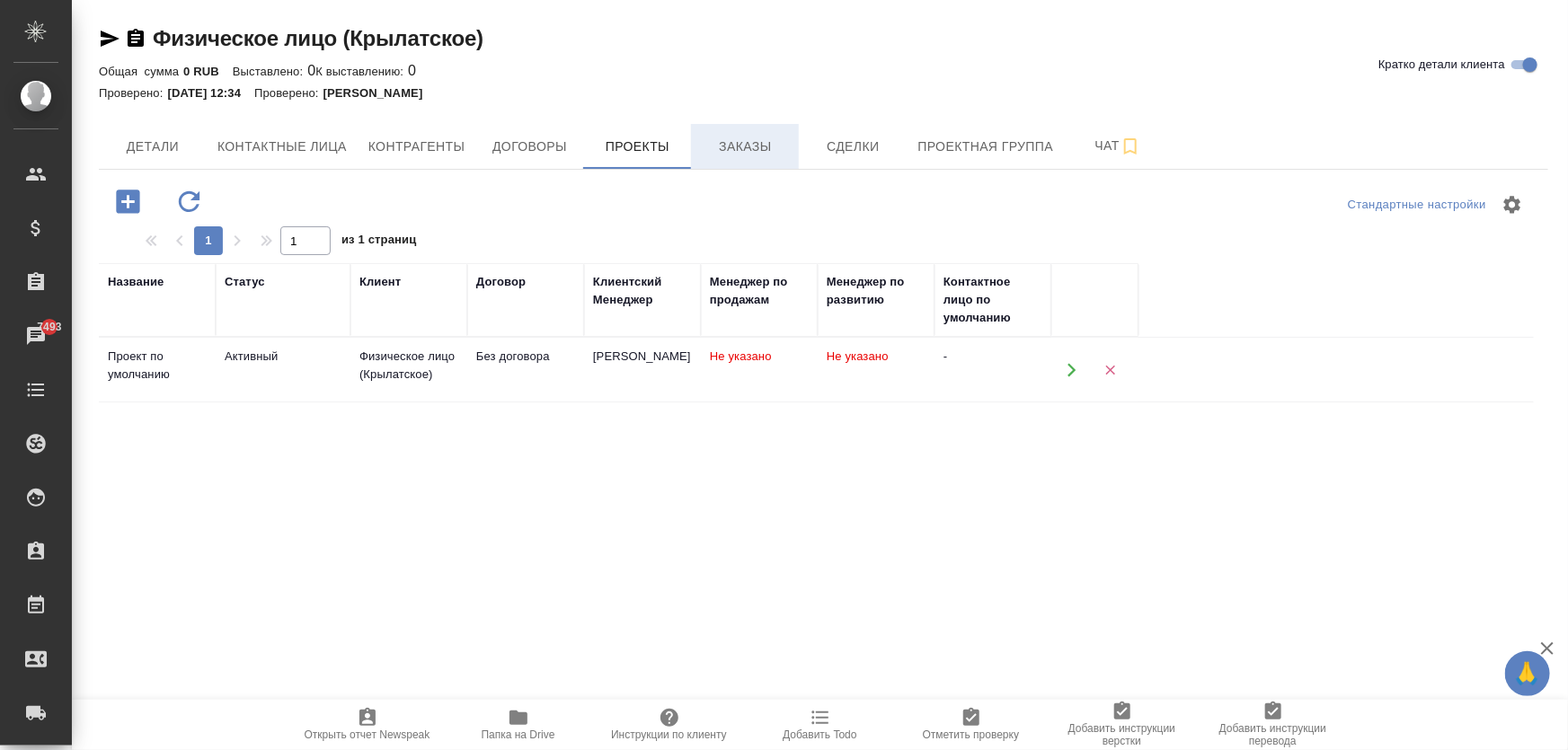
click at [728, 144] on span "Заказы" at bounding box center [744, 147] width 86 height 23
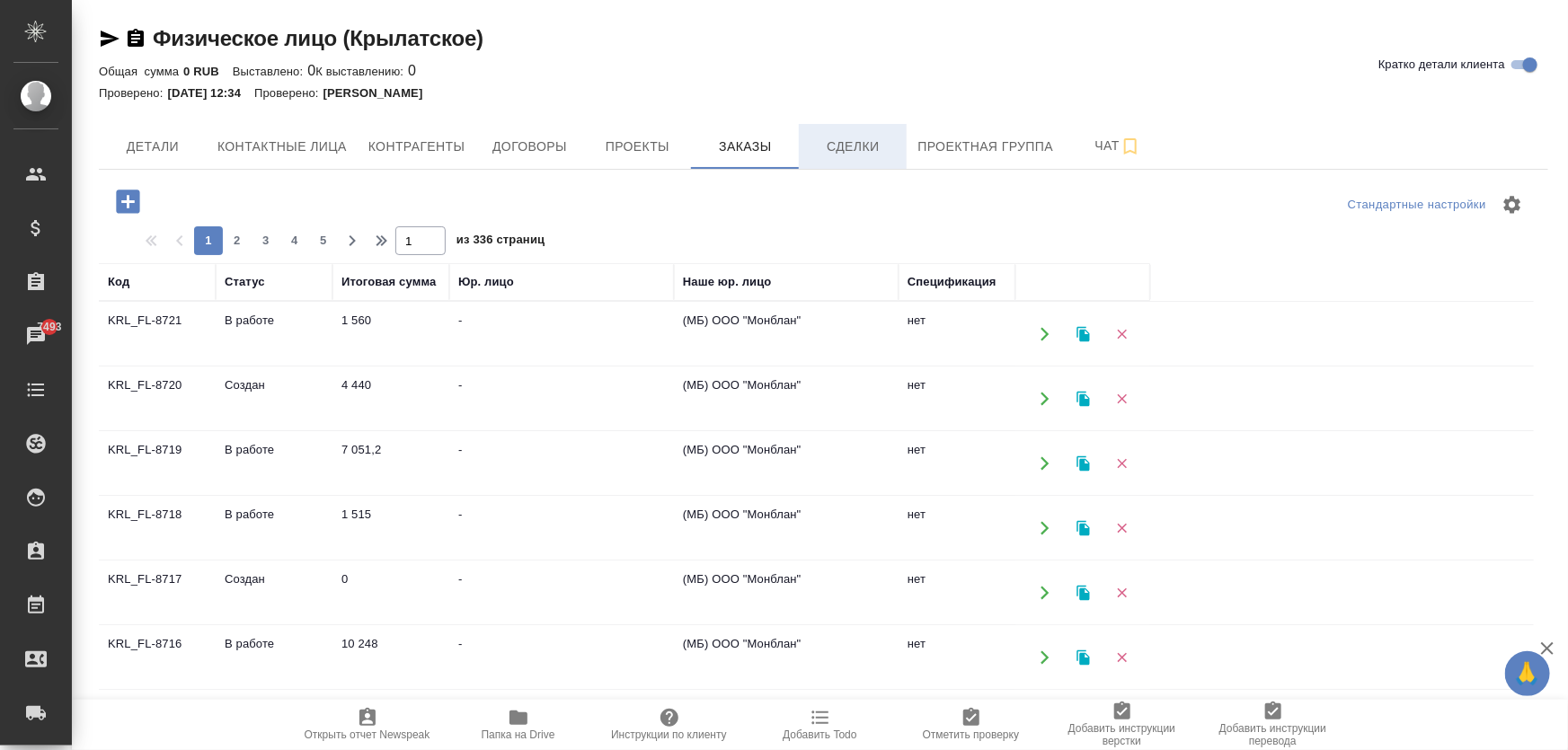
click at [833, 146] on span "Сделки" at bounding box center [852, 147] width 86 height 23
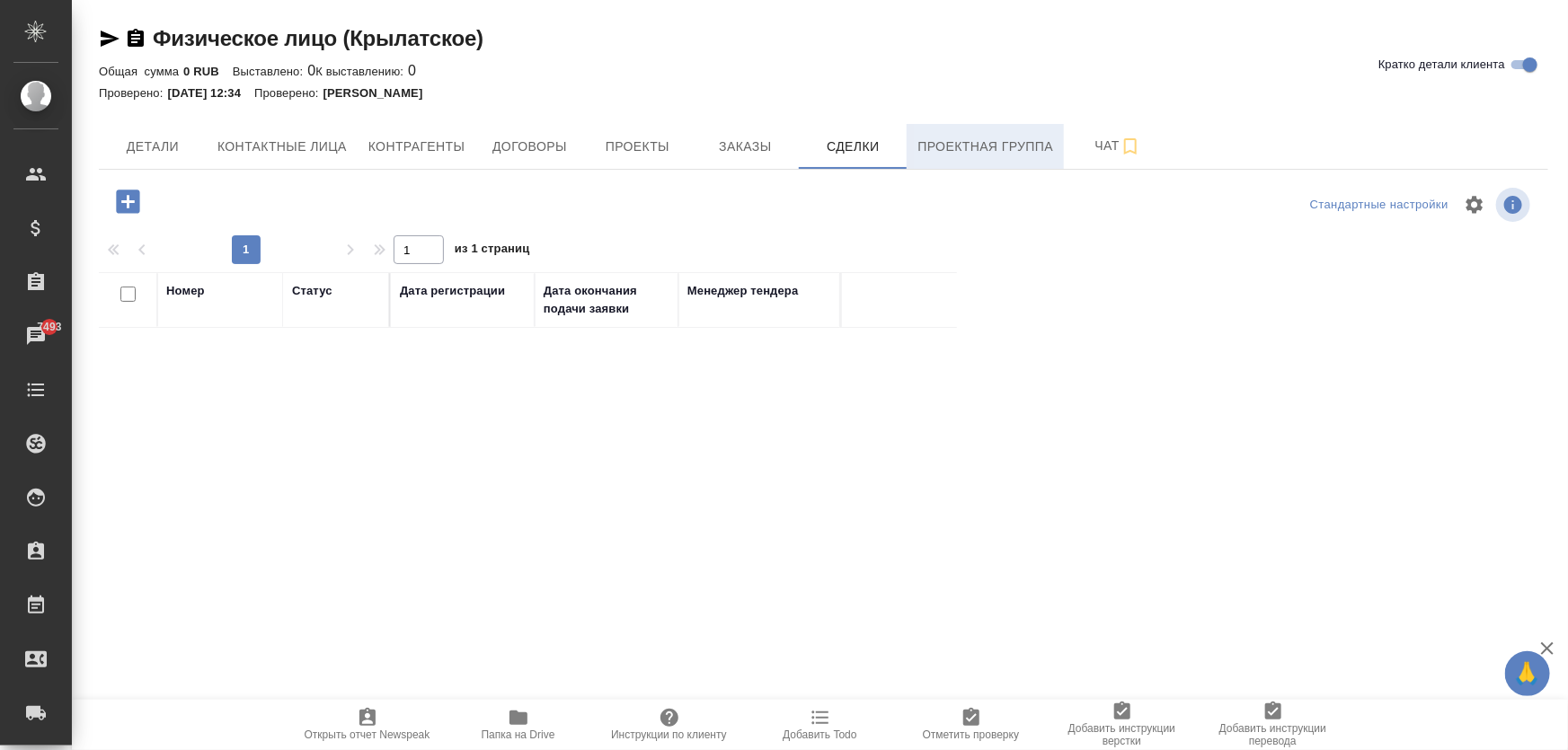
click at [950, 150] on span "Проектная группа" at bounding box center [985, 147] width 135 height 23
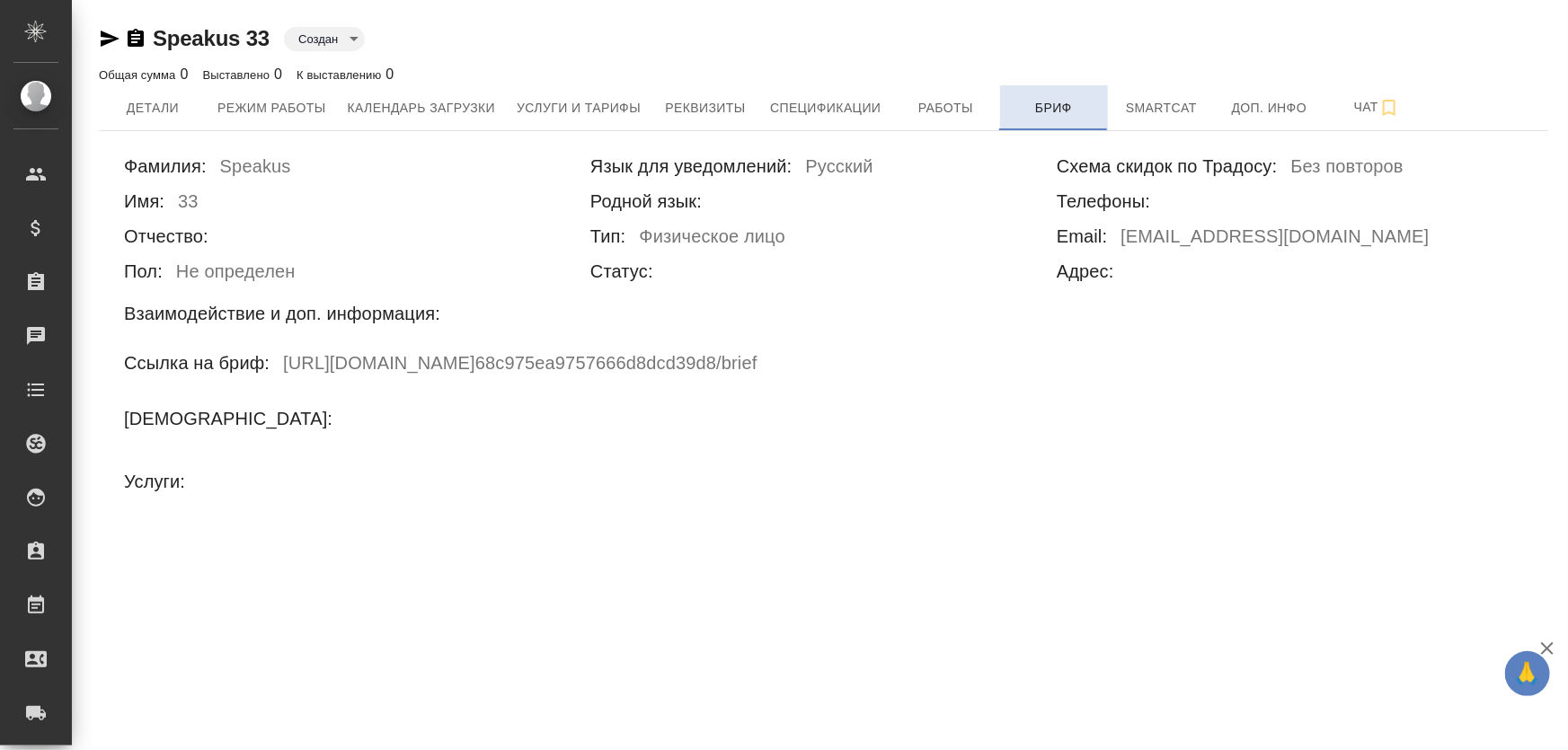
click at [1061, 92] on button "Бриф" at bounding box center [1054, 107] width 108 height 45
click at [1043, 109] on span "Бриф" at bounding box center [1053, 108] width 86 height 23
click at [351, 361] on h6 "[URL][DOMAIN_NAME] 68c975ea9757666d8dcd39d8 /brief" at bounding box center [520, 366] width 474 height 35
click at [527, 373] on h6 "[URL][DOMAIN_NAME] 68c975ea9757666d8dcd39d8 /brief" at bounding box center [520, 366] width 474 height 35
click at [545, 361] on h6 "[URL][DOMAIN_NAME] 68c975ea9757666d8dcd39d8 /brief" at bounding box center [520, 366] width 474 height 35
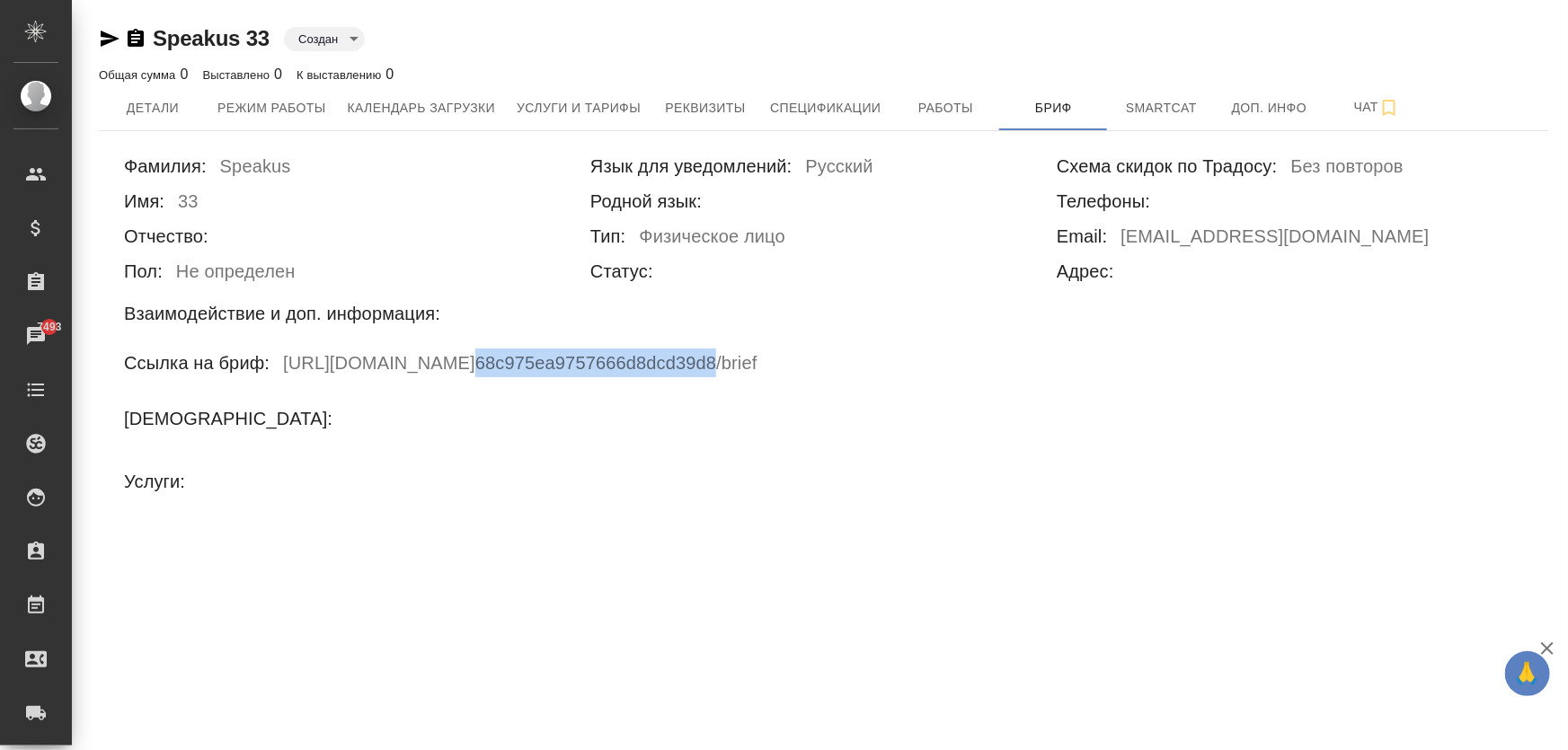
click at [545, 361] on h6 "[URL][DOMAIN_NAME] 68c975ea9757666d8dcd39d8 /brief" at bounding box center [520, 366] width 474 height 35
click at [503, 412] on div "[DEMOGRAPHIC_DATA]:" at bounding box center [823, 415] width 1399 height 48
drag, startPoint x: 1395, startPoint y: 19, endPoint x: 972, endPoint y: 444, distance: 599.6
click at [973, 446] on div "Фамилия: [PERSON_NAME] Имя: 33 Отчество: Пол: Не определен Язык для уведомлений…" at bounding box center [823, 330] width 1449 height 399
